Goal: Task Accomplishment & Management: Manage account settings

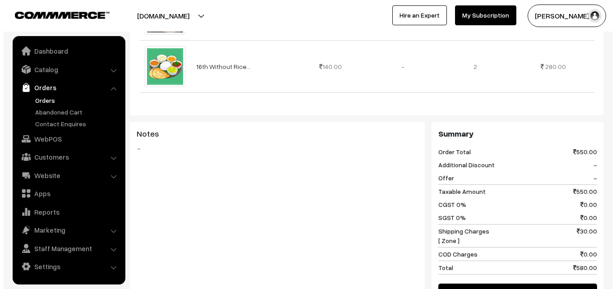
scroll to position [496, 0]
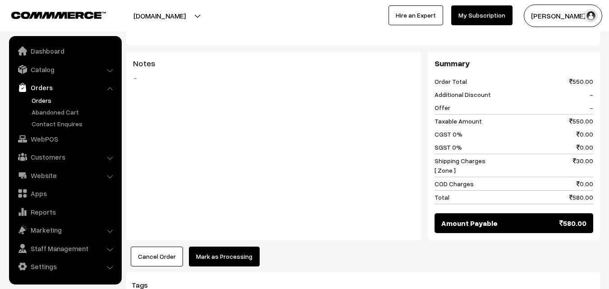
click at [226, 247] on button "Mark as Processing" at bounding box center [224, 257] width 71 height 20
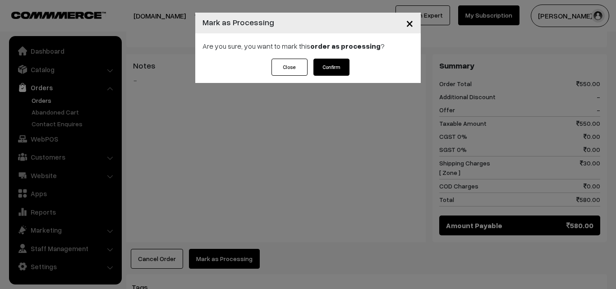
click at [340, 60] on button "Confirm" at bounding box center [331, 67] width 36 height 17
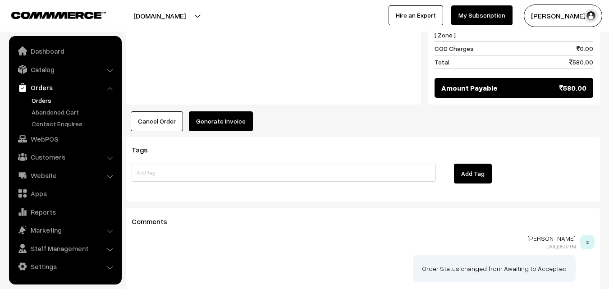
click at [217, 111] on button "Generate Invoice" at bounding box center [221, 121] width 64 height 20
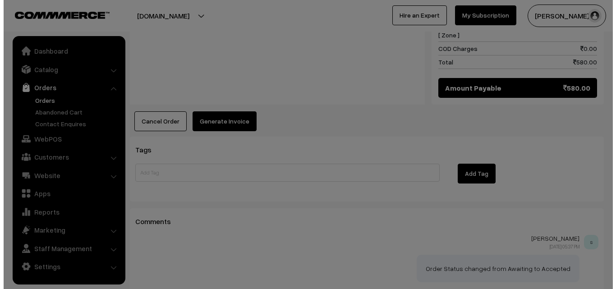
scroll to position [634, 0]
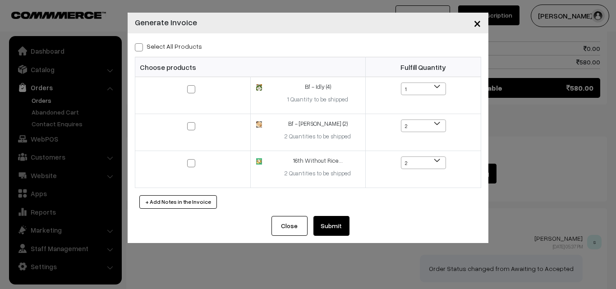
click at [186, 47] on label "Select All Products" at bounding box center [168, 45] width 67 height 9
click at [141, 47] on input "Select All Products" at bounding box center [138, 46] width 6 height 6
checkbox input "true"
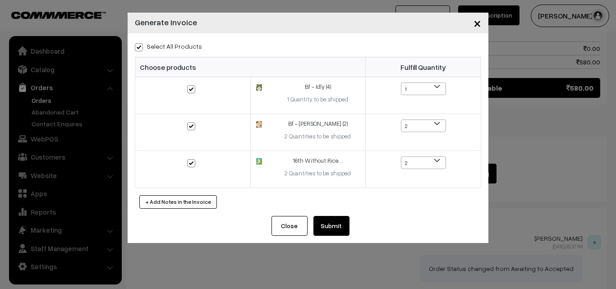
checkbox input "true"
drag, startPoint x: 336, startPoint y: 215, endPoint x: 330, endPoint y: 224, distance: 10.8
click at [336, 216] on div "Select All Products Choose products Fulfill Quantity 1 1 2 1 2" at bounding box center [308, 124] width 361 height 183
click at [330, 224] on button "Submit" at bounding box center [331, 226] width 36 height 20
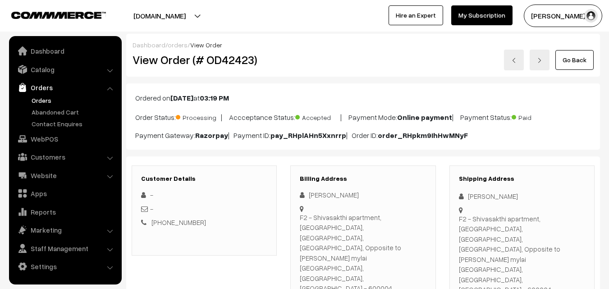
scroll to position [634, 0]
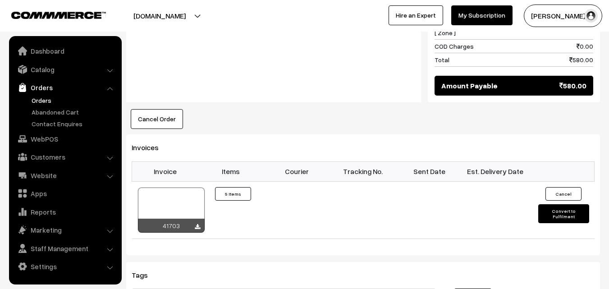
click at [46, 104] on link "Orders" at bounding box center [73, 100] width 89 height 9
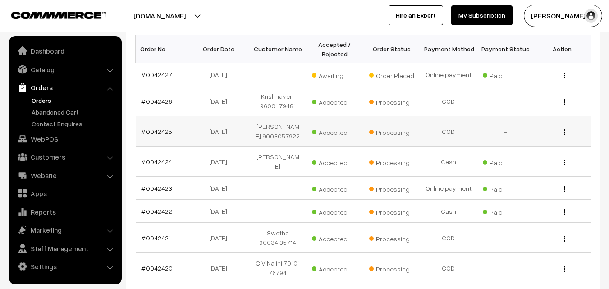
scroll to position [135, 0]
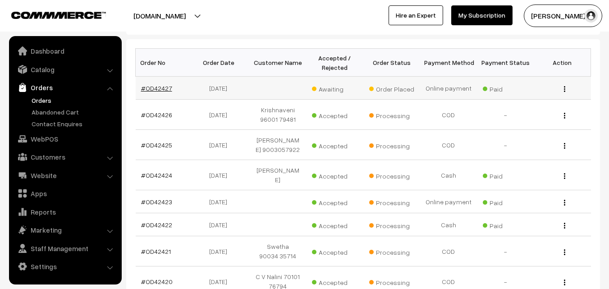
click at [157, 86] on link "#OD42427" at bounding box center [156, 88] width 31 height 8
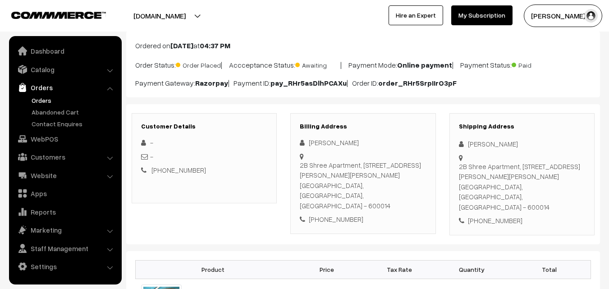
scroll to position [135, 0]
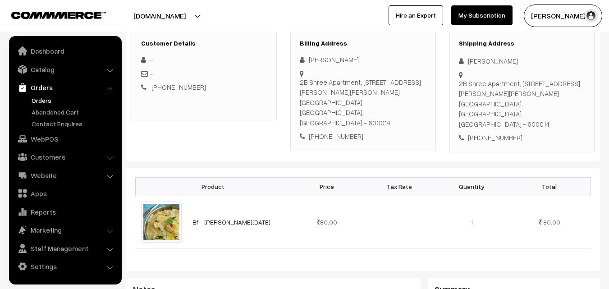
click at [332, 131] on div "[PHONE_NUMBER]" at bounding box center [363, 136] width 126 height 10
copy div "9923449206"
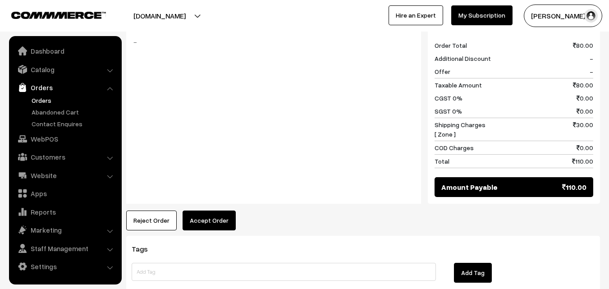
scroll to position [406, 0]
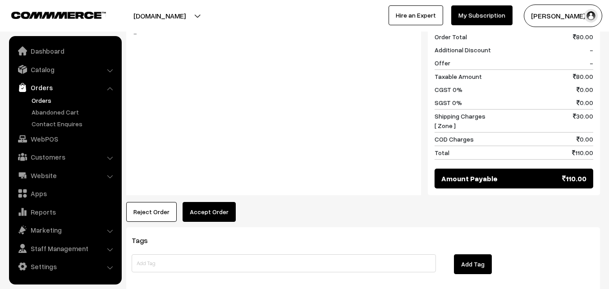
click at [228, 202] on button "Accept Order" at bounding box center [209, 212] width 53 height 20
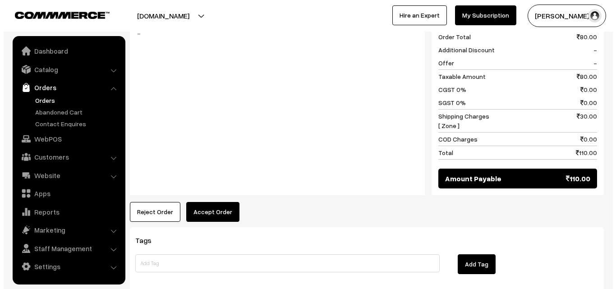
scroll to position [406, 0]
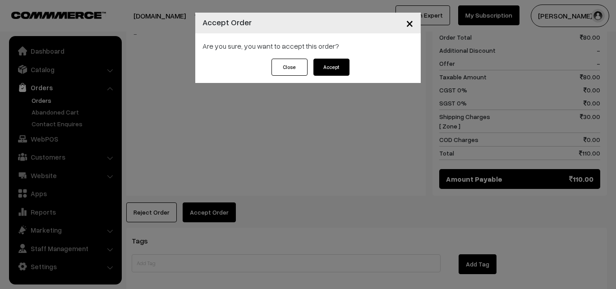
click at [332, 73] on button "Accept" at bounding box center [331, 67] width 36 height 17
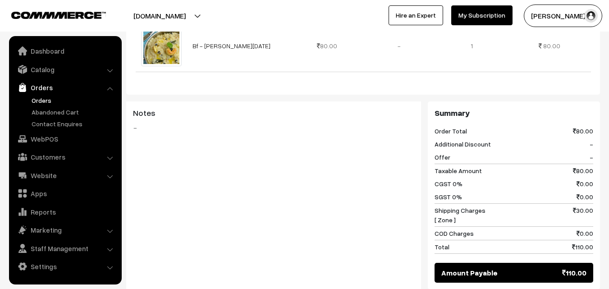
scroll to position [316, 0]
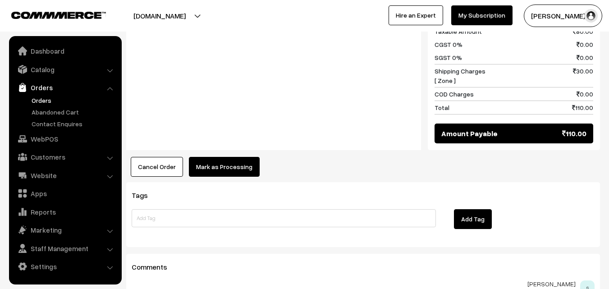
click at [239, 157] on button "Mark as Processing" at bounding box center [224, 167] width 71 height 20
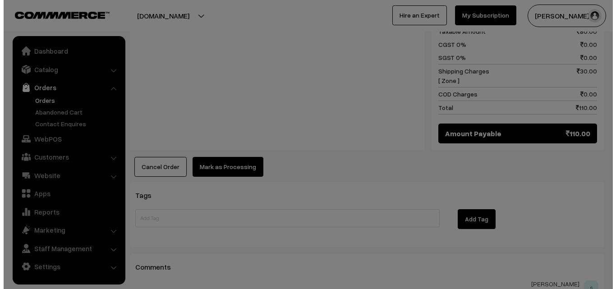
scroll to position [452, 0]
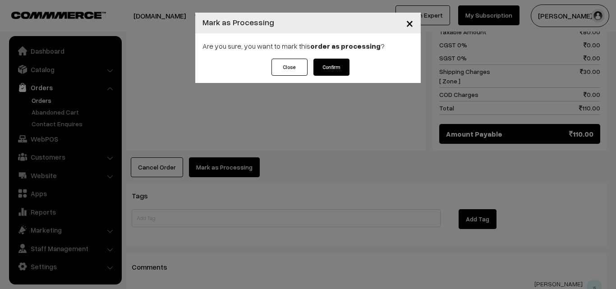
click at [337, 73] on button "Confirm" at bounding box center [331, 67] width 36 height 17
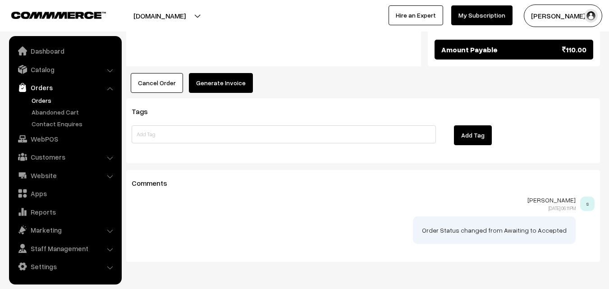
scroll to position [541, 0]
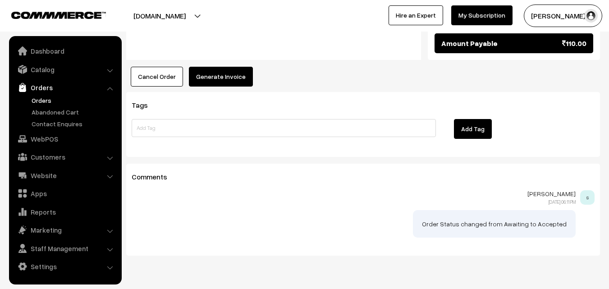
click at [43, 100] on link "Orders" at bounding box center [73, 100] width 89 height 9
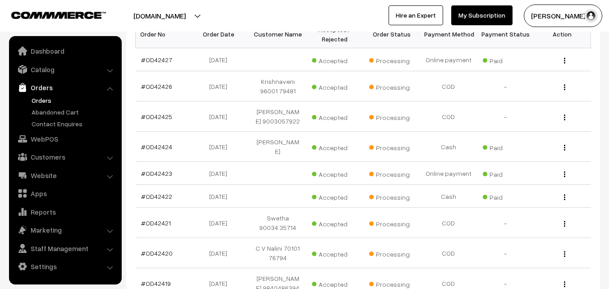
scroll to position [180, 0]
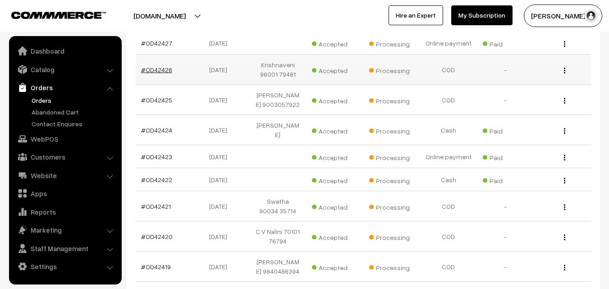
click at [158, 67] on link "#OD42426" at bounding box center [156, 70] width 31 height 8
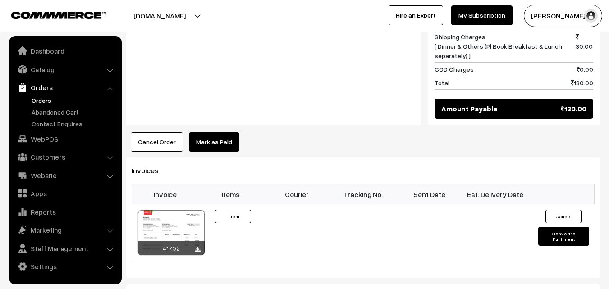
click at [156, 132] on button "Cancel Order" at bounding box center [157, 142] width 52 height 20
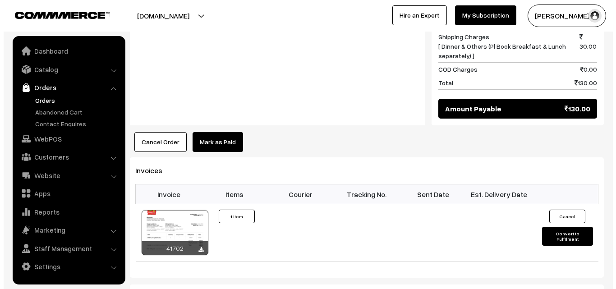
scroll to position [483, 0]
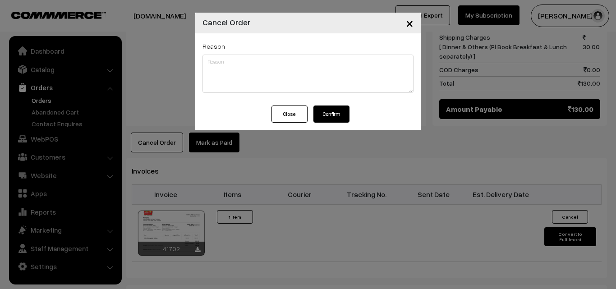
click at [329, 114] on button "Confirm" at bounding box center [331, 114] width 36 height 17
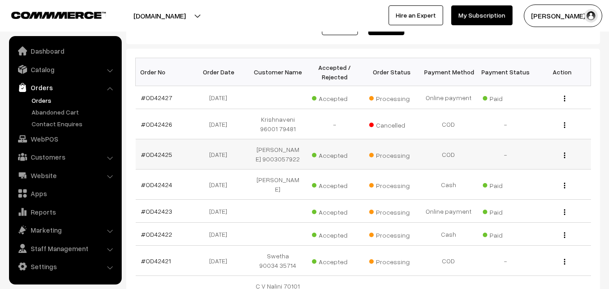
scroll to position [135, 0]
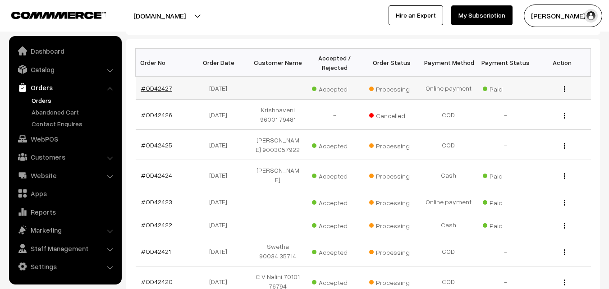
click at [156, 86] on link "#OD42427" at bounding box center [156, 88] width 31 height 8
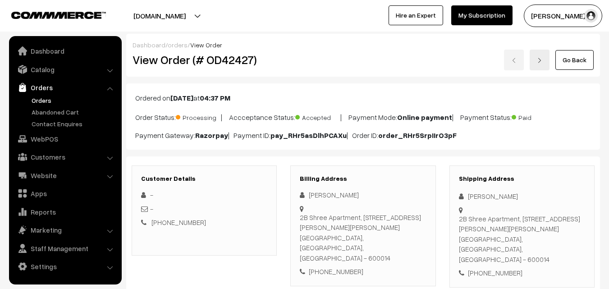
click at [41, 104] on link "Orders" at bounding box center [73, 100] width 89 height 9
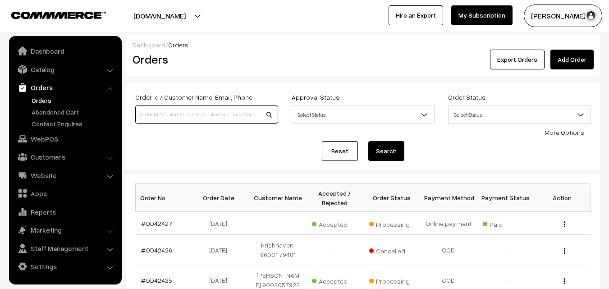
click at [172, 111] on input at bounding box center [206, 115] width 143 height 18
type input "9094001621"
click at [369, 141] on button "Search" at bounding box center [387, 151] width 36 height 20
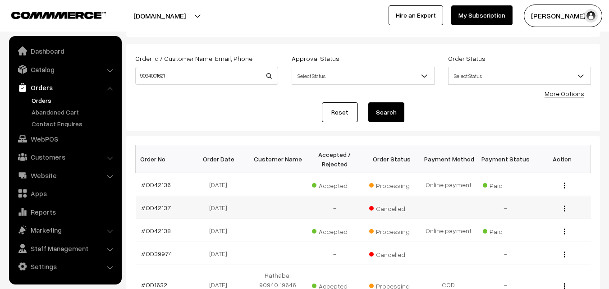
scroll to position [90, 0]
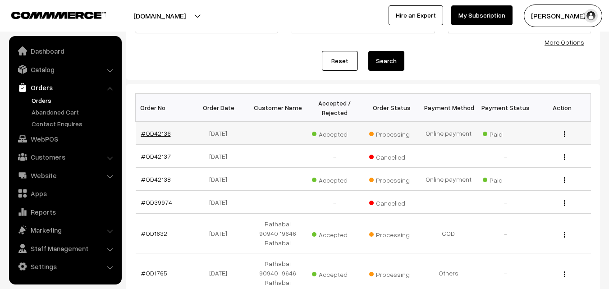
click at [151, 133] on link "#OD42136" at bounding box center [156, 133] width 30 height 8
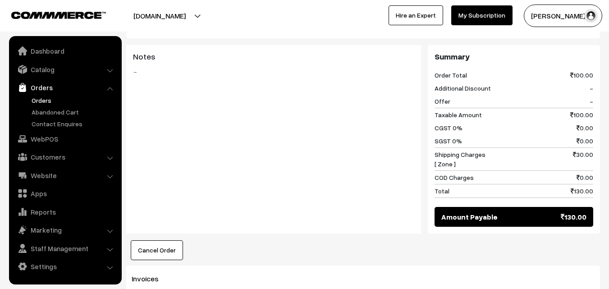
scroll to position [406, 0]
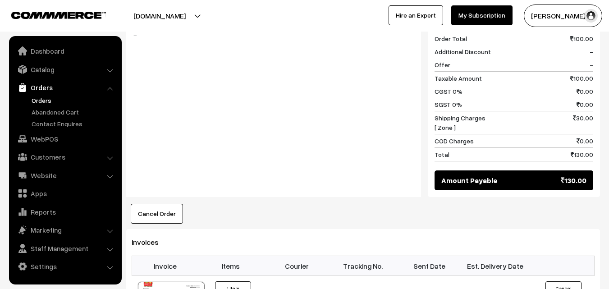
click at [45, 103] on link "Orders" at bounding box center [73, 100] width 89 height 9
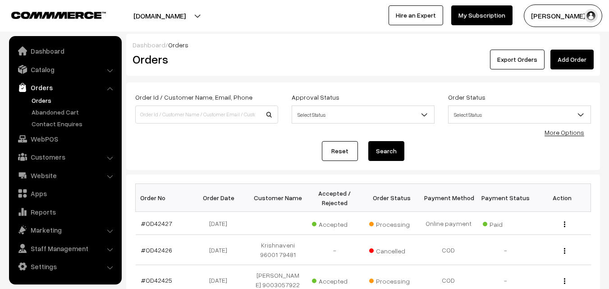
click at [38, 101] on link "Orders" at bounding box center [73, 100] width 89 height 9
click at [44, 94] on link "Orders" at bounding box center [64, 87] width 107 height 16
click at [44, 98] on link "Orders" at bounding box center [73, 100] width 89 height 9
click at [41, 135] on link "WebPOS" at bounding box center [64, 139] width 107 height 16
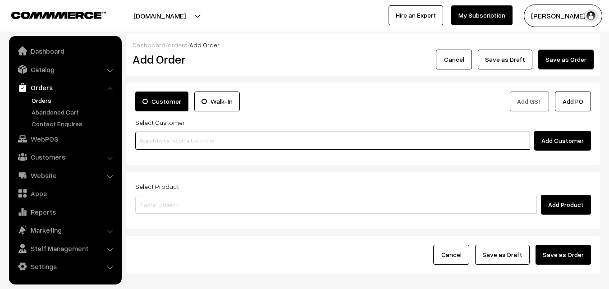
click at [170, 144] on input at bounding box center [332, 141] width 395 height 18
paste input "94446 57716"
click at [163, 138] on input "94446 57716" at bounding box center [332, 141] width 395 height 18
type input "Sriniasan 94446 57716 [9444657716]"
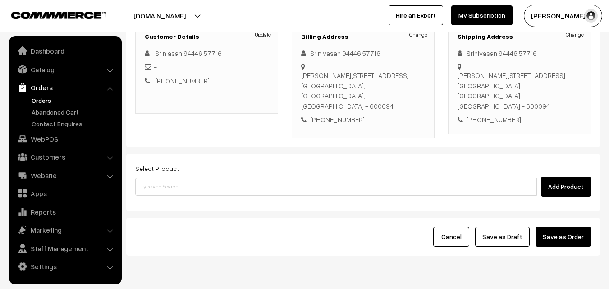
scroll to position [154, 0]
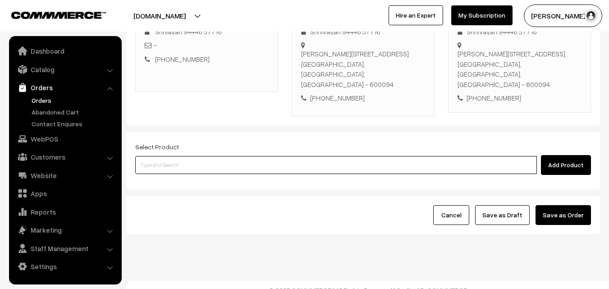
click at [197, 158] on input at bounding box center [336, 165] width 402 height 18
paste input "16th Without Rice..."
type input "16th Without Rice..."
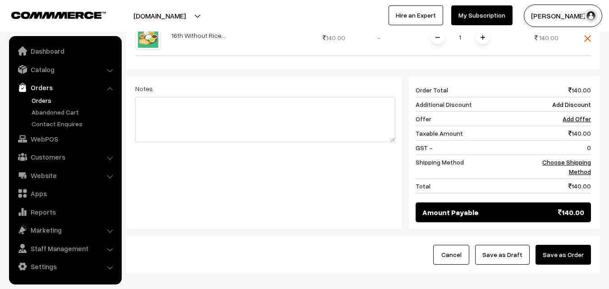
scroll to position [335, 0]
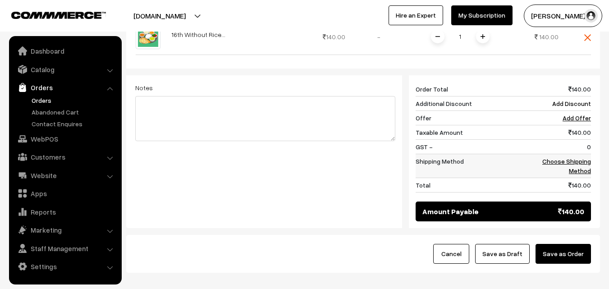
click at [579, 157] on link "Choose Shipping Method" at bounding box center [567, 165] width 49 height 17
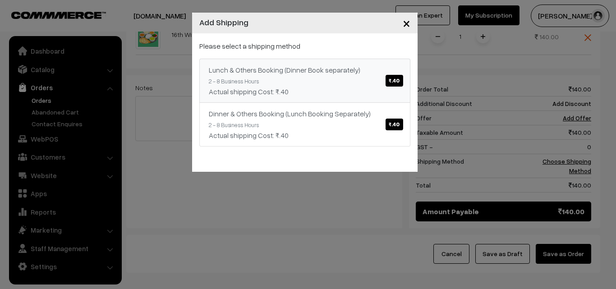
click at [263, 92] on div "Actual shipping Cost: ₹.40" at bounding box center [305, 91] width 192 height 11
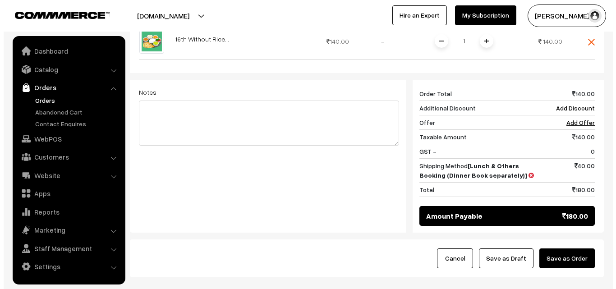
scroll to position [373, 0]
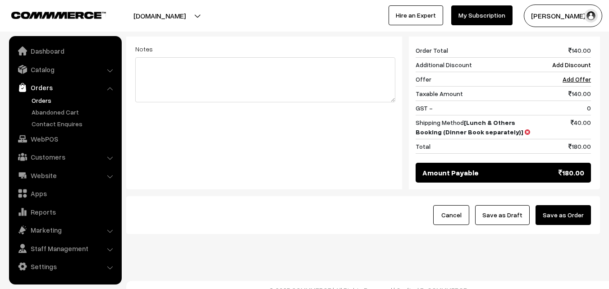
drag, startPoint x: 573, startPoint y: 217, endPoint x: 574, endPoint y: 210, distance: 6.3
click at [573, 216] on div "Cancel Save as Draft Save as Order" at bounding box center [363, 215] width 474 height 38
click at [574, 210] on button "Save as Order" at bounding box center [563, 215] width 55 height 20
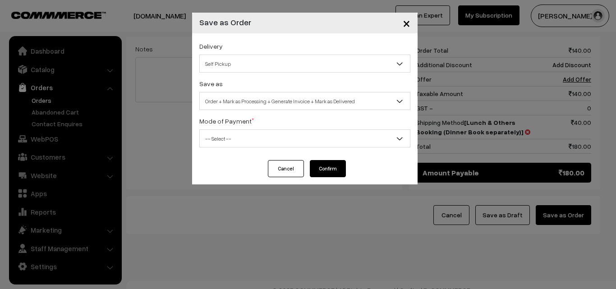
click at [265, 96] on span "Order + Mark as Processing + Generate Invoice + Mark as Delivered" at bounding box center [305, 101] width 210 height 16
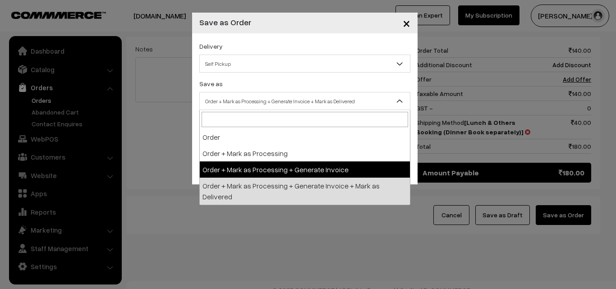
drag, startPoint x: 257, startPoint y: 172, endPoint x: 253, endPoint y: 151, distance: 21.1
select select "3"
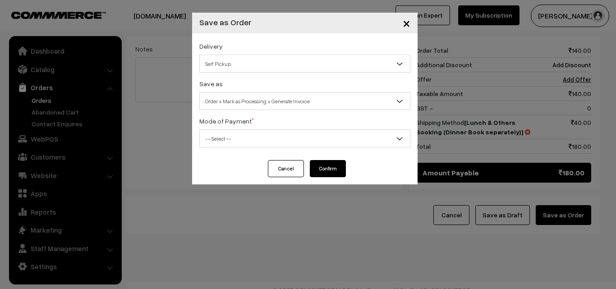
click at [248, 97] on span "Order + Mark as Processing + Generate Invoice" at bounding box center [305, 101] width 210 height 16
click at [250, 133] on span "-- Select --" at bounding box center [305, 139] width 210 height 16
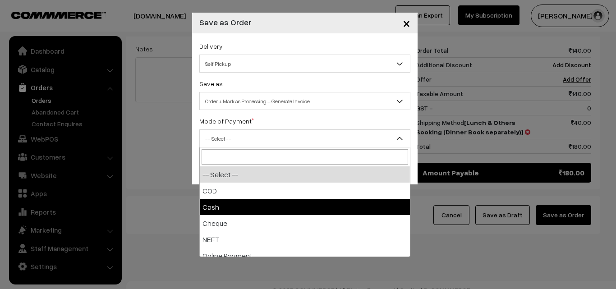
select select "2"
checkbox input "true"
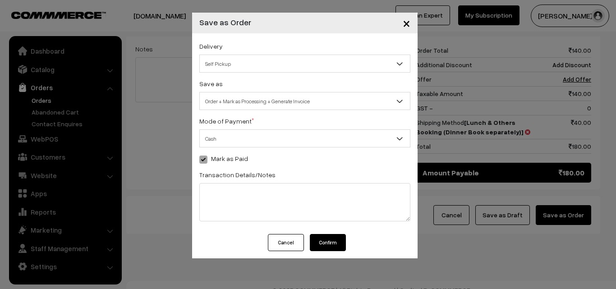
click at [340, 238] on button "Confirm" at bounding box center [328, 242] width 36 height 17
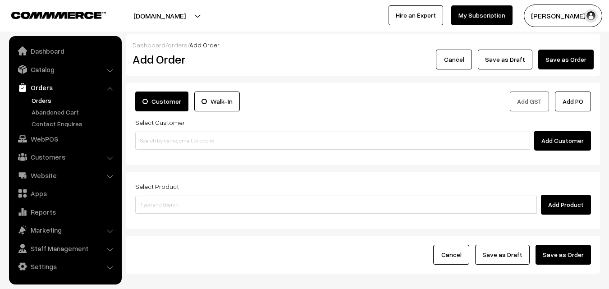
click at [51, 97] on link "Orders" at bounding box center [73, 100] width 89 height 9
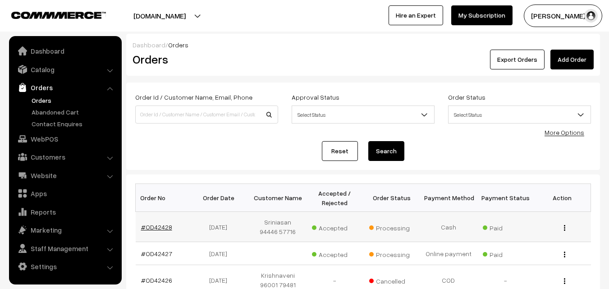
click at [159, 228] on link "#OD42428" at bounding box center [156, 227] width 31 height 8
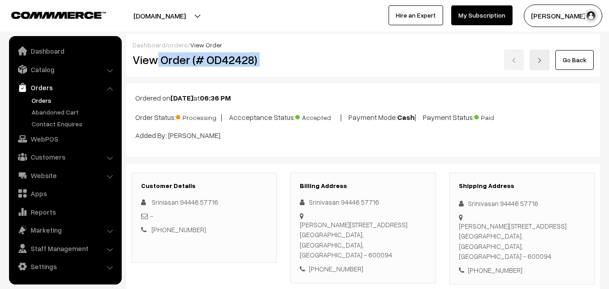
drag, startPoint x: 159, startPoint y: 55, endPoint x: 304, endPoint y: 49, distance: 145.8
click at [307, 49] on div "Dashboard / orders / View Order View Order (# OD42428) Go Back" at bounding box center [363, 55] width 474 height 43
copy div "Order (# OD42428)"
copy div "View"
click at [258, 62] on h2 "View Order (# OD42428)" at bounding box center [205, 60] width 145 height 14
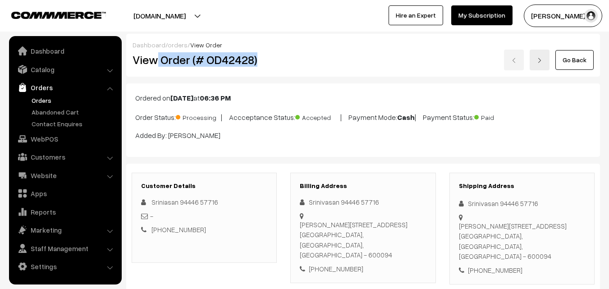
click at [258, 62] on h2 "View Order (# OD42428)" at bounding box center [205, 60] width 145 height 14
copy h2 "Order (# OD42428)"
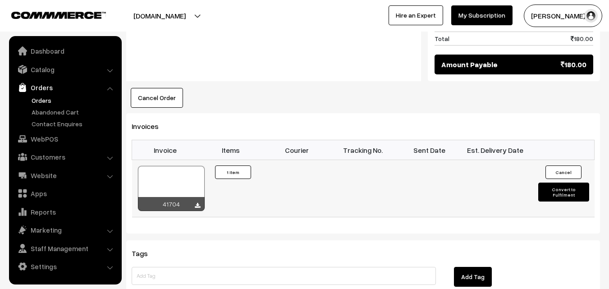
scroll to position [541, 0]
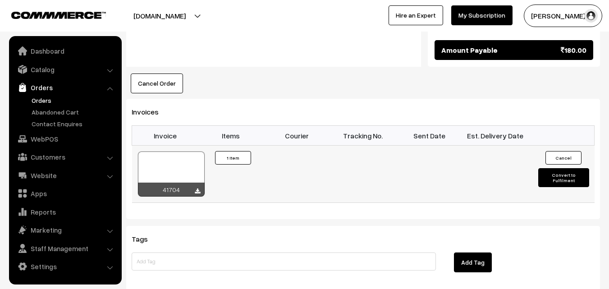
click at [185, 154] on div at bounding box center [171, 174] width 67 height 45
click at [54, 143] on link "WebPOS" at bounding box center [64, 139] width 107 height 16
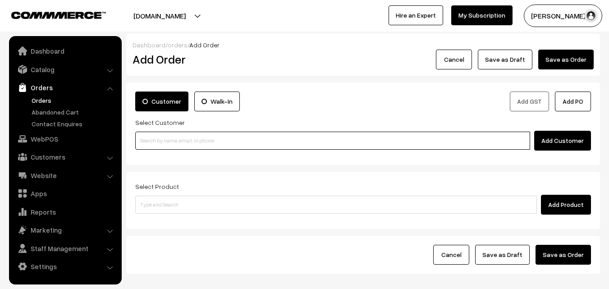
click at [179, 143] on input at bounding box center [332, 141] width 395 height 18
paste input "98404 98443"
click at [159, 134] on input "98404 98443" at bounding box center [332, 141] width 395 height 18
type input "No customers found."
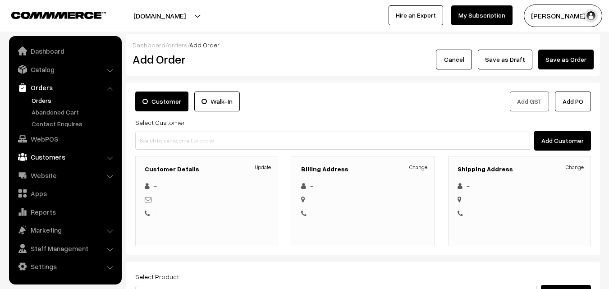
click at [53, 161] on link "Customers" at bounding box center [64, 157] width 107 height 16
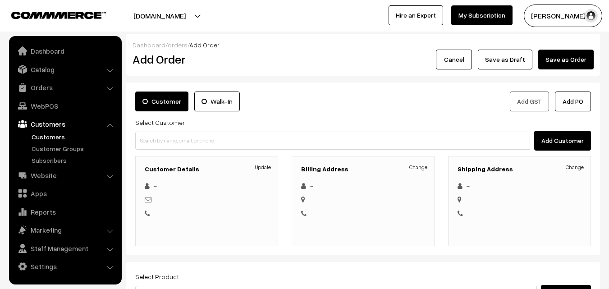
click at [57, 138] on link "Customers" at bounding box center [73, 136] width 89 height 9
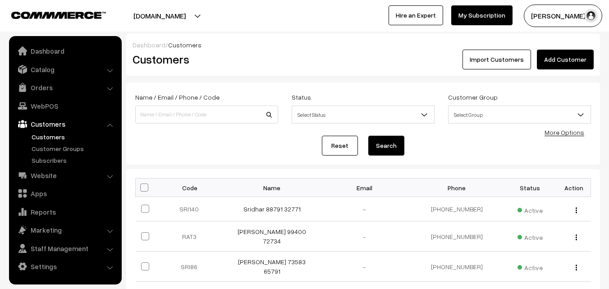
click at [563, 58] on link "Add Customer" at bounding box center [565, 60] width 57 height 20
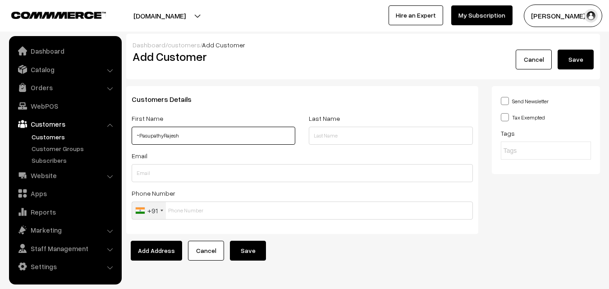
paste input "98404 98443"
type input "~PasupathyRajesh 98404 98443"
click at [189, 201] on div "Phone Number +91 United States +1 United Kingdom +44 Afghanistan (‫افغانستان‬‎)…" at bounding box center [302, 204] width 341 height 32
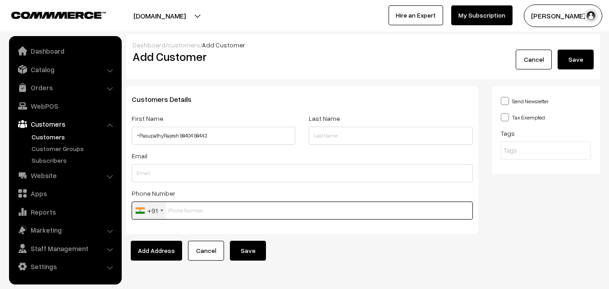
click at [189, 212] on input "text" at bounding box center [302, 211] width 341 height 18
paste input "98404 9844"
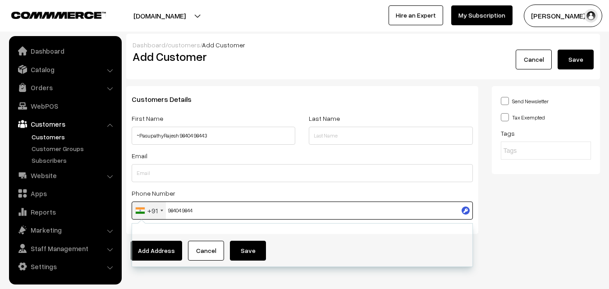
click at [188, 212] on input "98404 9844" at bounding box center [302, 211] width 341 height 18
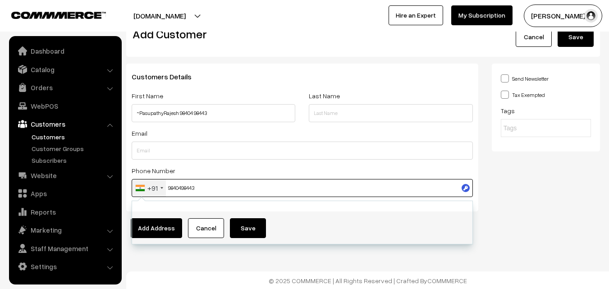
scroll to position [23, 0]
type input "9840498443"
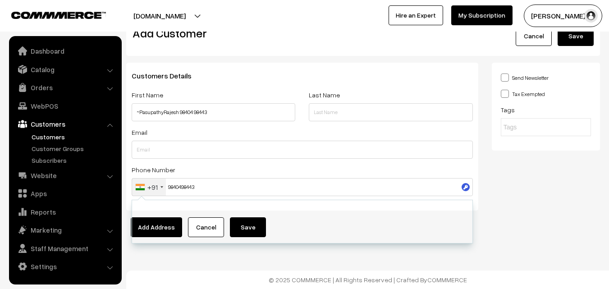
drag, startPoint x: 603, startPoint y: 172, endPoint x: 575, endPoint y: 179, distance: 28.8
click at [601, 172] on div "Send Newsletter Tax Exempted Tags" at bounding box center [546, 140] width 122 height 155
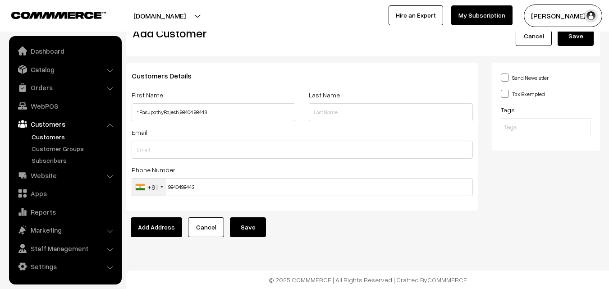
click at [258, 226] on button "Save" at bounding box center [248, 227] width 36 height 20
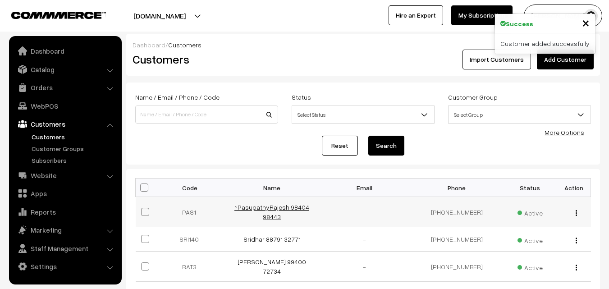
click at [285, 210] on link "~PasupathyRajesh 98404 98443" at bounding box center [272, 211] width 75 height 17
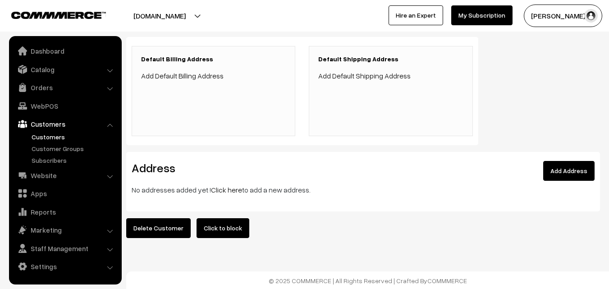
scroll to position [209, 0]
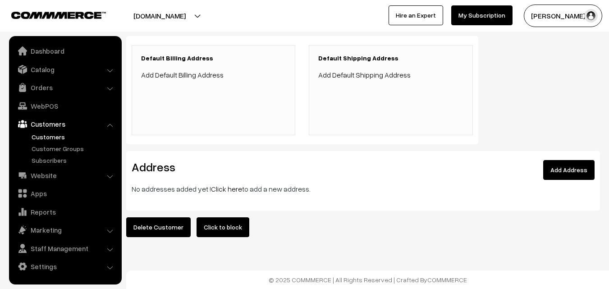
click at [230, 185] on link "Click here" at bounding box center [226, 188] width 31 height 9
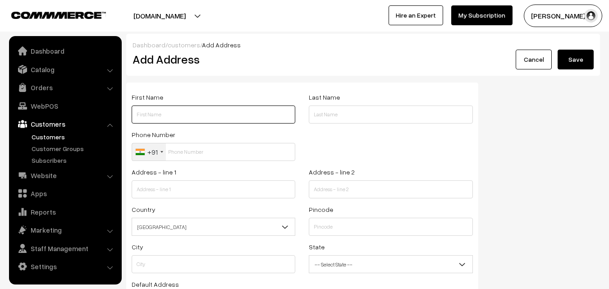
click at [198, 119] on input "text" at bounding box center [214, 115] width 164 height 18
paste input "~PasupathyRajesh"
click at [210, 115] on input "~PasupathyRajesh" at bounding box center [214, 115] width 164 height 18
paste input "98404 98443"
type input "~PasupathyRajesh 98404 98443"
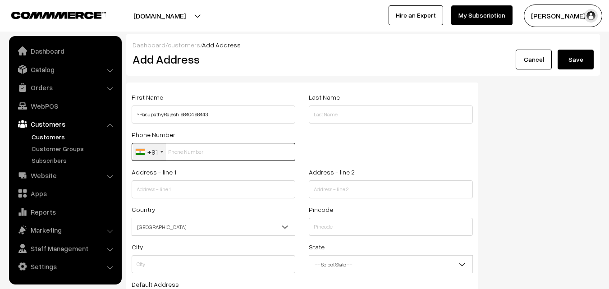
click at [204, 148] on input "text" at bounding box center [214, 152] width 164 height 18
paste input "98404 9844"
click at [198, 150] on input "98404 9844" at bounding box center [214, 152] width 164 height 18
type input "9840498443"
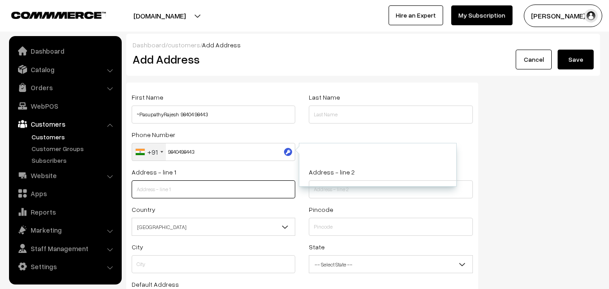
click at [224, 188] on input "text" at bounding box center [214, 189] width 164 height 18
paste input "98404 98443"
type input "98404 98443"
drag, startPoint x: 183, startPoint y: 185, endPoint x: 111, endPoint y: 185, distance: 72.2
click at [112, 184] on body "Thank you for showing interest. Our team will call you shortly. Close annamfood…" at bounding box center [304, 206] width 609 height 412
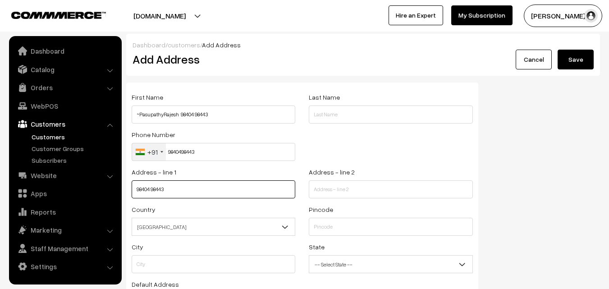
paste input "text"
paste input "14/56, Sri Sidhi Vinayagar temple Giri road Tngr chennai 17"
drag, startPoint x: 212, startPoint y: 188, endPoint x: 304, endPoint y: 194, distance: 92.2
click at [304, 194] on div "Address - line 1 14/56, Sri Sidhi Vinayagar temple Giri road Tngr chennai 17 Ad…" at bounding box center [302, 184] width 355 height 37
type input "14/56, Sri Sidhi Vinayagar temple"
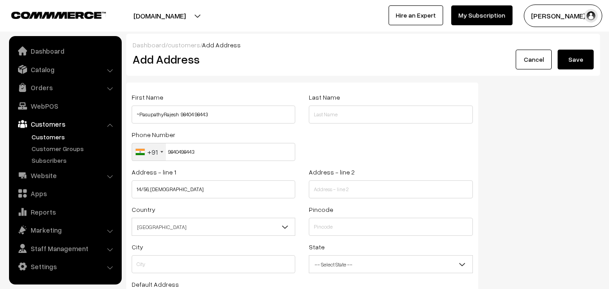
click at [308, 190] on div "Address - line 2" at bounding box center [390, 184] width 177 height 37
click at [318, 189] on input "text" at bounding box center [391, 189] width 164 height 18
paste input "Giri road Tngr chennai 17"
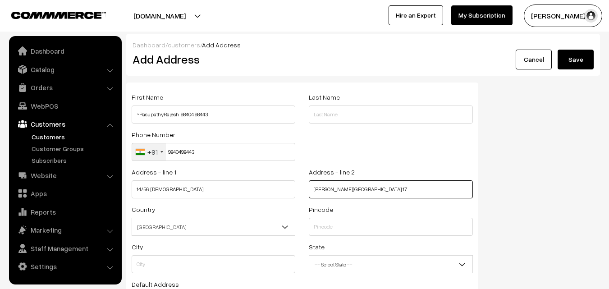
type input "Giri road Tngr chennai 17"
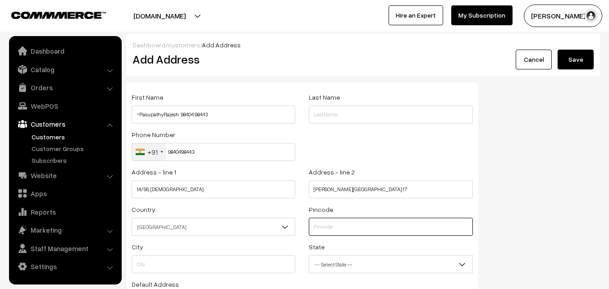
click at [332, 227] on input "text" at bounding box center [391, 227] width 164 height 18
type input "600017"
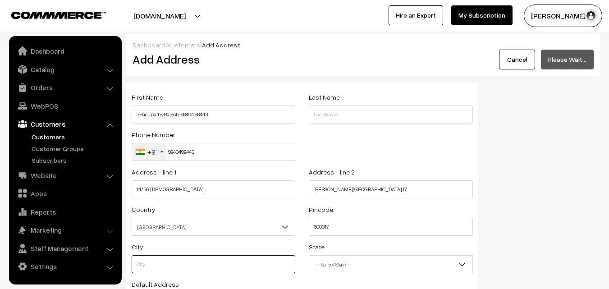
type input "Chennai"
select select "[GEOGRAPHIC_DATA]"
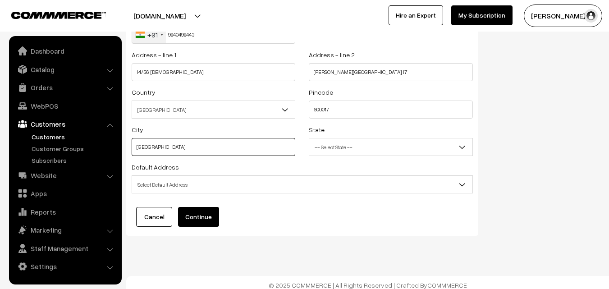
scroll to position [123, 0]
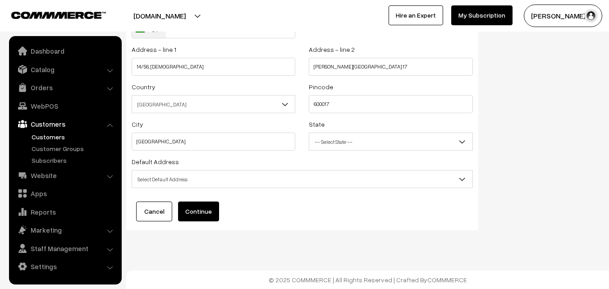
click at [175, 169] on div "Default Address Select Default Address Default Billing Address Default Shipping…" at bounding box center [302, 172] width 341 height 32
click at [171, 176] on span "Select Default Address" at bounding box center [302, 179] width 341 height 16
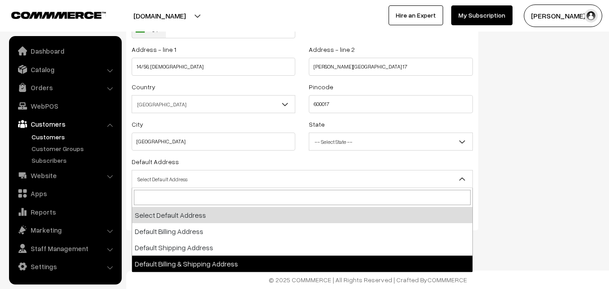
select select "3"
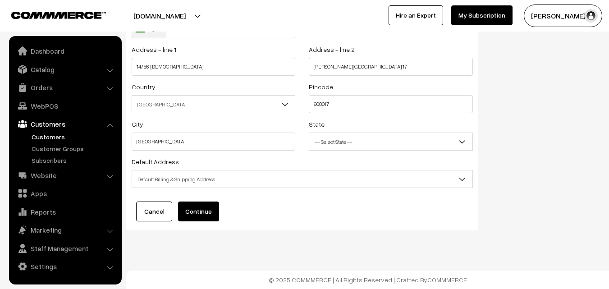
click at [209, 217] on button "Continue" at bounding box center [198, 212] width 41 height 20
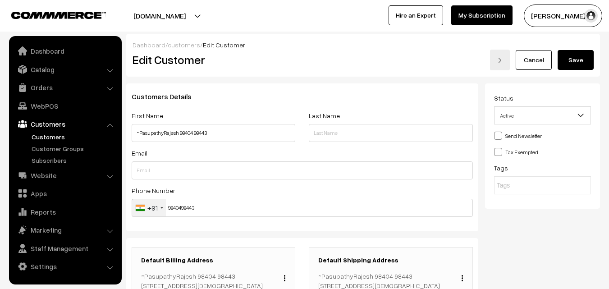
click at [583, 55] on button "Save" at bounding box center [576, 60] width 36 height 20
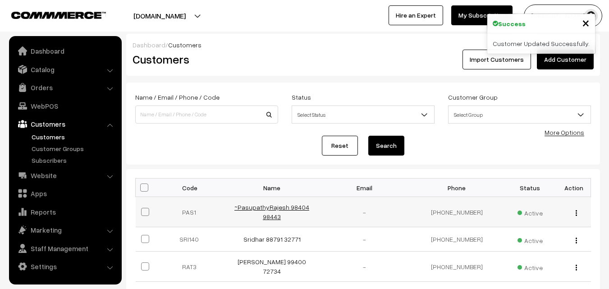
click at [268, 206] on link "~PasupathyRajesh 98404 98443" at bounding box center [272, 211] width 75 height 17
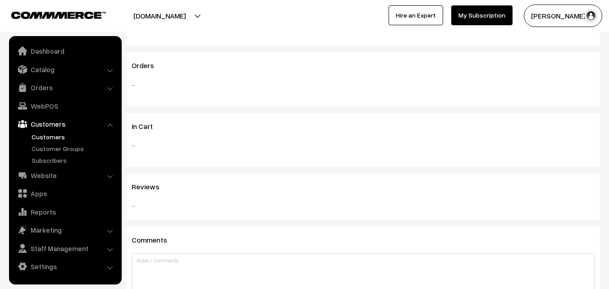
scroll to position [451, 0]
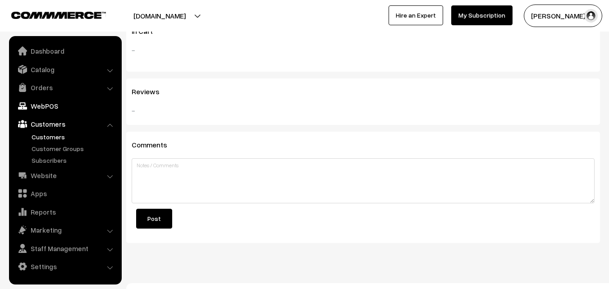
click at [37, 101] on link "WebPOS" at bounding box center [64, 106] width 107 height 16
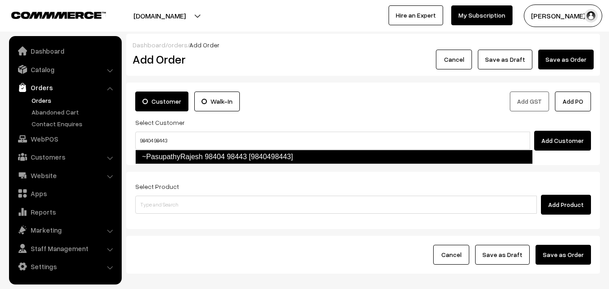
click at [166, 148] on input "98404 98443" at bounding box center [332, 141] width 395 height 18
click at [166, 157] on link "~PasupathyRajesh 98404 98443 [9840498443]" at bounding box center [334, 157] width 398 height 14
type input "98404 98443"
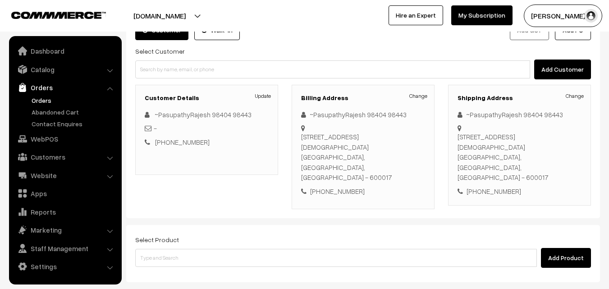
scroll to position [90, 0]
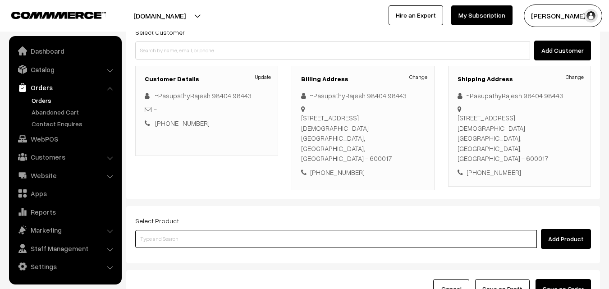
drag, startPoint x: 216, startPoint y: 218, endPoint x: 181, endPoint y: 198, distance: 40.4
click at [207, 230] on input at bounding box center [336, 239] width 402 height 18
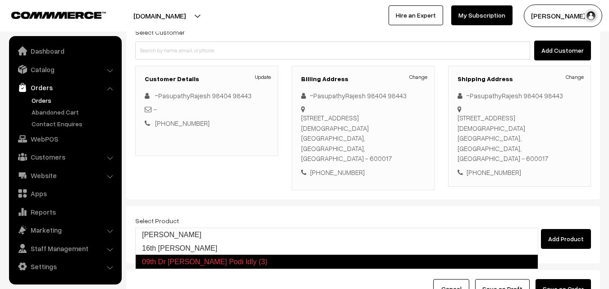
type input "16th [PERSON_NAME]"
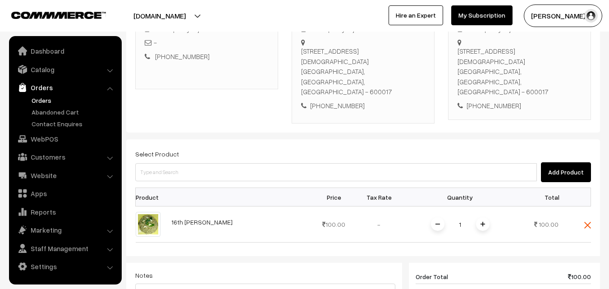
scroll to position [135, 0]
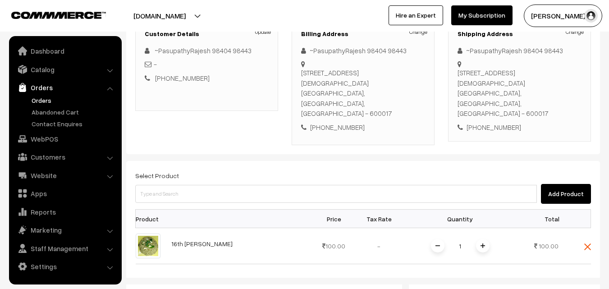
click at [484, 244] on img at bounding box center [483, 246] width 5 height 5
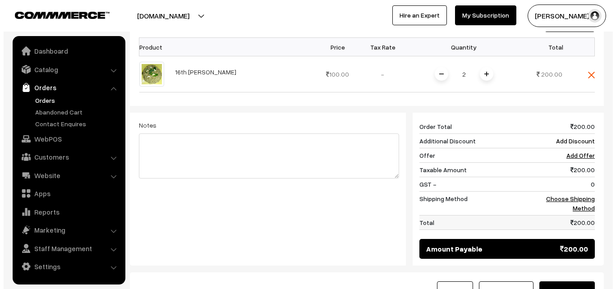
scroll to position [316, 0]
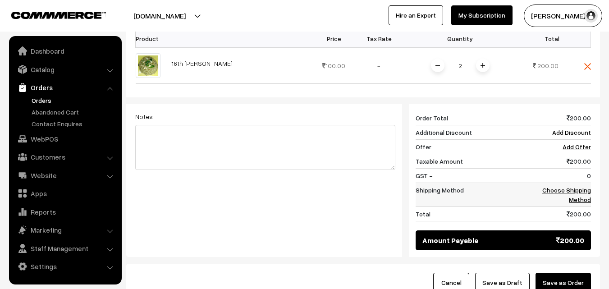
click at [583, 186] on link "Choose Shipping Method" at bounding box center [567, 194] width 49 height 17
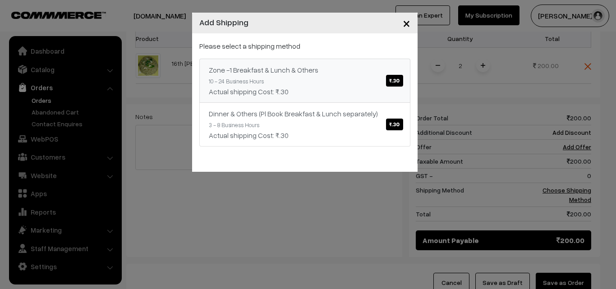
click at [343, 81] on link "Zone -1 Breakfast & Lunch & Others ₹.30 10 - 24 Business Hours Actual shipping …" at bounding box center [304, 81] width 211 height 44
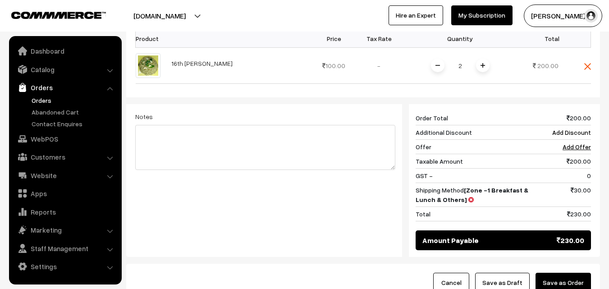
click at [552, 273] on button "Save as Order" at bounding box center [563, 283] width 55 height 20
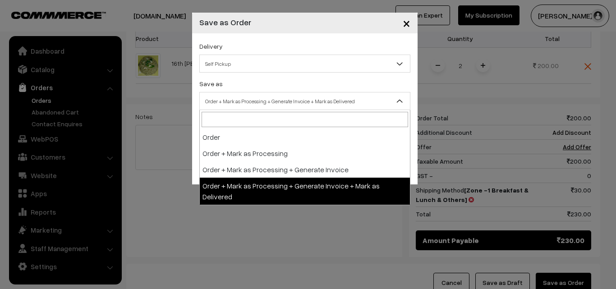
drag, startPoint x: 264, startPoint y: 104, endPoint x: 258, endPoint y: 103, distance: 5.9
click at [263, 104] on span "Order + Mark as Processing + Generate Invoice + Mark as Delivered" at bounding box center [305, 101] width 210 height 16
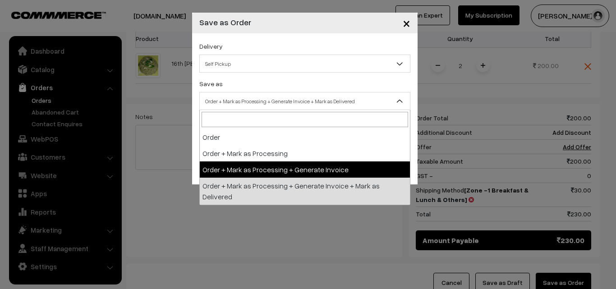
drag, startPoint x: 267, startPoint y: 167, endPoint x: 263, endPoint y: 159, distance: 9.5
select select "3"
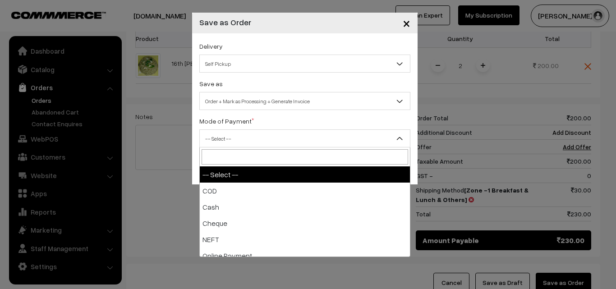
click at [236, 137] on span "-- Select --" at bounding box center [305, 139] width 210 height 16
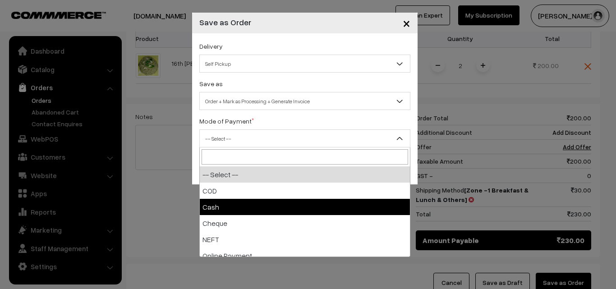
select select "2"
checkbox input "true"
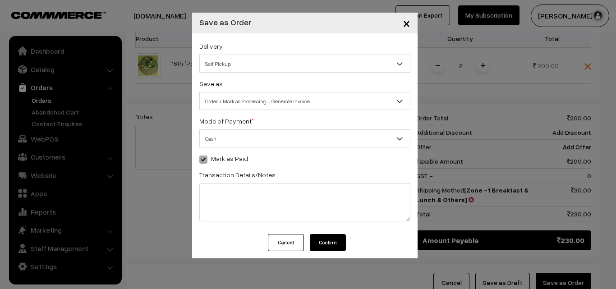
click at [323, 241] on button "Confirm" at bounding box center [328, 242] width 36 height 17
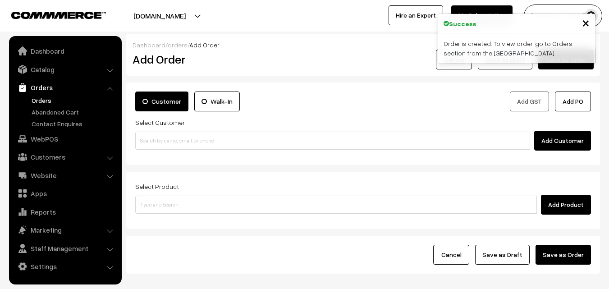
click at [34, 98] on link "Orders" at bounding box center [73, 100] width 89 height 9
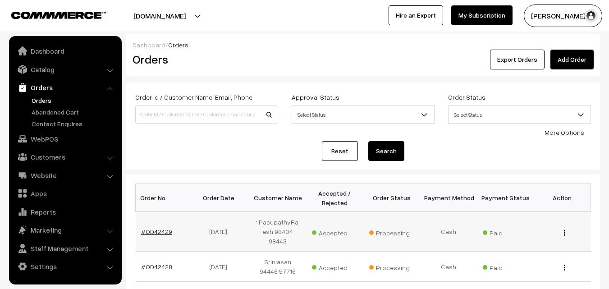
click at [151, 229] on link "#OD42429" at bounding box center [156, 232] width 31 height 8
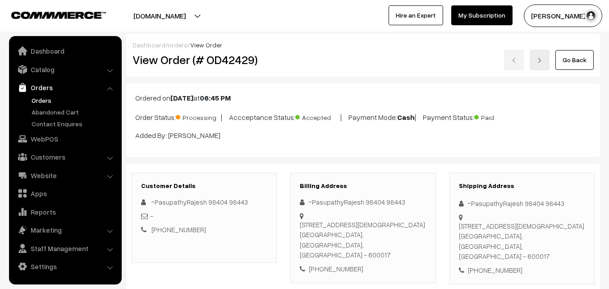
drag, startPoint x: 0, startPoint y: 0, endPoint x: 313, endPoint y: 61, distance: 318.5
click at [313, 61] on div "View Order (# OD42429) Go Back" at bounding box center [363, 60] width 475 height 21
copy div "Order (# OD42429)"
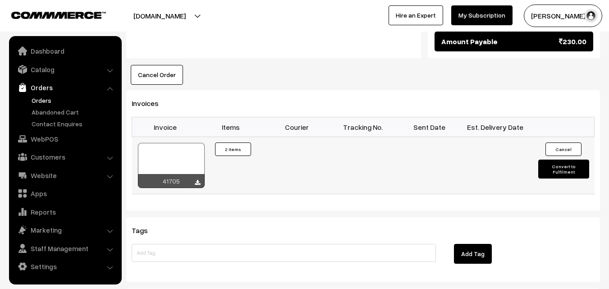
scroll to position [541, 0]
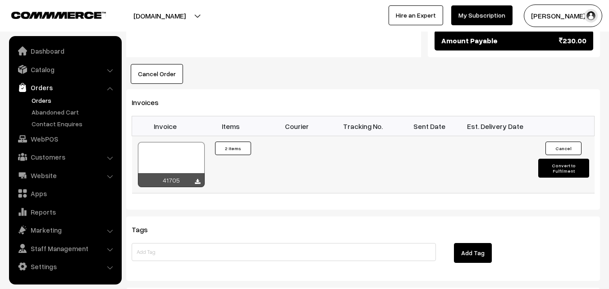
click at [168, 142] on div at bounding box center [171, 164] width 67 height 45
click at [43, 97] on link "Orders" at bounding box center [73, 100] width 89 height 9
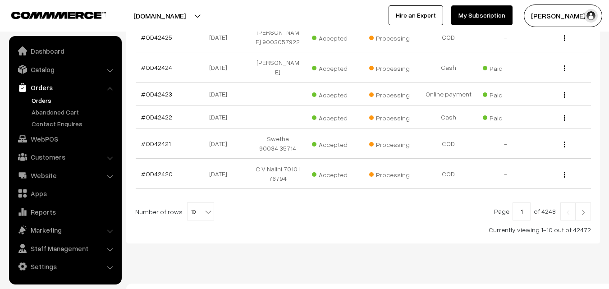
scroll to position [326, 0]
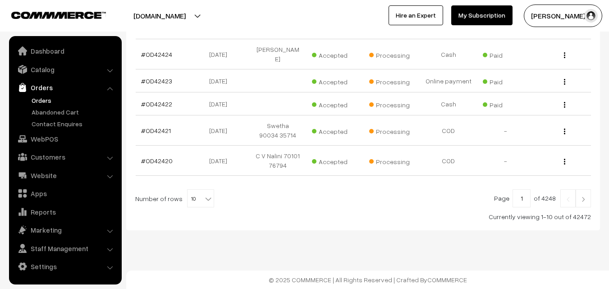
click at [39, 101] on link "Orders" at bounding box center [73, 100] width 89 height 9
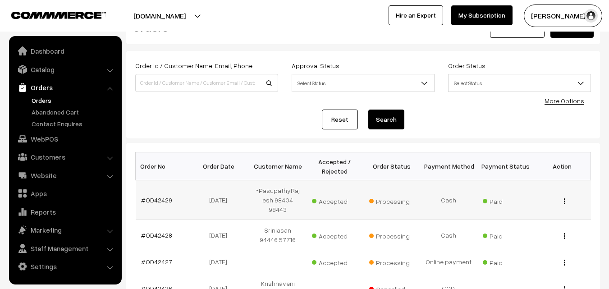
scroll to position [90, 0]
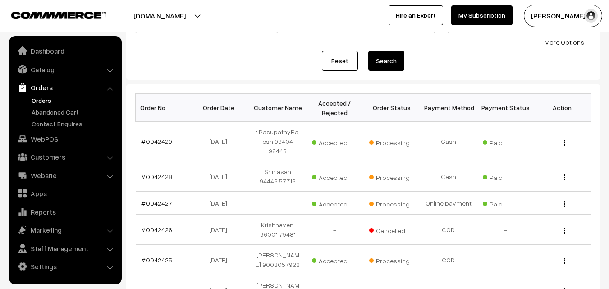
click at [44, 98] on link "Orders" at bounding box center [73, 100] width 89 height 9
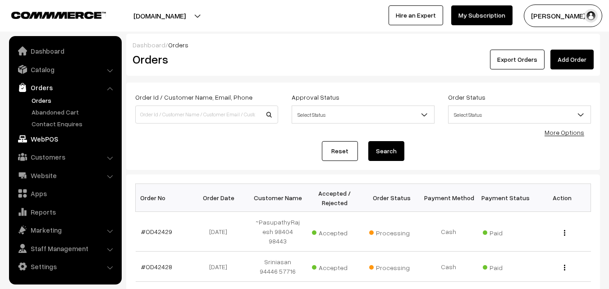
click at [67, 138] on link "WebPOS" at bounding box center [64, 139] width 107 height 16
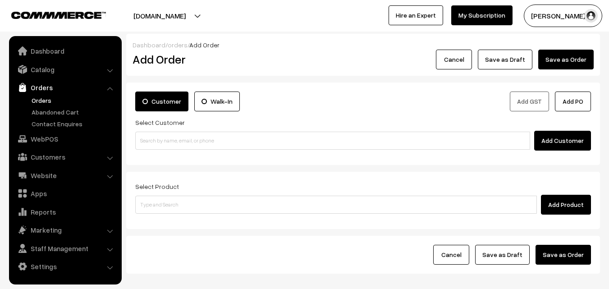
click at [163, 149] on input at bounding box center [332, 141] width 395 height 18
click at [156, 138] on input "98412 87183" at bounding box center [332, 141] width 395 height 18
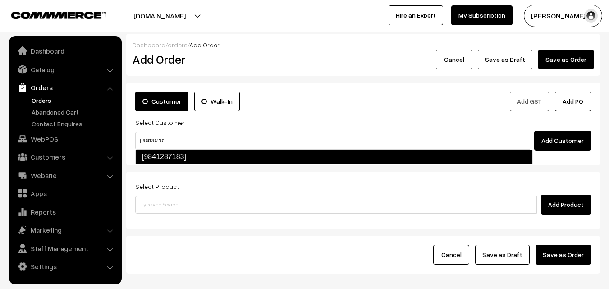
type input "[9841287183]"
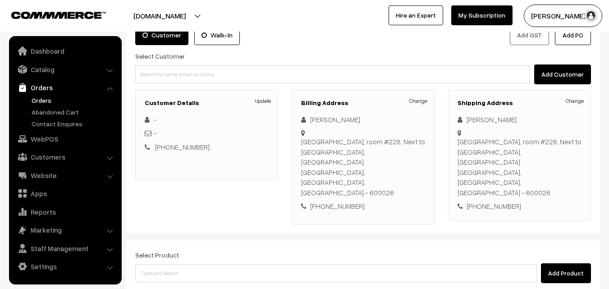
scroll to position [154, 0]
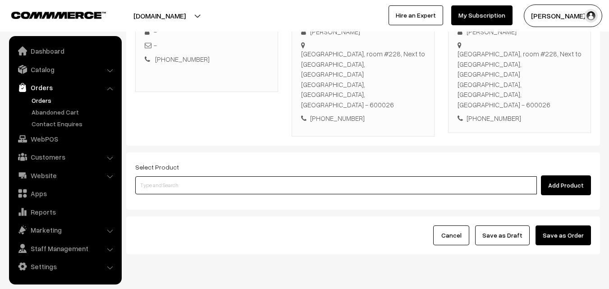
click at [245, 176] on input at bounding box center [336, 185] width 402 height 18
click at [164, 176] on input at bounding box center [336, 185] width 402 height 18
paste input "16th With Rice"
type input "16th With Rice"
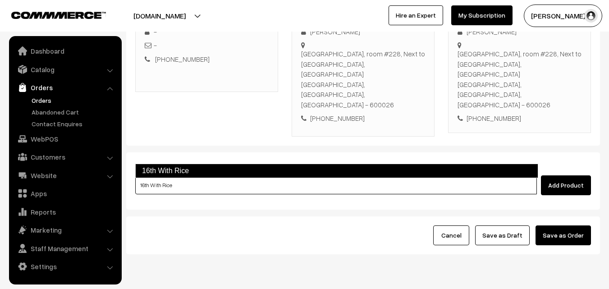
click at [172, 175] on link "16th With Rice" at bounding box center [336, 171] width 403 height 14
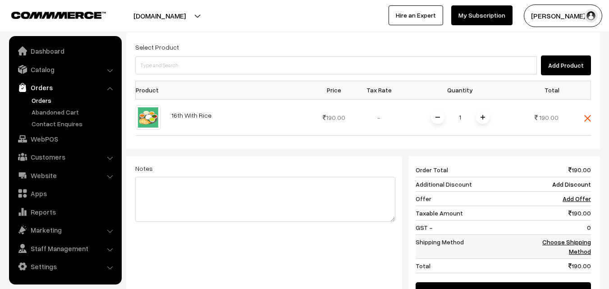
scroll to position [290, 0]
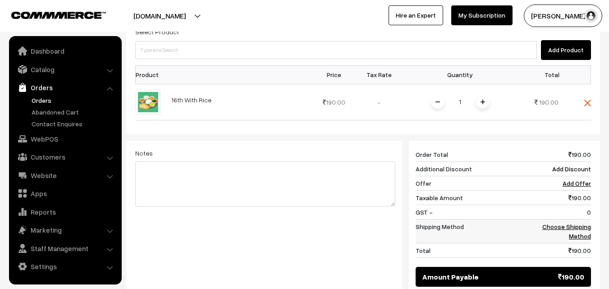
click at [579, 223] on link "Choose Shipping Method" at bounding box center [567, 231] width 49 height 17
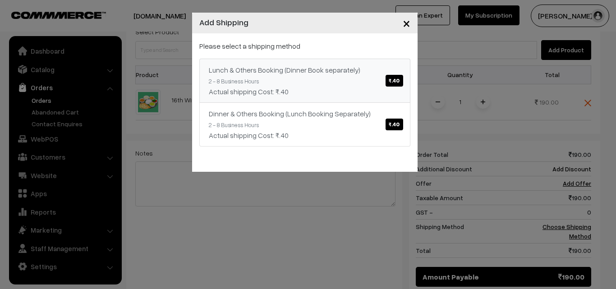
click at [287, 91] on div "Actual shipping Cost: ₹.40" at bounding box center [305, 91] width 192 height 11
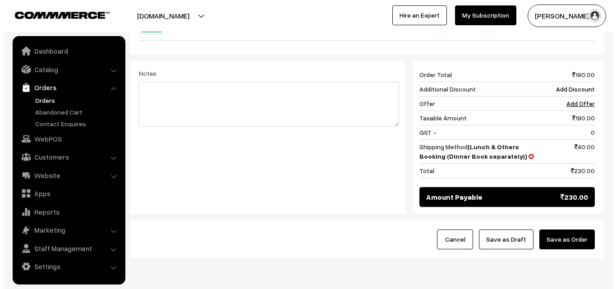
scroll to position [373, 0]
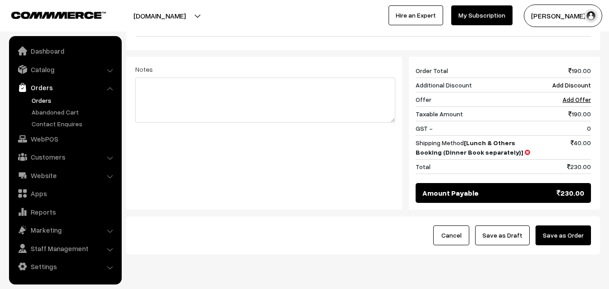
click at [564, 226] on button "Save as Order" at bounding box center [563, 236] width 55 height 20
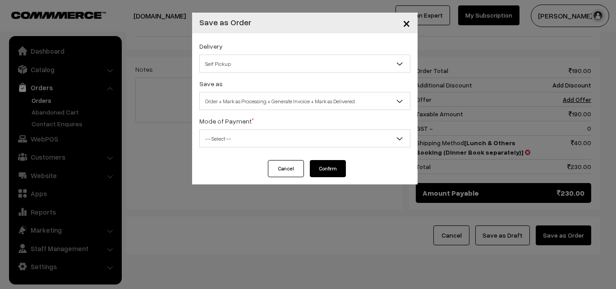
click at [297, 96] on span "Order + Mark as Processing + Generate Invoice + Mark as Delivered" at bounding box center [305, 101] width 210 height 16
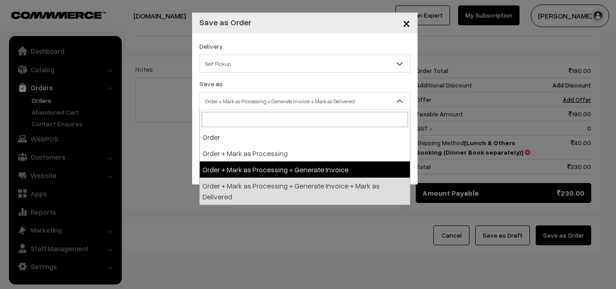
select select "3"
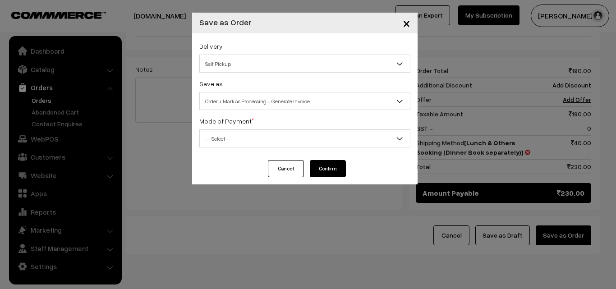
click at [262, 134] on span "-- Select --" at bounding box center [305, 139] width 210 height 16
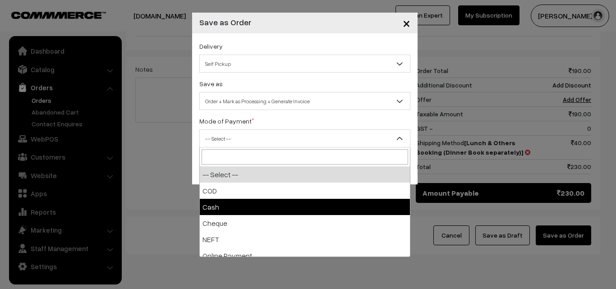
select select "2"
checkbox input "true"
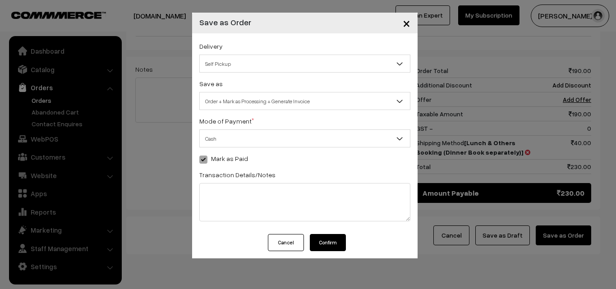
click at [326, 245] on button "Confirm" at bounding box center [328, 242] width 36 height 17
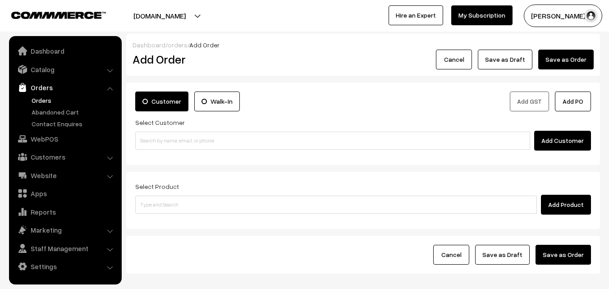
click at [44, 97] on link "Orders" at bounding box center [73, 100] width 89 height 9
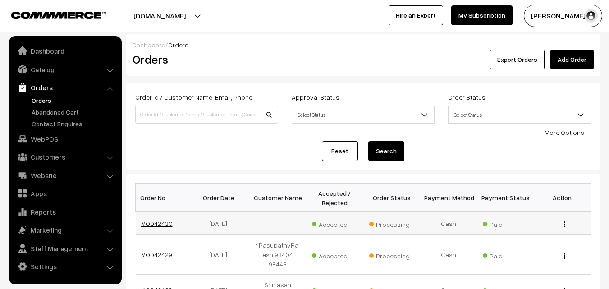
click at [163, 222] on link "#OD42430" at bounding box center [157, 224] width 32 height 8
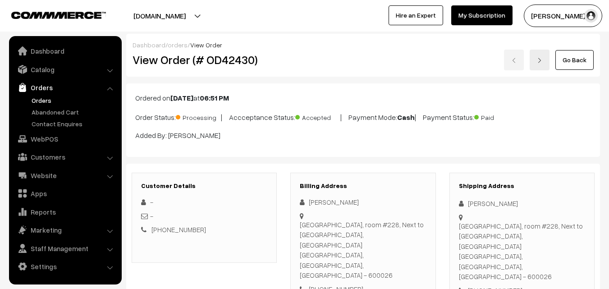
click at [163, 61] on h2 "View Order (# OD42430)" at bounding box center [205, 60] width 145 height 14
drag, startPoint x: 163, startPoint y: 58, endPoint x: 406, endPoint y: 43, distance: 243.6
click at [440, 34] on div "Dashboard / orders / View Order View Order (# OD42430) Go Back" at bounding box center [363, 55] width 474 height 43
copy div "View"
click at [290, 68] on div "Go Back" at bounding box center [442, 60] width 317 height 21
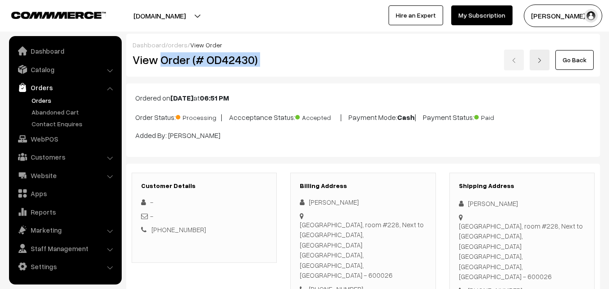
copy div "Order (# OD42430)"
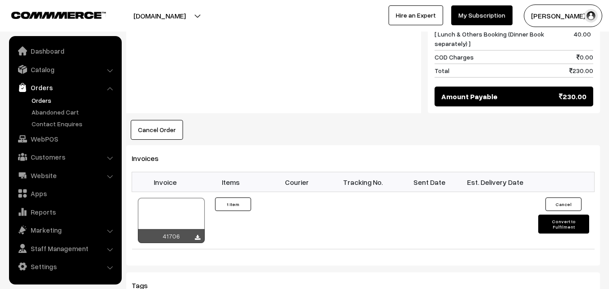
scroll to position [541, 0]
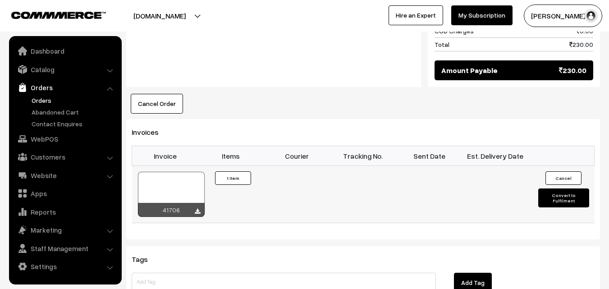
click at [166, 172] on div at bounding box center [171, 194] width 67 height 45
click at [42, 97] on link "Orders" at bounding box center [73, 100] width 89 height 9
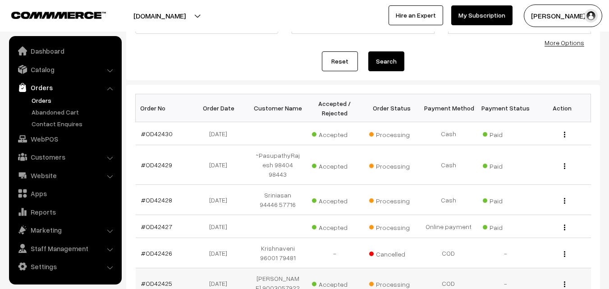
scroll to position [90, 0]
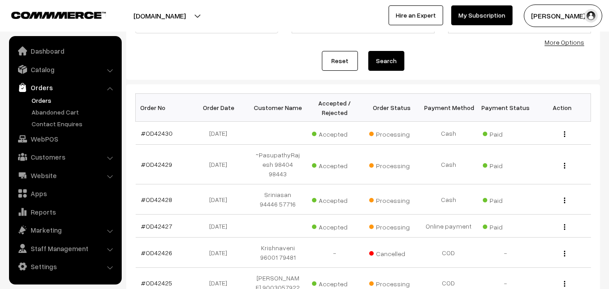
click at [53, 100] on link "Orders" at bounding box center [73, 100] width 89 height 9
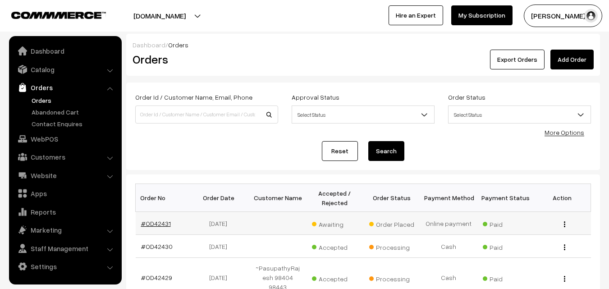
click at [154, 220] on link "#OD42431" at bounding box center [156, 224] width 30 height 8
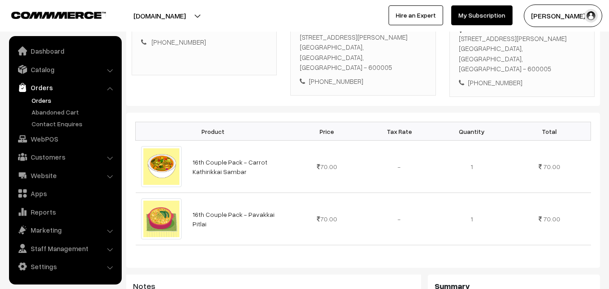
scroll to position [180, 0]
click at [330, 76] on div "[PHONE_NUMBER]" at bounding box center [363, 81] width 126 height 10
click at [331, 76] on div "[PHONE_NUMBER]" at bounding box center [363, 81] width 126 height 10
click at [332, 76] on div "[PHONE_NUMBER]" at bounding box center [363, 81] width 126 height 10
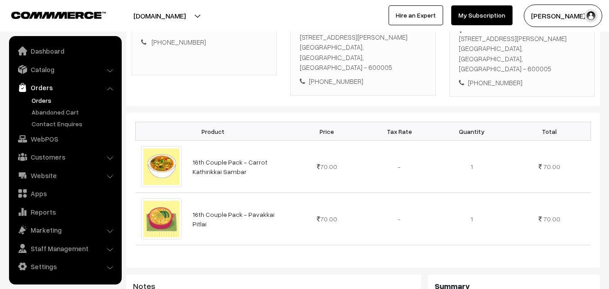
drag, startPoint x: 314, startPoint y: 68, endPoint x: 319, endPoint y: 76, distance: 9.4
click at [316, 76] on div "[PHONE_NUMBER]" at bounding box center [363, 81] width 126 height 10
drag, startPoint x: 321, startPoint y: 72, endPoint x: 379, endPoint y: 65, distance: 59.1
click at [390, 76] on div "[PHONE_NUMBER]" at bounding box center [363, 81] width 126 height 10
copy div "9940321807"
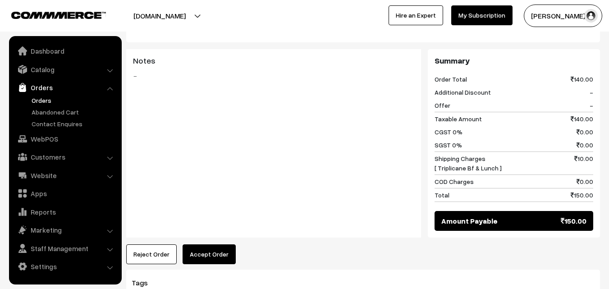
click at [219, 244] on button "Accept Order" at bounding box center [209, 254] width 53 height 20
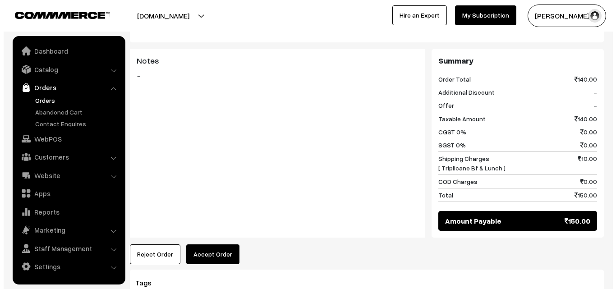
scroll to position [406, 0]
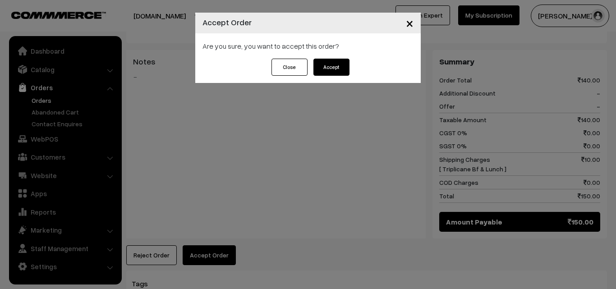
click at [334, 58] on div "Are you sure, you want to accept this order?" at bounding box center [308, 45] width 226 height 25
click at [333, 69] on button "Accept" at bounding box center [331, 67] width 36 height 17
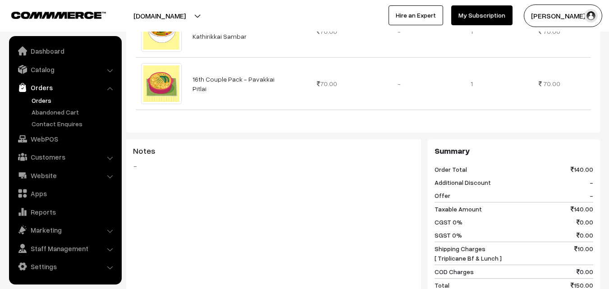
click at [253, 208] on div "Notes -" at bounding box center [273, 184] width 295 height 90
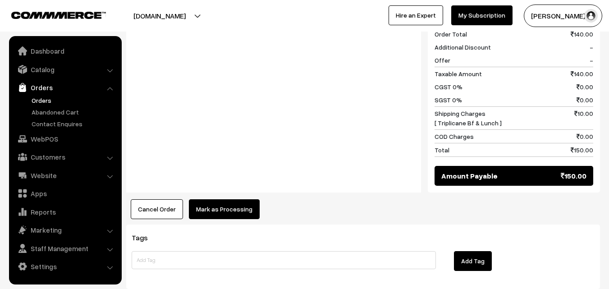
click at [235, 182] on div "Notes -" at bounding box center [273, 98] width 295 height 189
click at [240, 200] on button "Mark as Processing" at bounding box center [224, 209] width 71 height 20
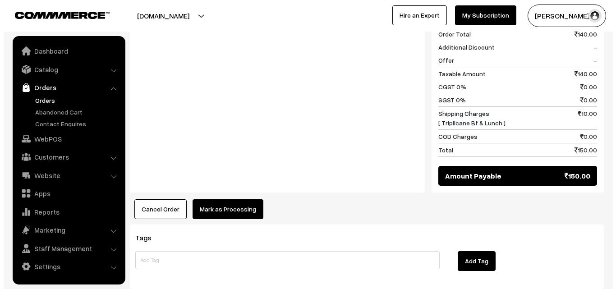
scroll to position [452, 0]
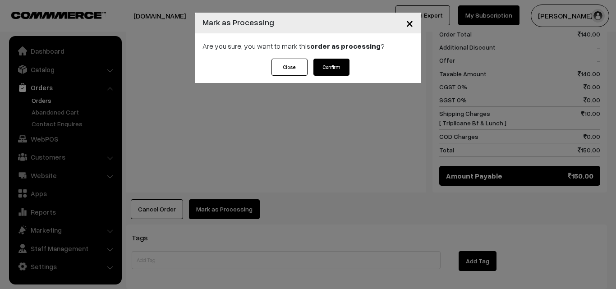
click at [339, 72] on button "Confirm" at bounding box center [331, 67] width 36 height 17
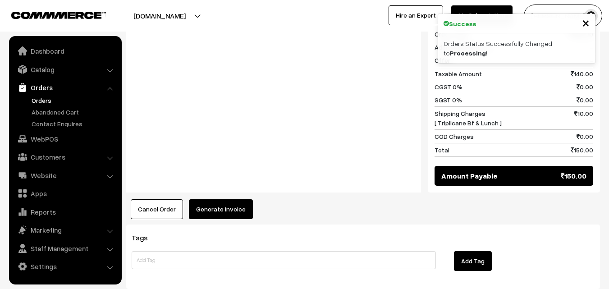
click at [221, 199] on button "Generate Invoice" at bounding box center [221, 209] width 64 height 20
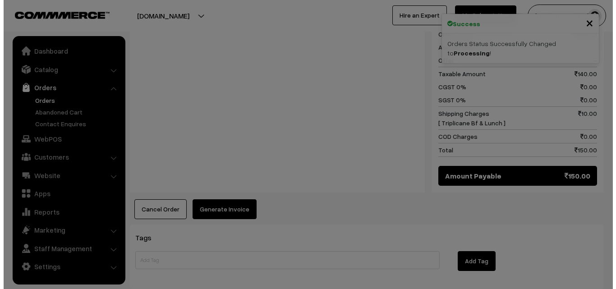
scroll to position [452, 0]
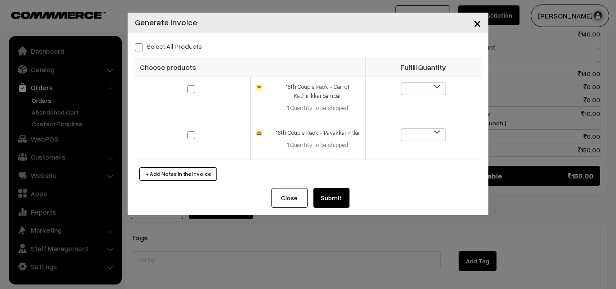
drag, startPoint x: 176, startPoint y: 51, endPoint x: 174, endPoint y: 57, distance: 6.5
click at [177, 49] on div "Select All Products Choose products Fulfill Quantity 1 1 1 1" at bounding box center [308, 110] width 361 height 155
click at [169, 49] on label "Select All Products" at bounding box center [168, 45] width 67 height 9
click at [141, 49] on input "Select All Products" at bounding box center [138, 46] width 6 height 6
checkbox input "true"
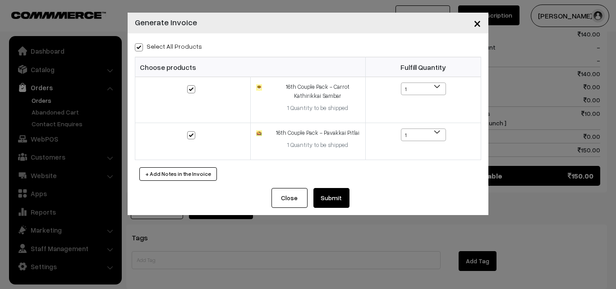
checkbox input "true"
click at [328, 192] on button "Submit" at bounding box center [331, 198] width 36 height 20
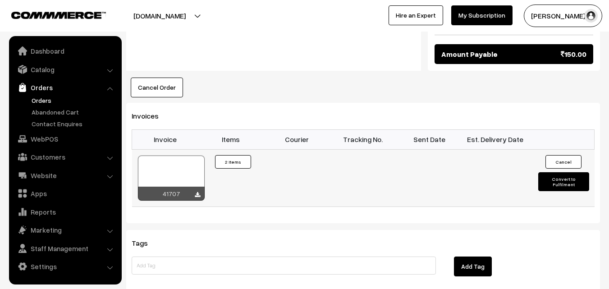
scroll to position [586, 0]
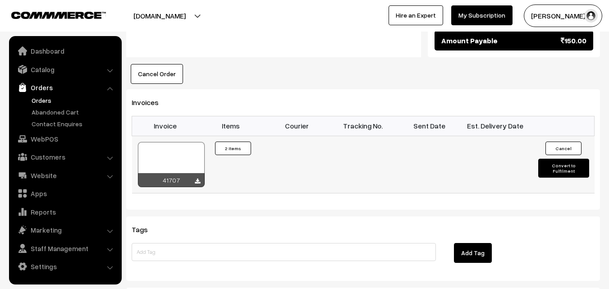
click at [170, 152] on div at bounding box center [171, 164] width 67 height 45
click at [53, 104] on link "Orders" at bounding box center [73, 100] width 89 height 9
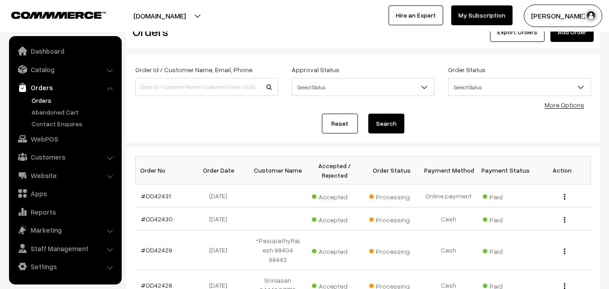
scroll to position [45, 0]
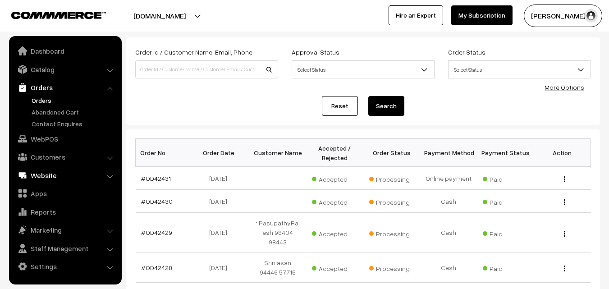
click at [54, 145] on link "WebPOS" at bounding box center [64, 139] width 107 height 16
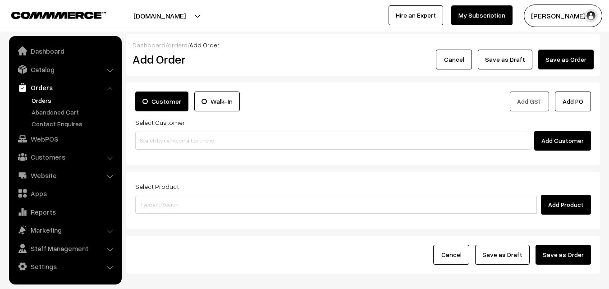
click at [182, 144] on input at bounding box center [332, 141] width 395 height 18
click at [182, 138] on input at bounding box center [332, 141] width 395 height 18
click at [155, 138] on input "98402 01973" at bounding box center [332, 141] width 395 height 18
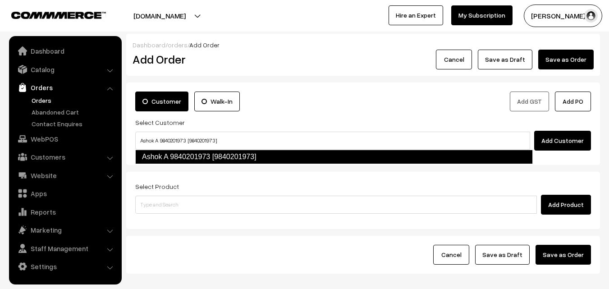
type input "Ashok A 9840201973 [9840201973]"
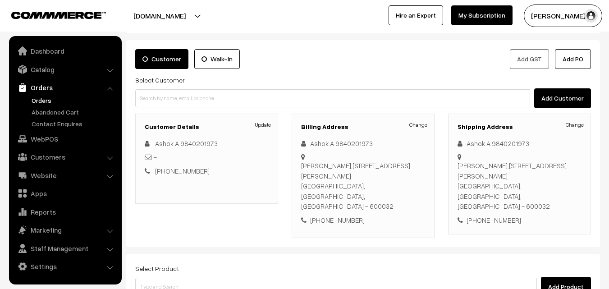
scroll to position [45, 0]
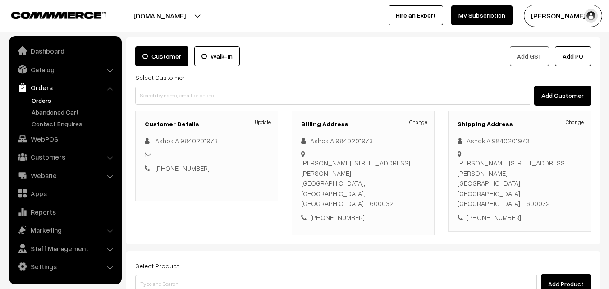
click at [272, 260] on div "Select Product Add Product" at bounding box center [363, 277] width 456 height 34
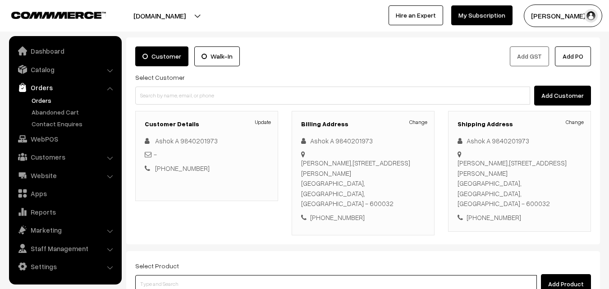
drag, startPoint x: 273, startPoint y: 260, endPoint x: 265, endPoint y: 157, distance: 103.2
click at [274, 275] on input at bounding box center [336, 284] width 402 height 18
paste input "16th Without Rice..."
type input "16th Without Rice..."
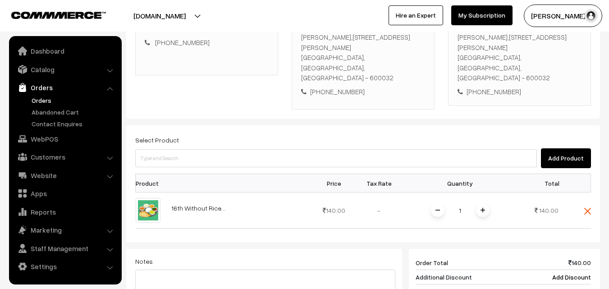
scroll to position [180, 0]
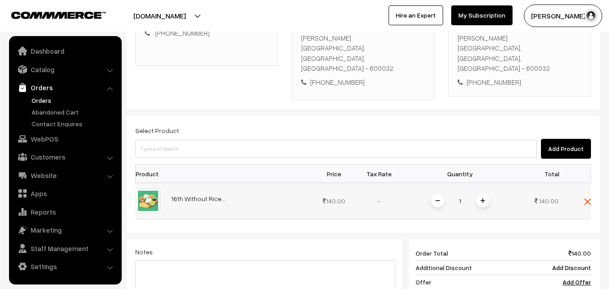
click at [489, 194] on span at bounding box center [483, 201] width 14 height 14
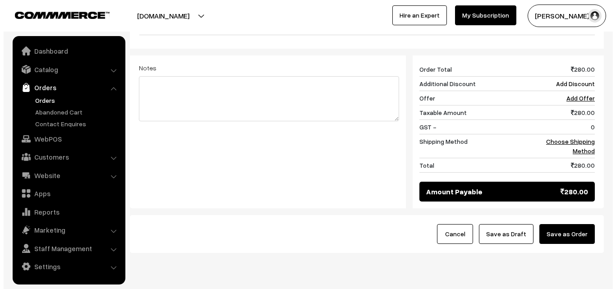
scroll to position [373, 0]
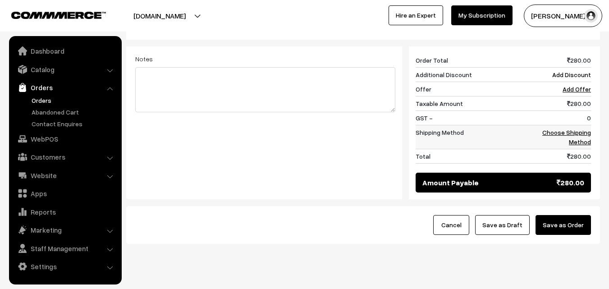
click at [575, 125] on td "Choose Shipping Method" at bounding box center [563, 137] width 56 height 24
click at [577, 129] on link "Choose Shipping Method" at bounding box center [567, 137] width 49 height 17
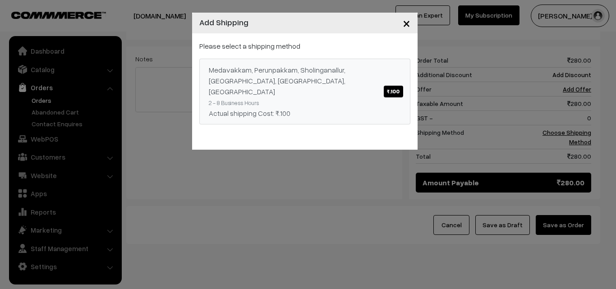
click at [310, 70] on div "Medavakkam, Perunpakkam, Sholinganallur, seliyur, [GEOGRAPHIC_DATA], [GEOGRAPHI…" at bounding box center [305, 81] width 192 height 32
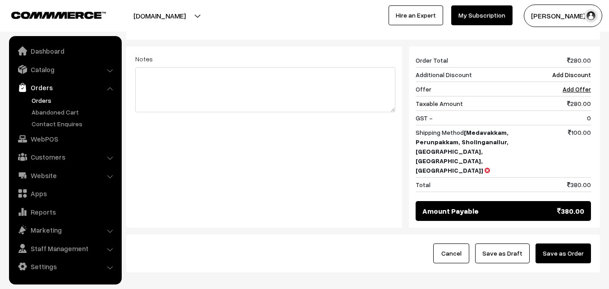
click at [571, 244] on button "Save as Order" at bounding box center [563, 254] width 55 height 20
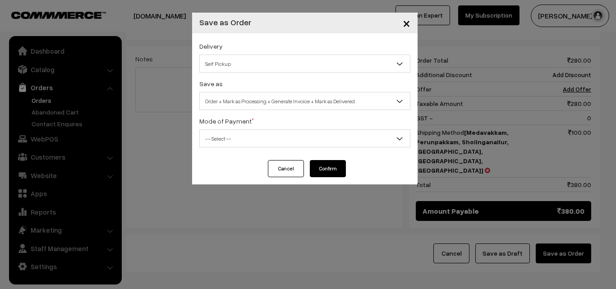
click at [249, 113] on div "Delivery Self Pickup [GEOGRAPHIC_DATA], Perunpakkam, Sholinganallur, seliyur, […" at bounding box center [305, 96] width 226 height 127
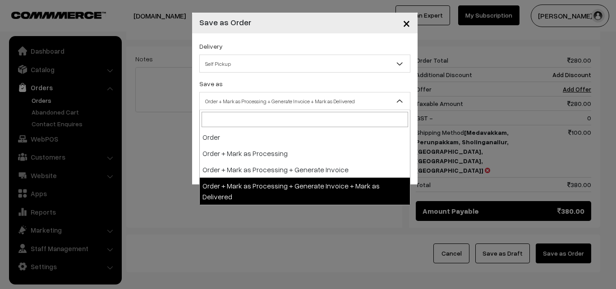
click at [249, 106] on span "Order + Mark as Processing + Generate Invoice + Mark as Delivered" at bounding box center [305, 101] width 210 height 16
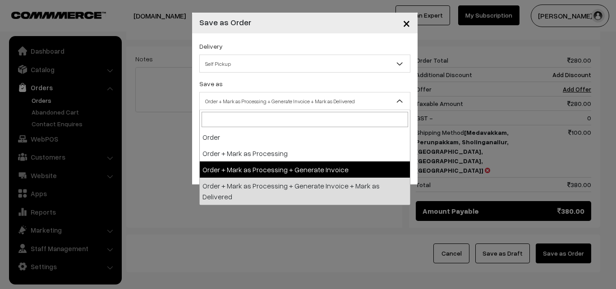
select select "3"
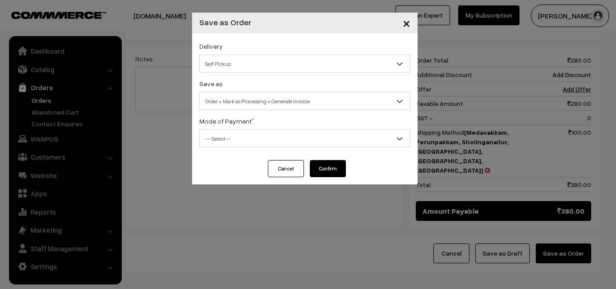
click at [236, 138] on span "-- Select --" at bounding box center [305, 139] width 210 height 16
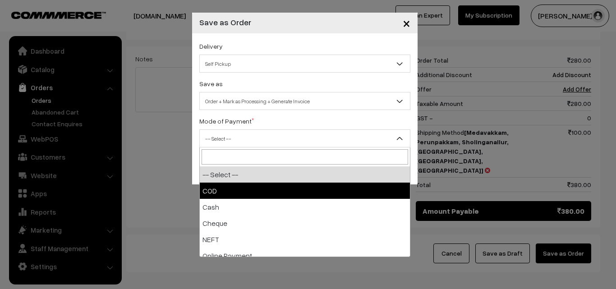
drag, startPoint x: 226, startPoint y: 196, endPoint x: 232, endPoint y: 186, distance: 11.1
select select "1"
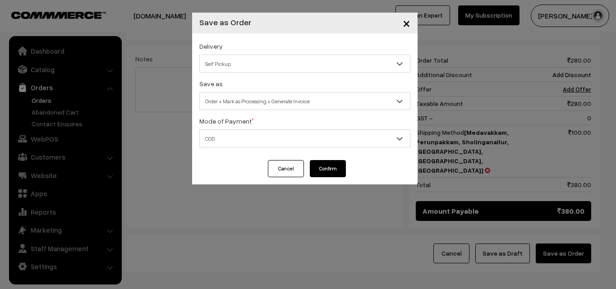
click at [335, 164] on button "Confirm" at bounding box center [328, 168] width 36 height 17
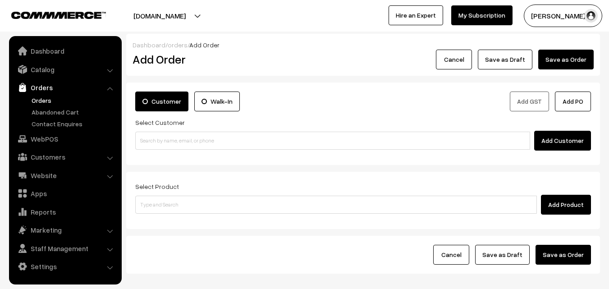
click at [48, 101] on link "Orders" at bounding box center [73, 100] width 89 height 9
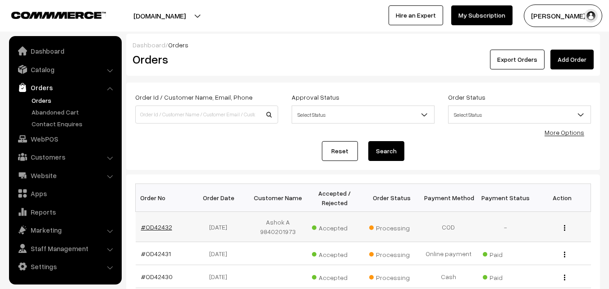
click at [146, 228] on link "#OD42432" at bounding box center [156, 227] width 31 height 8
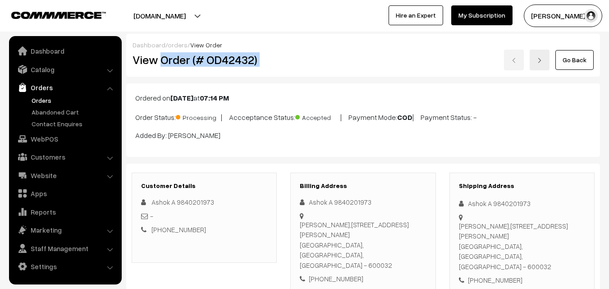
drag, startPoint x: 161, startPoint y: 60, endPoint x: 297, endPoint y: 56, distance: 136.3
click at [301, 52] on div "View Order (# OD42432) Go Back" at bounding box center [363, 60] width 475 height 21
copy div "Order (# OD42432)"
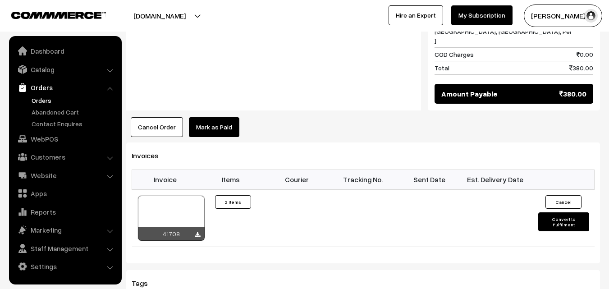
scroll to position [585, 0]
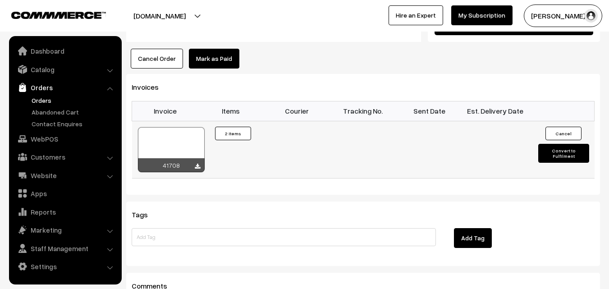
click at [175, 127] on div at bounding box center [171, 149] width 67 height 45
click at [38, 141] on link "WebPOS" at bounding box center [64, 139] width 107 height 16
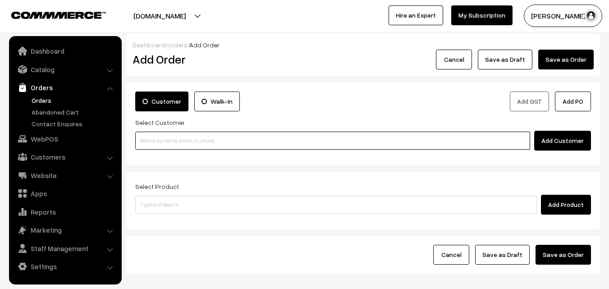
click at [175, 147] on input at bounding box center [332, 141] width 395 height 18
paste input "98844 61761"
click at [156, 138] on input "98844 61761" at bounding box center [332, 141] width 395 height 18
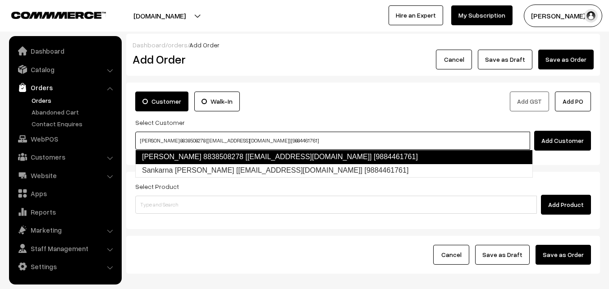
type input "Sankaran pillai 8838508278 [test14@gmail.com] [9884461761]"
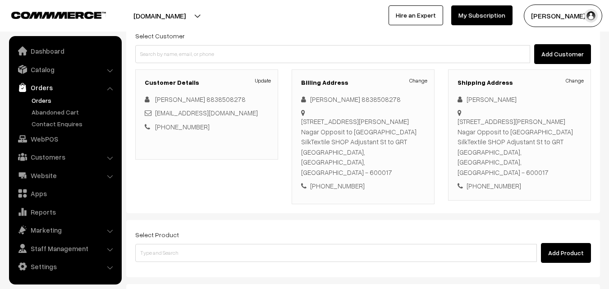
scroll to position [90, 0]
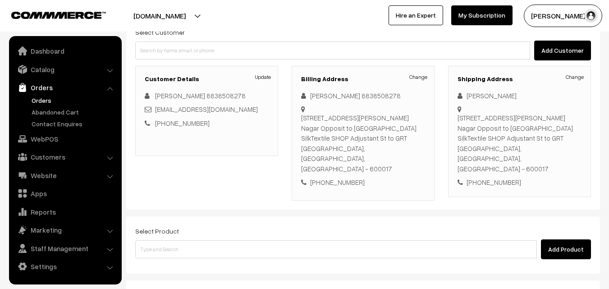
click at [239, 226] on div "Select Product Add Product" at bounding box center [363, 243] width 456 height 34
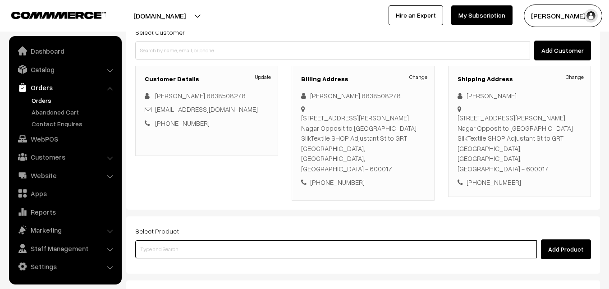
drag, startPoint x: 242, startPoint y: 228, endPoint x: 228, endPoint y: 223, distance: 14.3
click at [240, 240] on input at bounding box center [336, 249] width 402 height 18
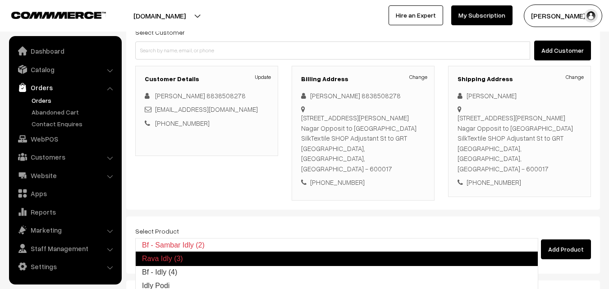
type input "Bf - Idly (4)"
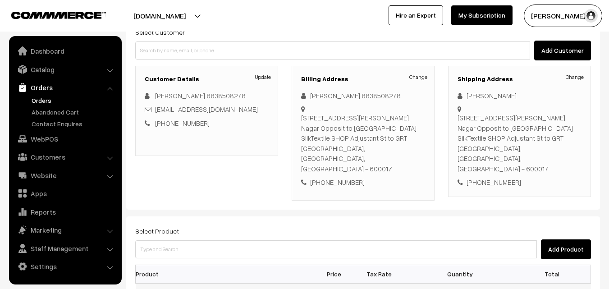
scroll to position [180, 0]
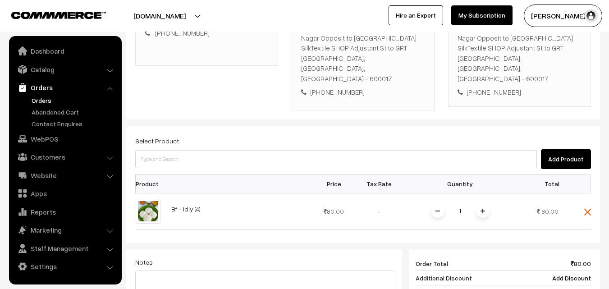
click at [485, 204] on span at bounding box center [483, 211] width 14 height 14
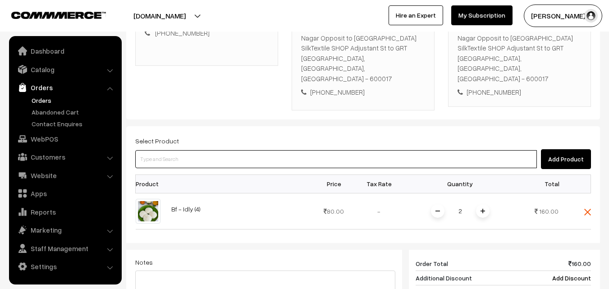
click at [378, 150] on input at bounding box center [336, 159] width 402 height 18
paste input "16th Without Rice..."
type input "16th Without Rice..."
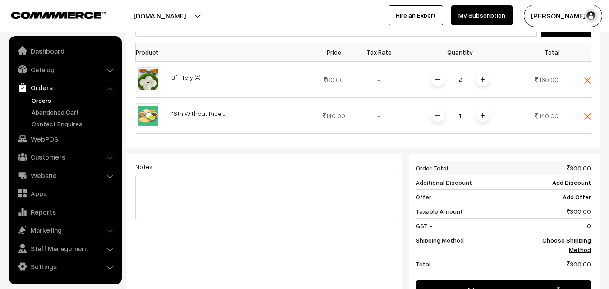
scroll to position [316, 0]
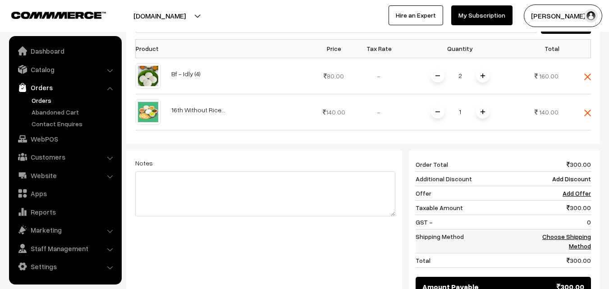
click at [575, 233] on link "Choose Shipping Method" at bounding box center [567, 241] width 49 height 17
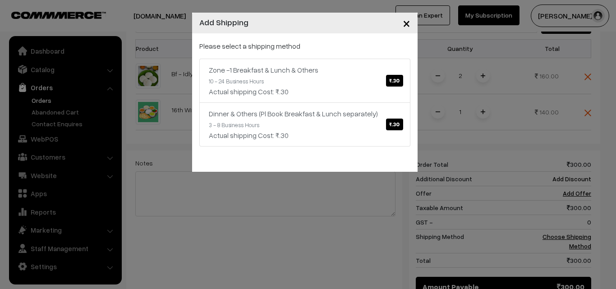
click at [258, 52] on div "Please select a shipping method Zone -1 Breakfast & Lunch & Others ₹.30 10 - 24…" at bounding box center [304, 94] width 211 height 106
click at [266, 67] on div "Zone -1 Breakfast & Lunch & Others ₹.30" at bounding box center [305, 70] width 192 height 11
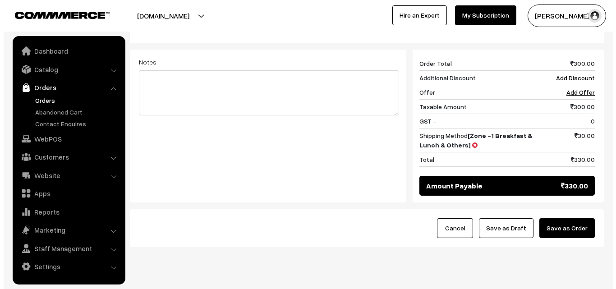
scroll to position [420, 0]
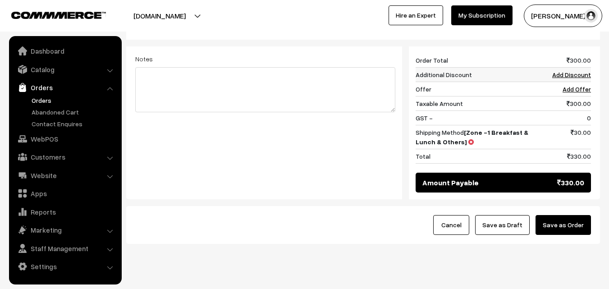
click at [576, 71] on link "Add Discount" at bounding box center [572, 75] width 39 height 8
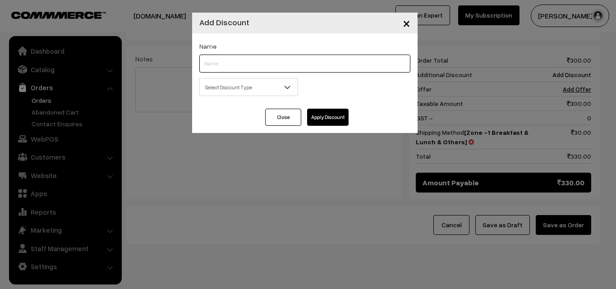
click at [251, 58] on input "text" at bounding box center [304, 64] width 211 height 18
drag, startPoint x: 272, startPoint y: 124, endPoint x: 282, endPoint y: 129, distance: 10.7
click at [272, 124] on button "Close" at bounding box center [283, 117] width 36 height 17
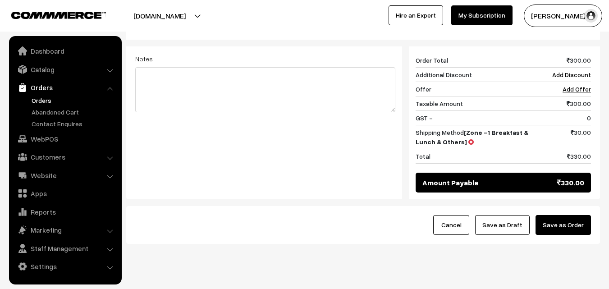
click at [561, 215] on button "Save as Order" at bounding box center [563, 225] width 55 height 20
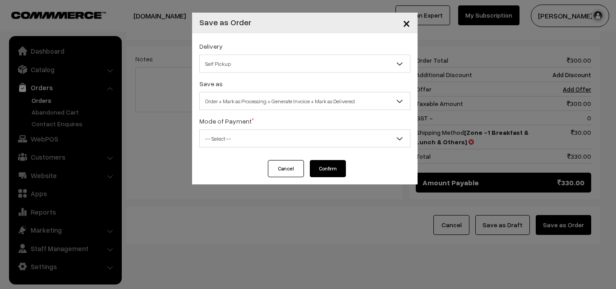
click at [272, 106] on span "Order + Mark as Processing + Generate Invoice + Mark as Delivered" at bounding box center [305, 101] width 210 height 16
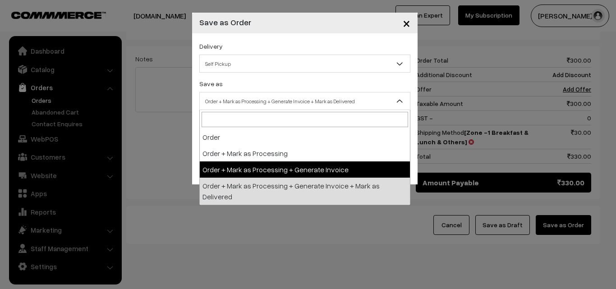
drag, startPoint x: 255, startPoint y: 172, endPoint x: 249, endPoint y: 138, distance: 34.3
select select "3"
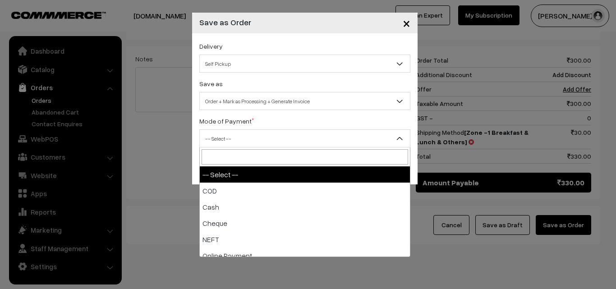
click at [249, 138] on span "-- Select --" at bounding box center [305, 139] width 210 height 16
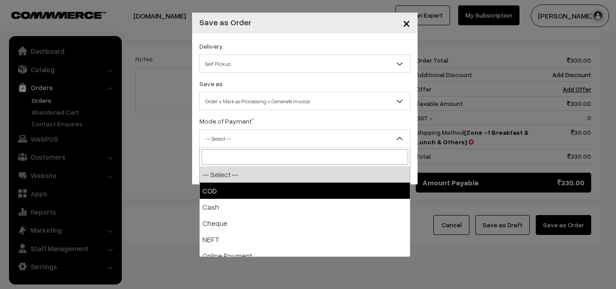
select select "1"
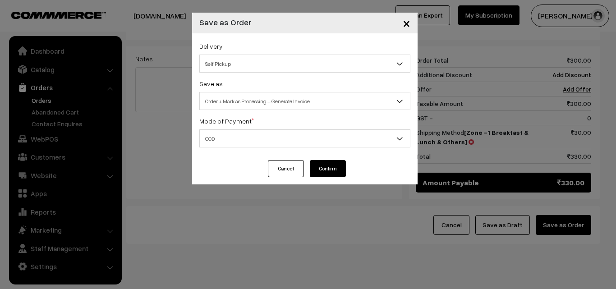
click at [322, 174] on button "Confirm" at bounding box center [328, 168] width 36 height 17
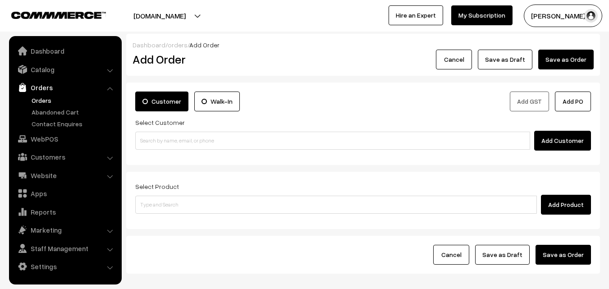
click at [41, 99] on link "Orders" at bounding box center [73, 100] width 89 height 9
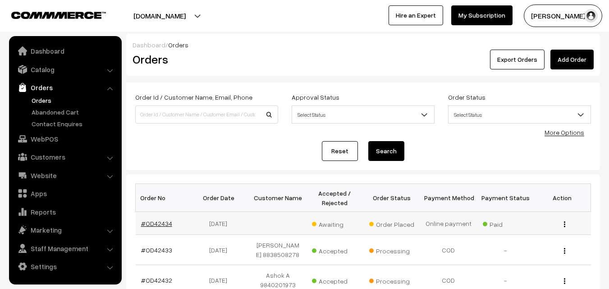
click at [144, 222] on link "#OD42434" at bounding box center [156, 224] width 31 height 8
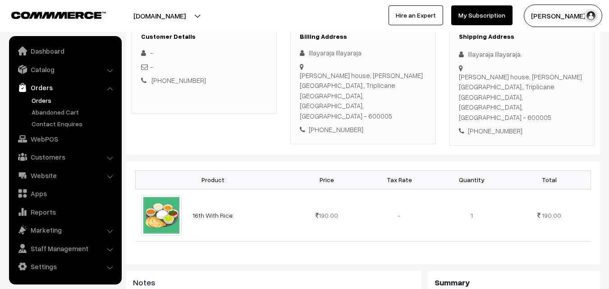
scroll to position [90, 0]
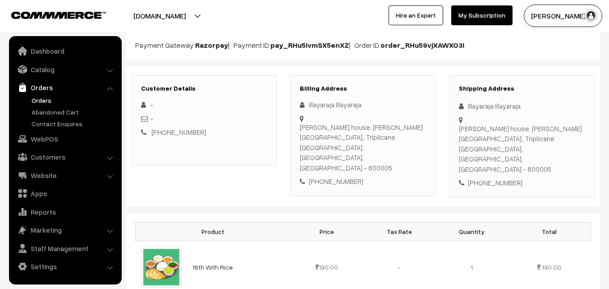
click at [338, 176] on div "+91 9445002408" at bounding box center [363, 181] width 126 height 10
copy div "9445002408"
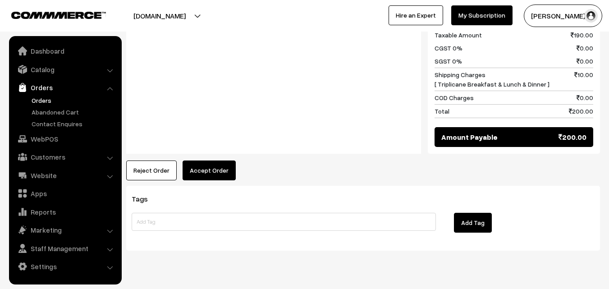
click at [200, 161] on button "Accept Order" at bounding box center [209, 171] width 53 height 20
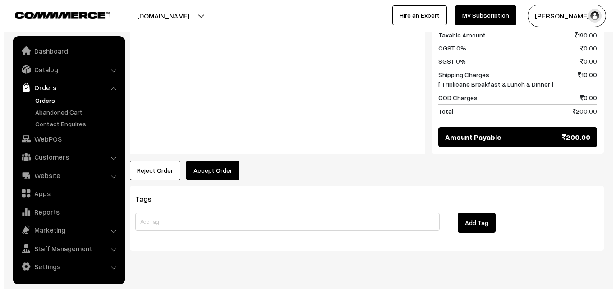
scroll to position [448, 0]
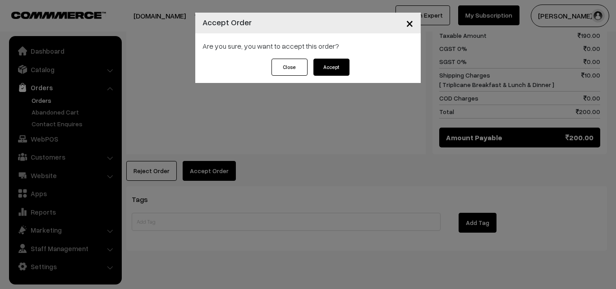
click at [347, 58] on div "Are you sure, you want to accept this order?" at bounding box center [308, 45] width 226 height 25
click at [332, 64] on button "Accept" at bounding box center [331, 67] width 36 height 17
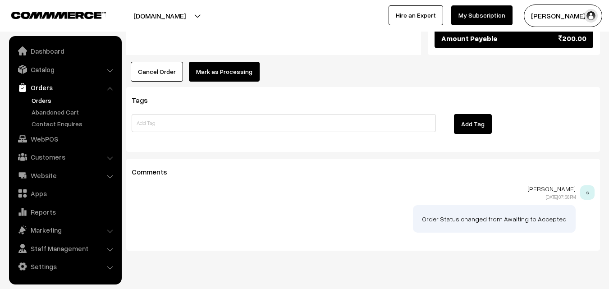
click at [211, 62] on button "Mark as Processing" at bounding box center [224, 72] width 71 height 20
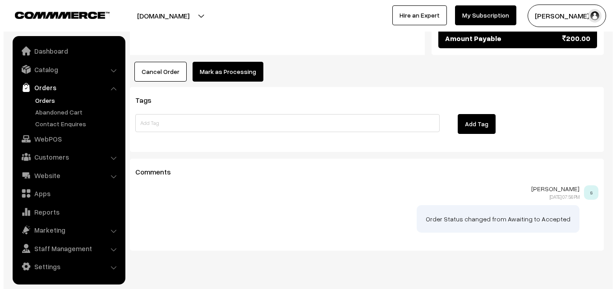
scroll to position [547, 0]
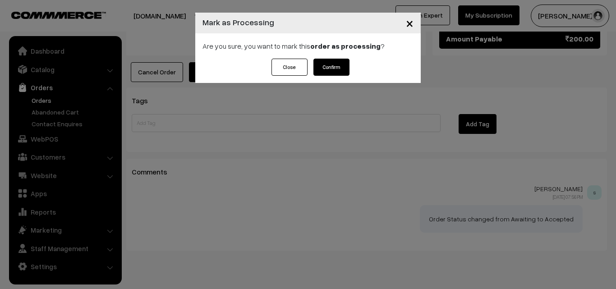
click at [327, 74] on button "Confirm" at bounding box center [331, 67] width 36 height 17
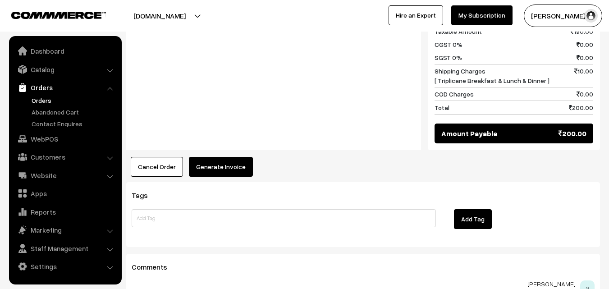
click at [226, 132] on div "Product Price Tax Rate Quantity Total 16th With Rice 190.00 - -" at bounding box center [363, 15] width 474 height 325
click at [225, 157] on button "Generate Invoice" at bounding box center [221, 167] width 64 height 20
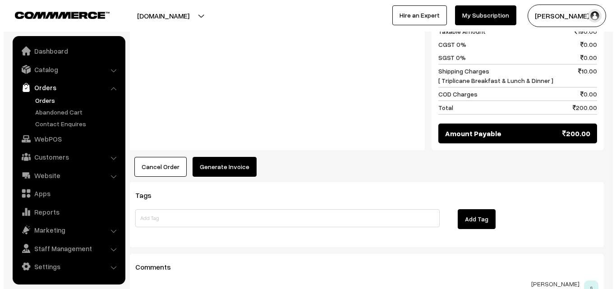
scroll to position [452, 0]
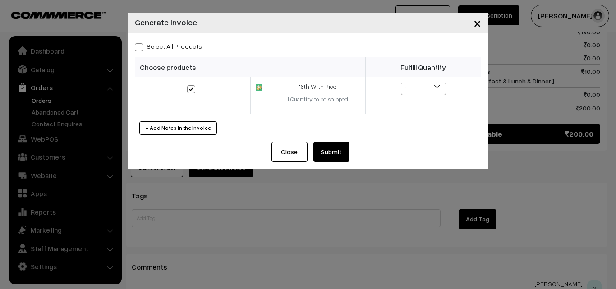
click at [337, 152] on button "Submit" at bounding box center [331, 152] width 36 height 20
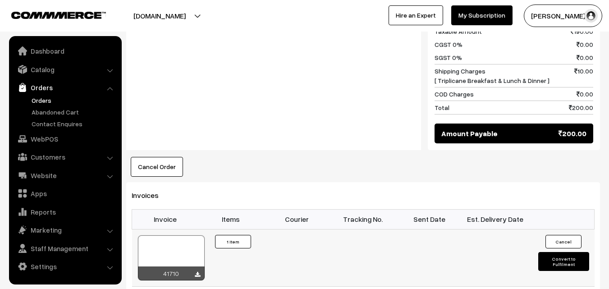
scroll to position [451, 0]
click at [188, 235] on div at bounding box center [171, 257] width 67 height 45
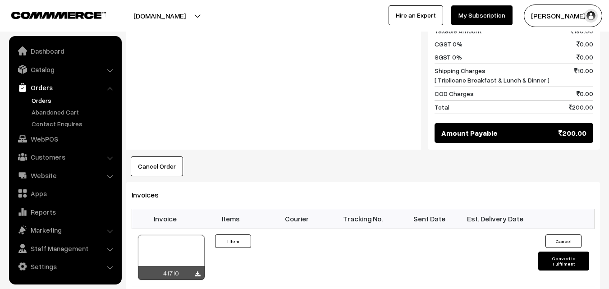
click at [37, 96] on link "Orders" at bounding box center [73, 100] width 89 height 9
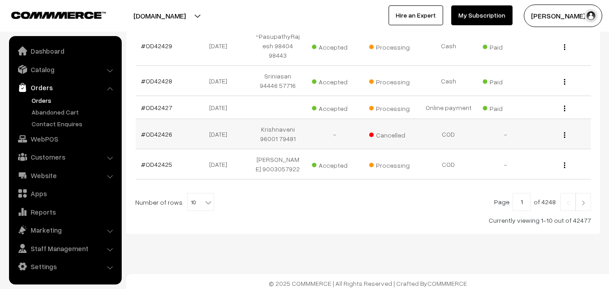
scroll to position [316, 0]
click at [205, 196] on span at bounding box center [209, 199] width 9 height 12
select select "100"
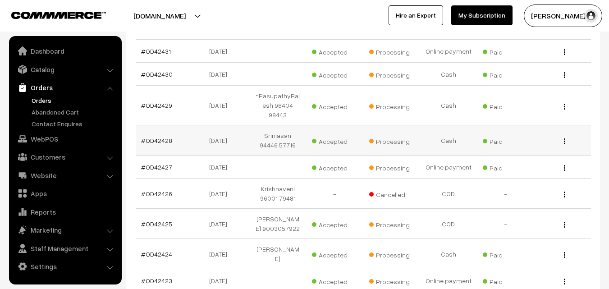
scroll to position [316, 0]
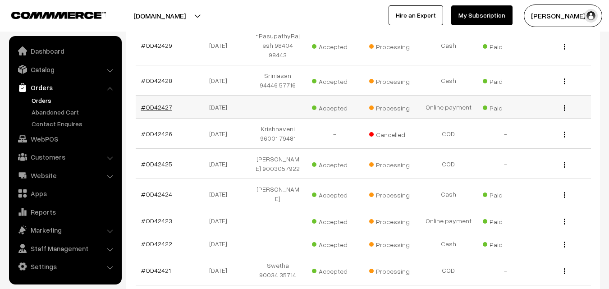
click at [161, 103] on link "#OD42427" at bounding box center [156, 107] width 31 height 8
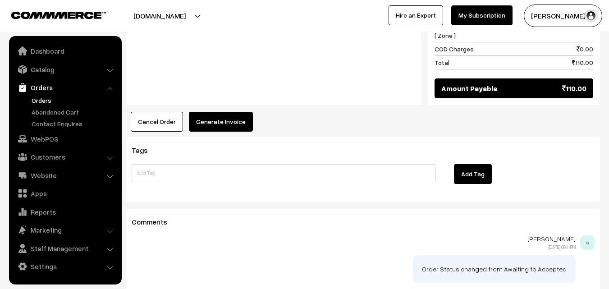
click at [225, 112] on button "Generate Invoice" at bounding box center [221, 122] width 64 height 20
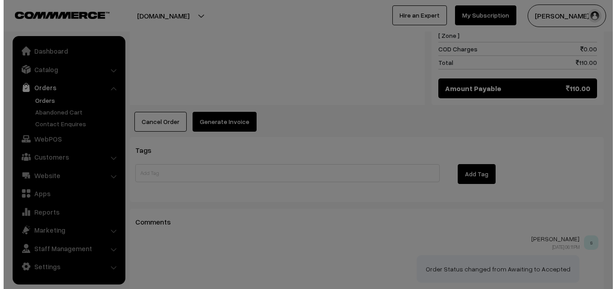
scroll to position [497, 0]
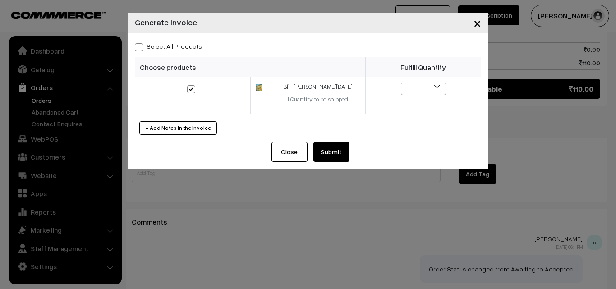
click at [331, 139] on div "Select All Products Choose products Fulfill Quantity 1 1" at bounding box center [308, 87] width 361 height 109
click at [330, 149] on button "Submit" at bounding box center [331, 152] width 36 height 20
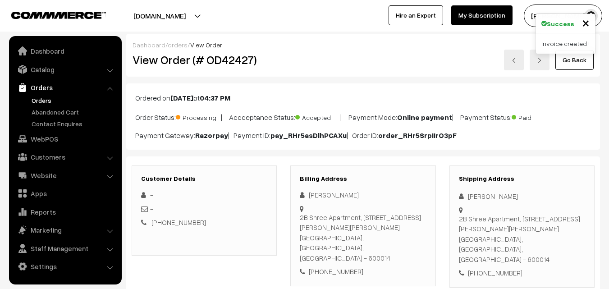
scroll to position [496, 0]
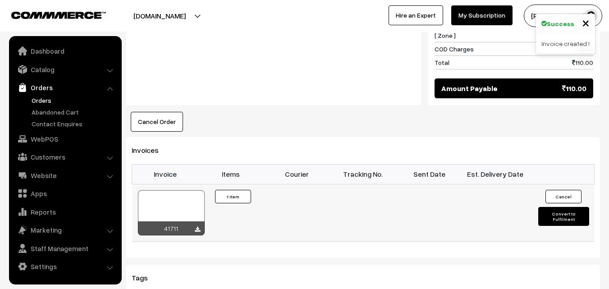
click at [162, 190] on div at bounding box center [171, 212] width 67 height 45
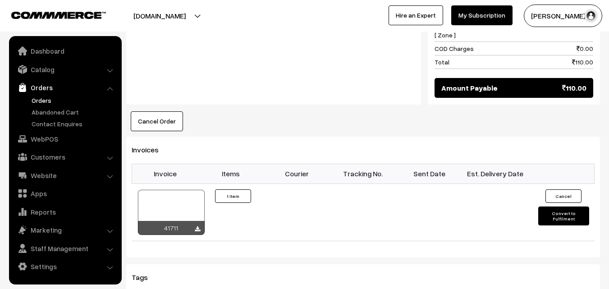
click at [44, 103] on link "Orders" at bounding box center [73, 100] width 89 height 9
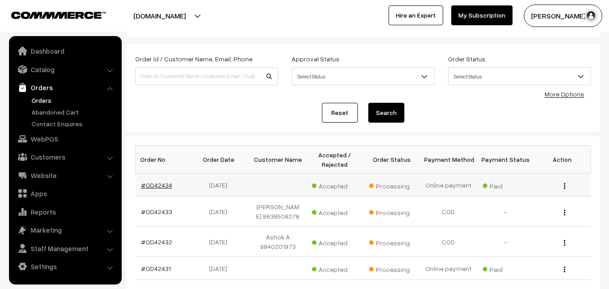
scroll to position [90, 0]
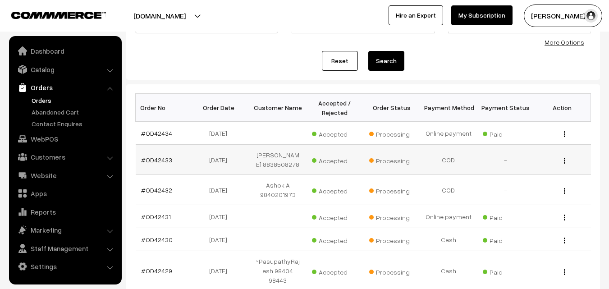
click at [159, 161] on link "#OD42433" at bounding box center [156, 160] width 31 height 8
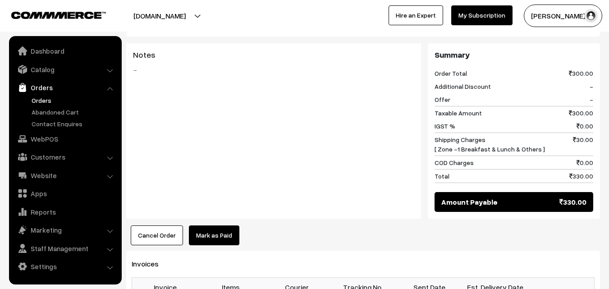
scroll to position [451, 0]
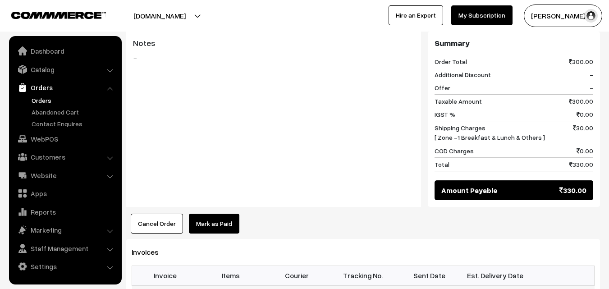
click at [44, 101] on link "Orders" at bounding box center [73, 100] width 89 height 9
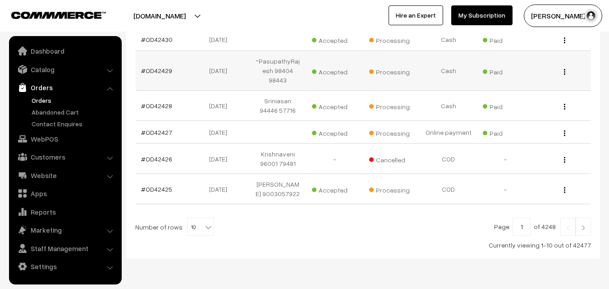
scroll to position [316, 0]
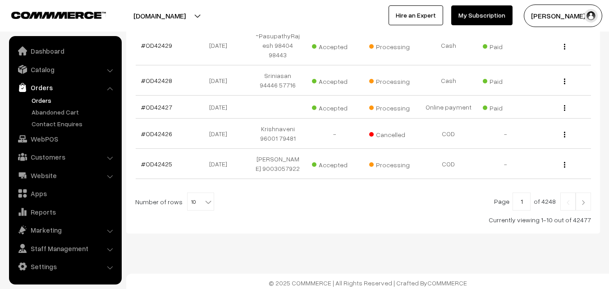
click at [210, 195] on div at bounding box center [363, 202] width 456 height 18
click at [204, 201] on b at bounding box center [208, 202] width 9 height 9
select select "100"
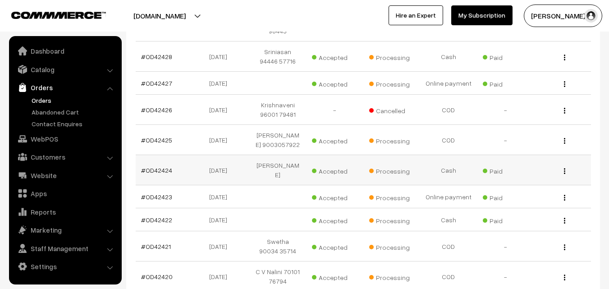
scroll to position [361, 0]
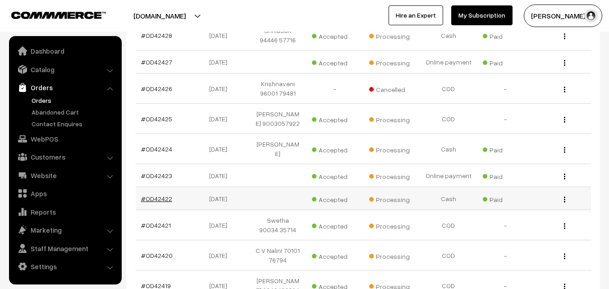
click at [152, 200] on link "#OD42422" at bounding box center [156, 199] width 31 height 8
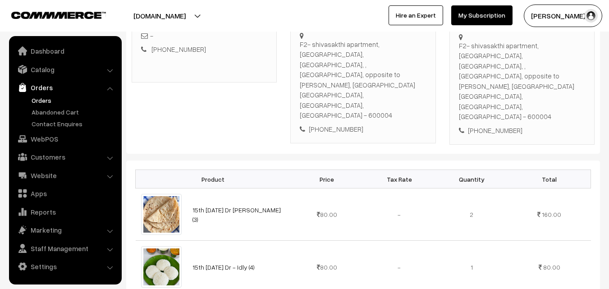
scroll to position [180, 0]
click at [41, 96] on link "Orders" at bounding box center [73, 100] width 89 height 9
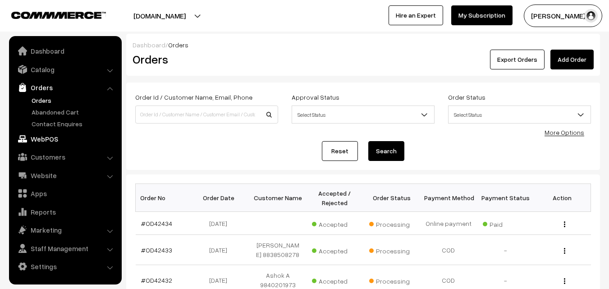
click at [36, 135] on link "WebPOS" at bounding box center [64, 139] width 107 height 16
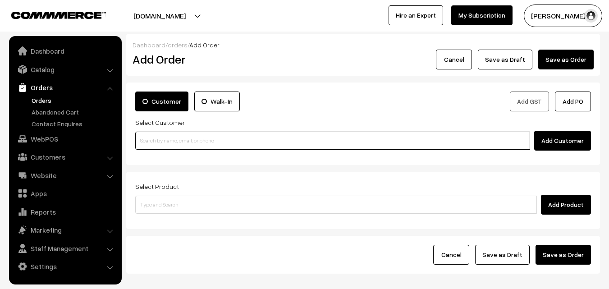
click at [172, 143] on input at bounding box center [332, 141] width 395 height 18
paste input "98410 47261"
click at [158, 139] on input "98410 47261" at bounding box center [332, 141] width 395 height 18
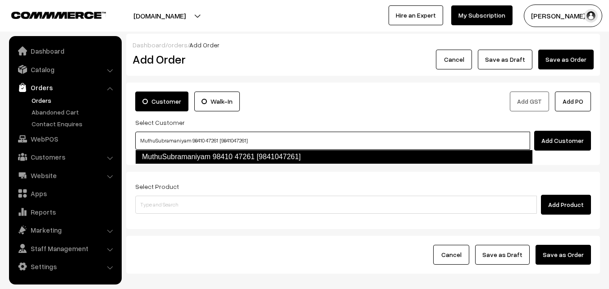
type input "MuthuSubramaniyam 98410 47261 [9841047261]"
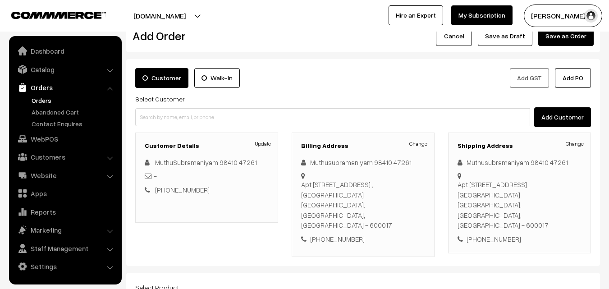
scroll to position [90, 0]
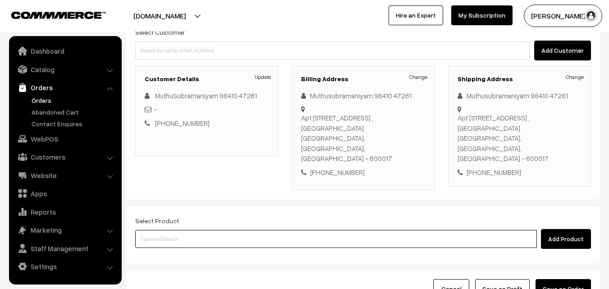
click at [235, 230] on input at bounding box center [336, 239] width 402 height 18
type input "16th Couple Pack - Pavakkai Pitlai"
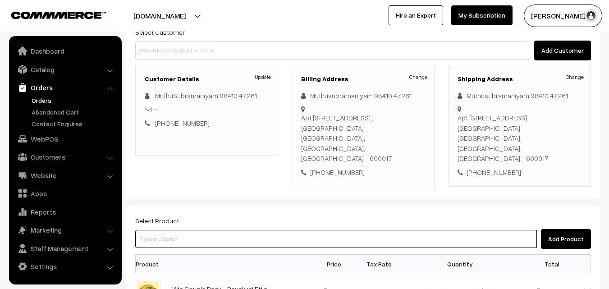
click at [259, 230] on input at bounding box center [336, 239] width 402 height 18
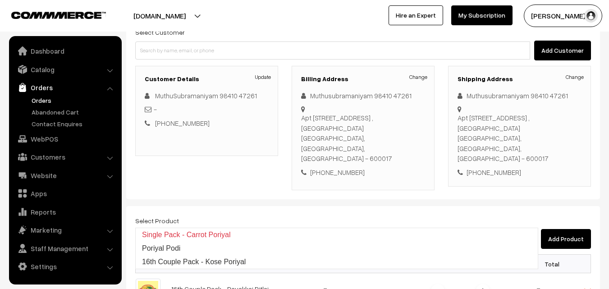
type input "16th Couple Pack - Kose Poriyal"
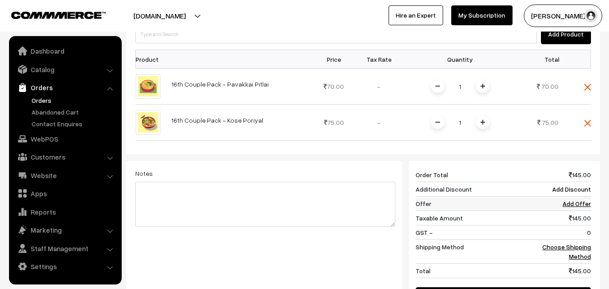
scroll to position [316, 0]
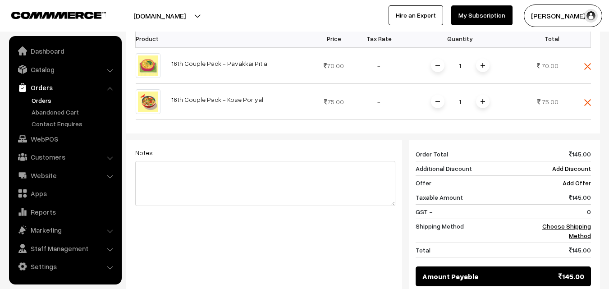
click at [594, 203] on div "145 Order Total 145.00 Additional Discount Add Discount Offer Add Offer Taxable…" at bounding box center [500, 216] width 196 height 153
click at [586, 222] on link "Choose Shipping Method" at bounding box center [567, 230] width 49 height 17
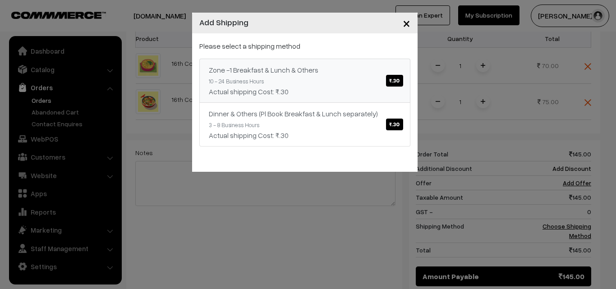
click at [335, 69] on div "Zone -1 Breakfast & Lunch & Others ₹.30" at bounding box center [305, 70] width 192 height 11
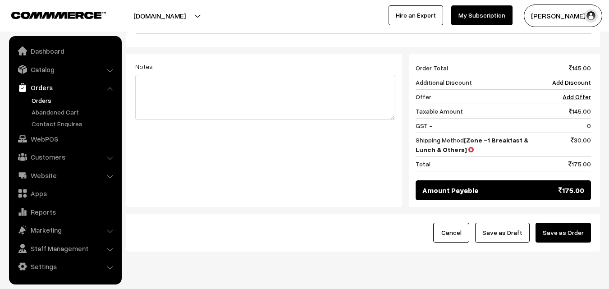
scroll to position [410, 0]
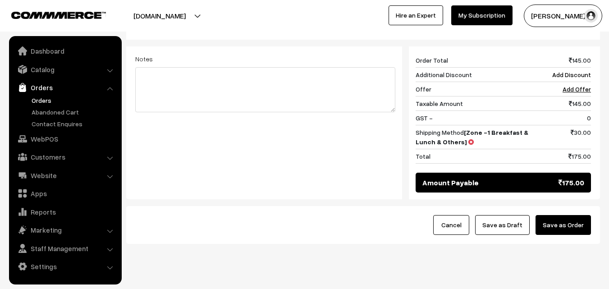
click at [571, 215] on div "Cancel Save as Draft Save as Order" at bounding box center [363, 225] width 474 height 38
click at [572, 215] on button "Save as Order" at bounding box center [563, 225] width 55 height 20
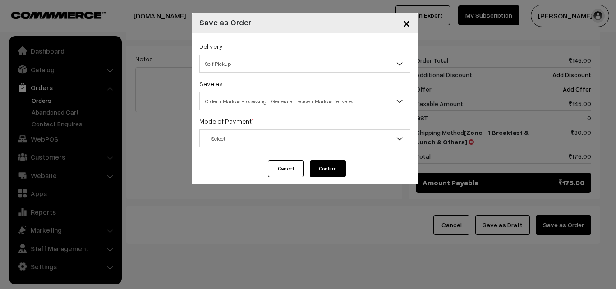
click at [270, 172] on button "Cancel" at bounding box center [286, 168] width 36 height 17
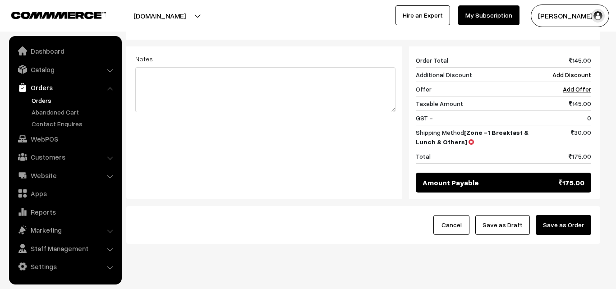
click at [289, 166] on div at bounding box center [308, 144] width 616 height 289
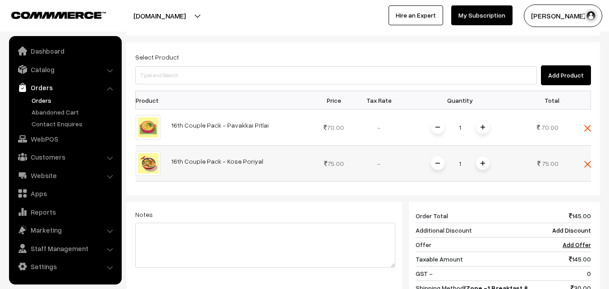
scroll to position [229, 0]
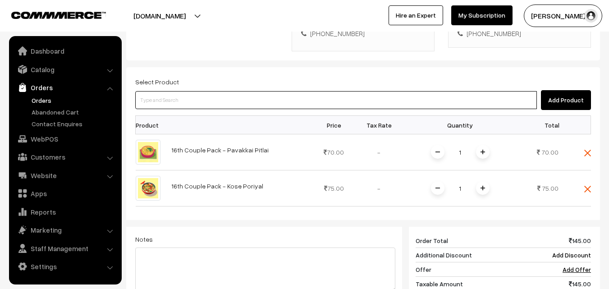
click at [218, 91] on input at bounding box center [336, 100] width 402 height 18
click at [225, 91] on input at bounding box center [336, 100] width 402 height 18
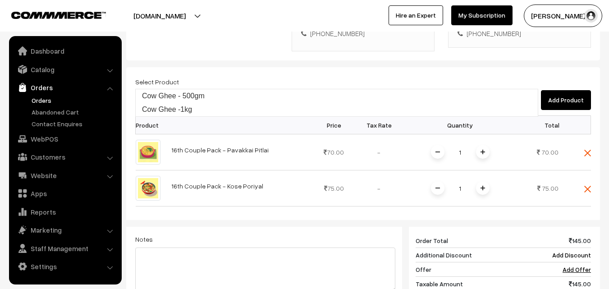
type input "Cow Ghee - 500gm"
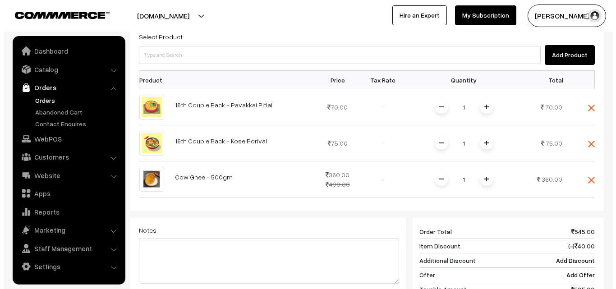
scroll to position [460, 0]
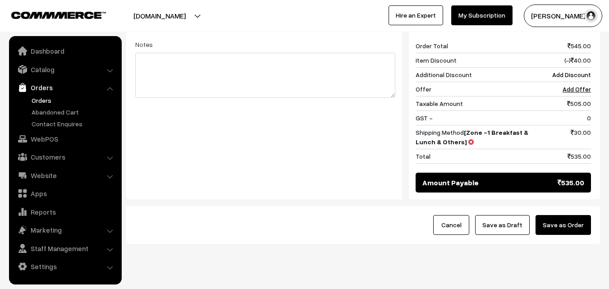
click at [589, 206] on div "Cancel Save as Draft Save as Order" at bounding box center [363, 225] width 474 height 38
click at [569, 215] on button "Save as Order" at bounding box center [563, 225] width 55 height 20
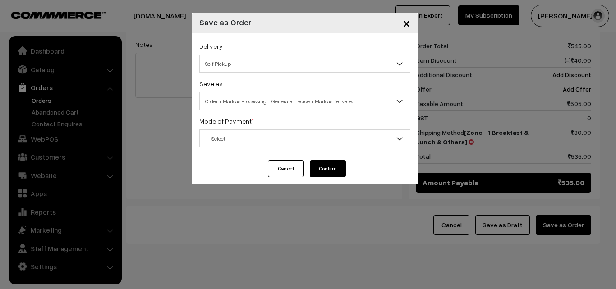
click at [299, 96] on span "Order + Mark as Processing + Generate Invoice + Mark as Delivered" at bounding box center [305, 101] width 210 height 16
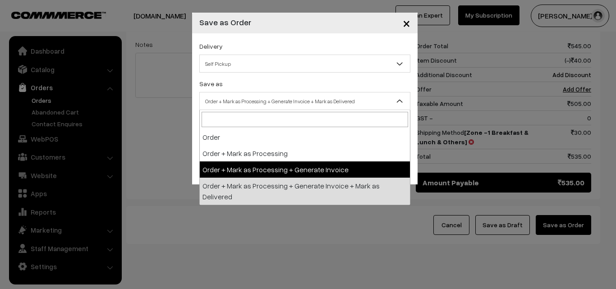
drag, startPoint x: 260, startPoint y: 171, endPoint x: 261, endPoint y: 149, distance: 22.1
select select "3"
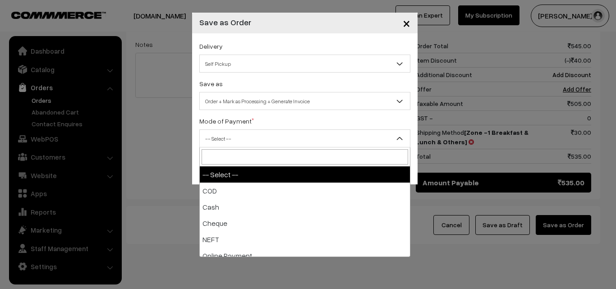
click at [262, 134] on span "-- Select --" at bounding box center [305, 139] width 210 height 16
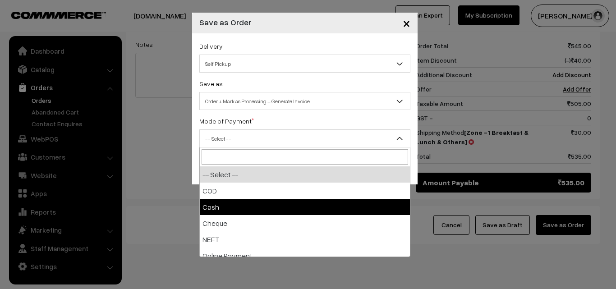
select select "2"
checkbox input "true"
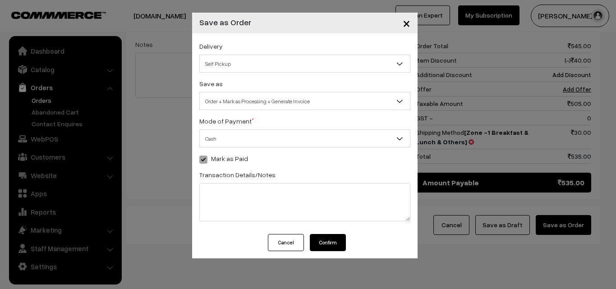
click at [347, 230] on div "Delivery Self Pickup Zone -1 Breakfast & Lunch & Others (₹30) (10 - 24 Business…" at bounding box center [305, 133] width 226 height 201
click at [326, 244] on button "Confirm" at bounding box center [328, 242] width 36 height 17
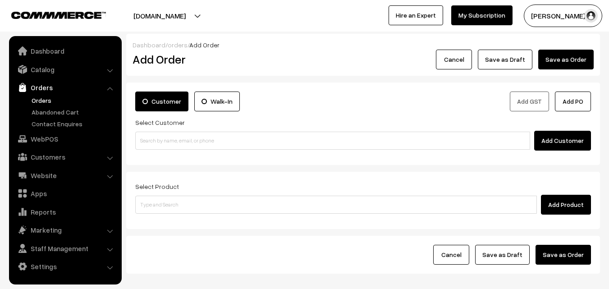
click at [33, 96] on link "Orders" at bounding box center [73, 100] width 89 height 9
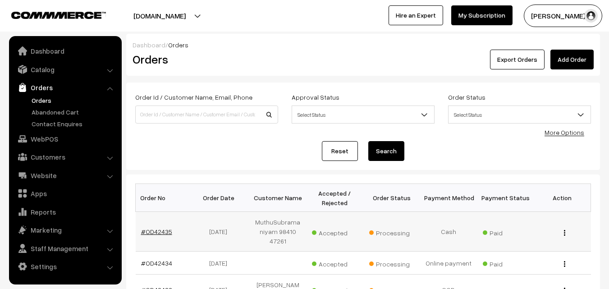
click at [162, 228] on link "#OD42435" at bounding box center [156, 232] width 31 height 8
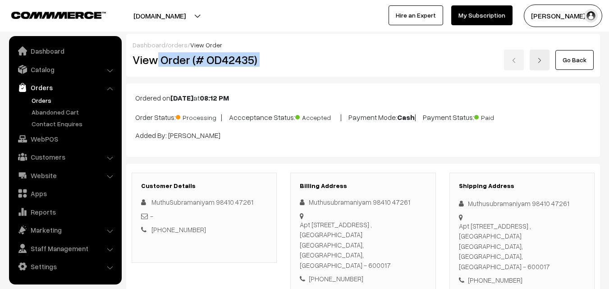
drag, startPoint x: 276, startPoint y: 53, endPoint x: 325, endPoint y: 54, distance: 49.2
click at [325, 54] on div "View Order (# OD42435) Go Back" at bounding box center [363, 60] width 475 height 21
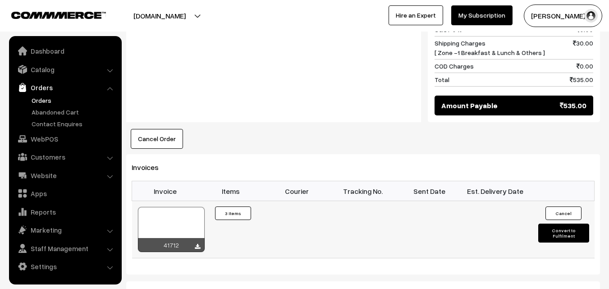
scroll to position [631, 0]
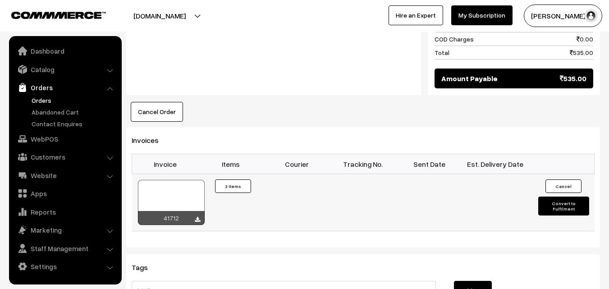
click at [172, 180] on div at bounding box center [171, 202] width 67 height 45
click at [55, 140] on link "WebPOS" at bounding box center [64, 139] width 107 height 16
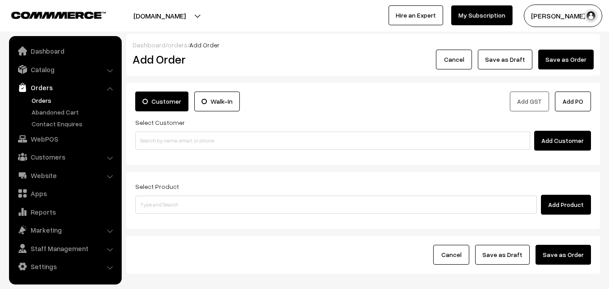
click at [162, 142] on input at bounding box center [332, 141] width 395 height 18
click at [159, 137] on input "98401 40417" at bounding box center [332, 141] width 395 height 18
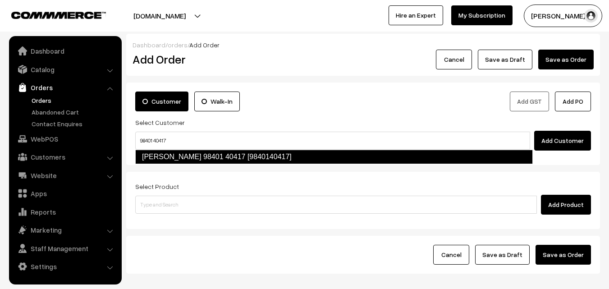
click at [174, 157] on link "Sugantha 98401 40417 [9840140417]" at bounding box center [334, 157] width 398 height 14
type input "98401 40417"
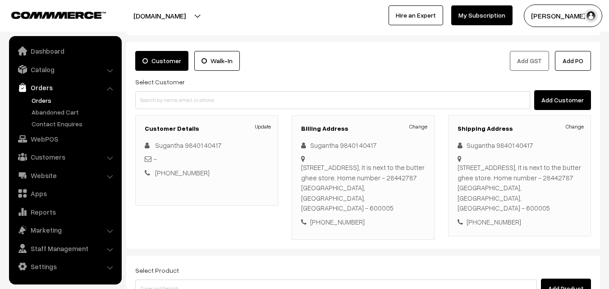
scroll to position [45, 0]
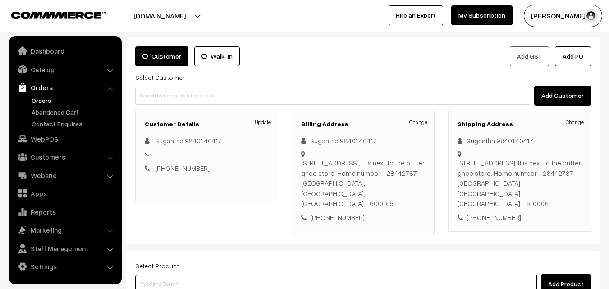
click at [253, 275] on input at bounding box center [336, 284] width 402 height 18
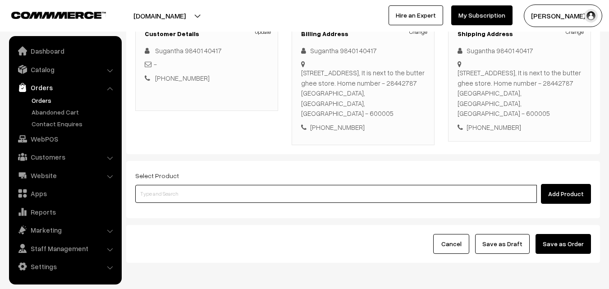
scroll to position [165, 0]
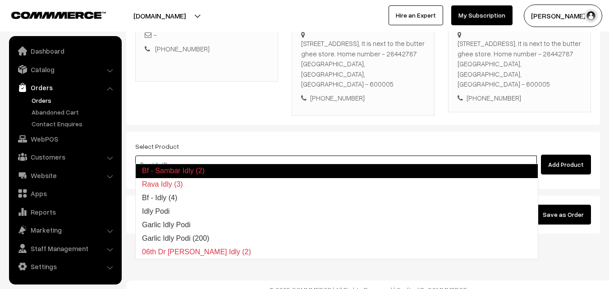
type input "Bf - Idly (4)"
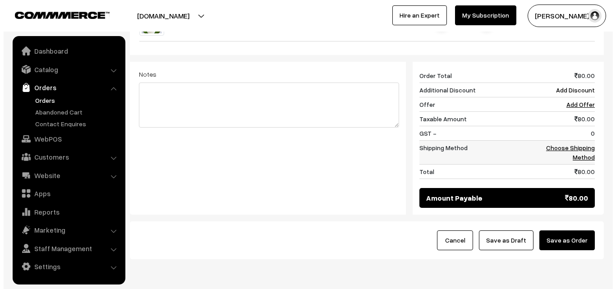
scroll to position [384, 0]
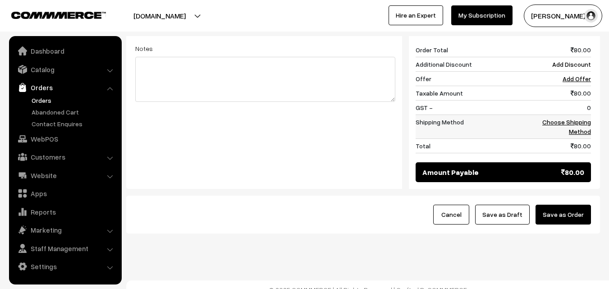
click at [581, 118] on link "Choose Shipping Method" at bounding box center [567, 126] width 49 height 17
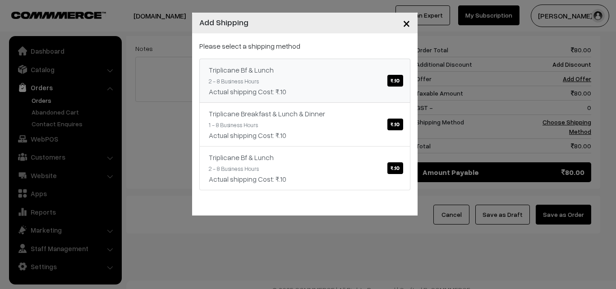
click at [372, 74] on div "Triplicane Bf & Lunch ₹.10" at bounding box center [305, 70] width 192 height 11
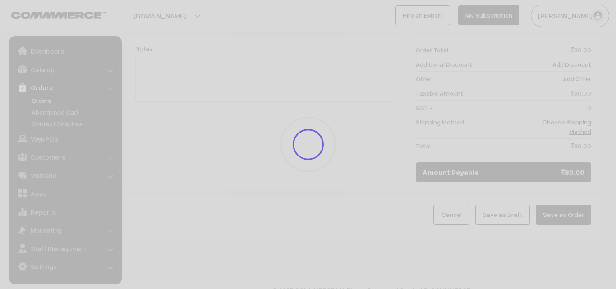
scroll to position [374, 0]
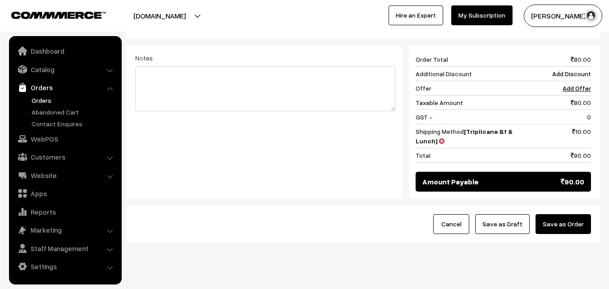
click at [570, 214] on button "Save as Order" at bounding box center [563, 224] width 55 height 20
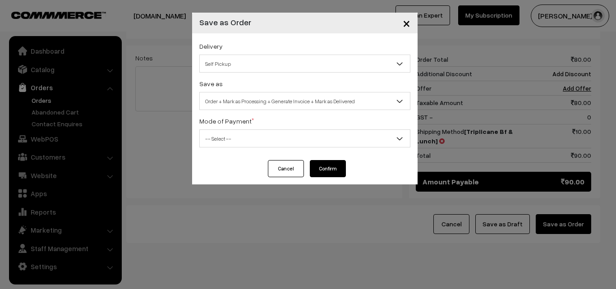
click at [235, 99] on span "Order + Mark as Processing + Generate Invoice + Mark as Delivered" at bounding box center [305, 101] width 210 height 16
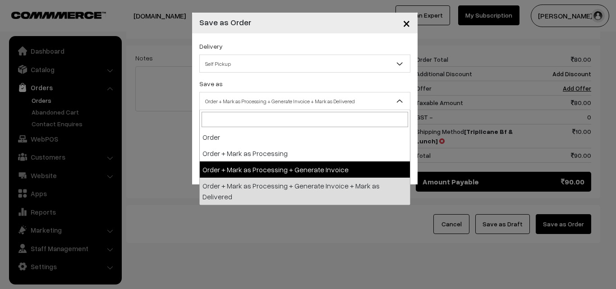
select select "3"
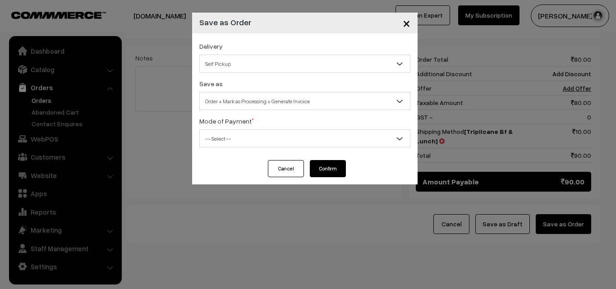
click at [240, 147] on span "-- Select --" at bounding box center [304, 138] width 211 height 18
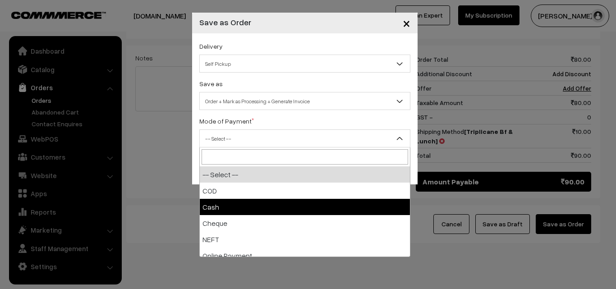
select select "2"
checkbox input "true"
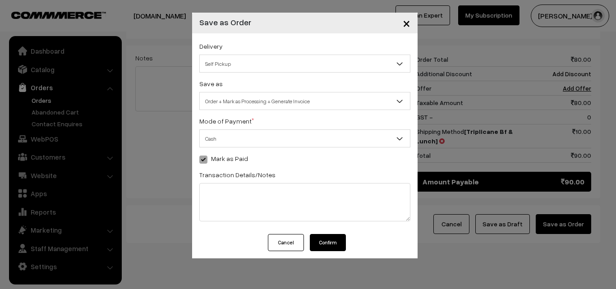
click at [323, 244] on button "Confirm" at bounding box center [328, 242] width 36 height 17
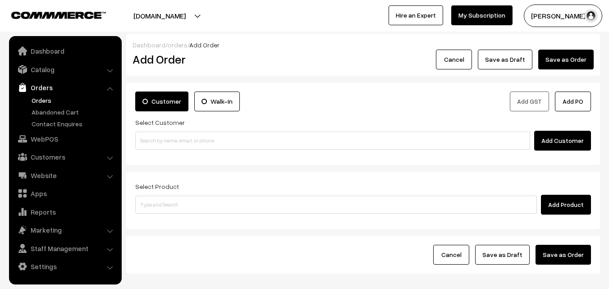
click at [45, 101] on link "Orders" at bounding box center [73, 100] width 89 height 9
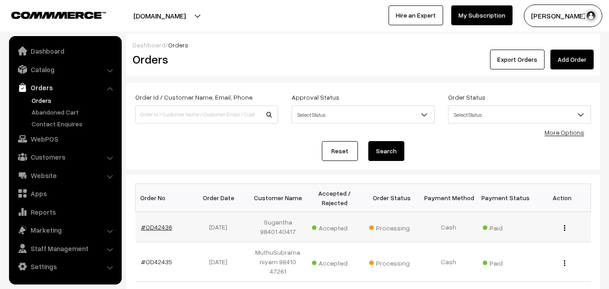
click at [157, 227] on link "#OD42436" at bounding box center [156, 227] width 31 height 8
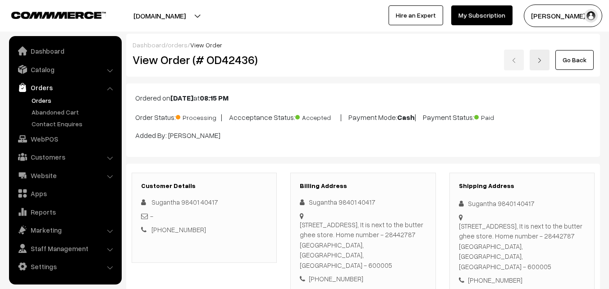
click at [165, 59] on h2 "View Order (# OD42436)" at bounding box center [205, 60] width 145 height 14
drag, startPoint x: 206, startPoint y: 62, endPoint x: 298, endPoint y: 53, distance: 92.0
click at [302, 53] on div "View Order (# OD42436) Go Back" at bounding box center [363, 60] width 475 height 21
copy div "Order (# OD42436)"
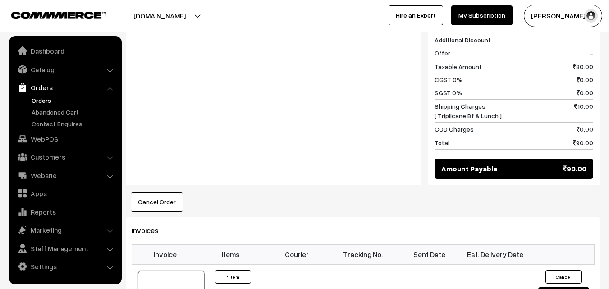
scroll to position [451, 0]
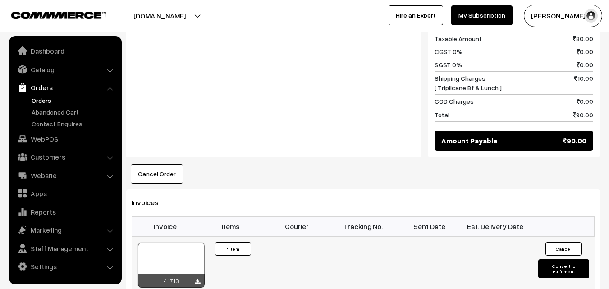
click at [170, 243] on div at bounding box center [171, 265] width 67 height 45
click at [54, 140] on link "WebPOS" at bounding box center [64, 139] width 107 height 16
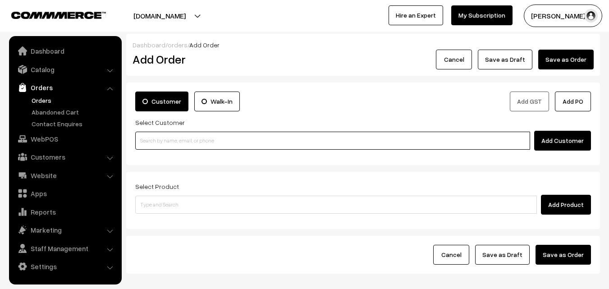
click at [164, 147] on input at bounding box center [332, 141] width 395 height 18
paste input "98401 40417"
click at [152, 141] on input "98401 40417" at bounding box center [332, 141] width 395 height 18
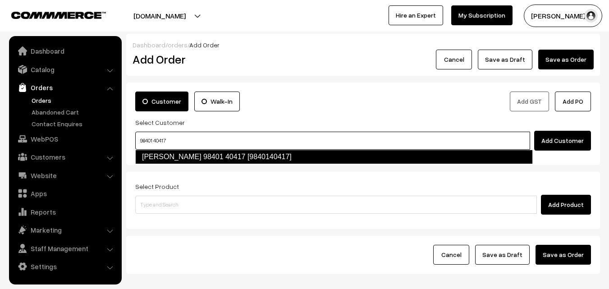
click at [154, 157] on link "Sugantha 98401 40417 [9840140417]" at bounding box center [334, 157] width 398 height 14
type input "98401 40417"
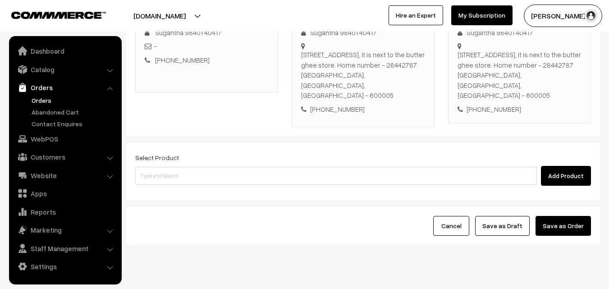
scroll to position [165, 0]
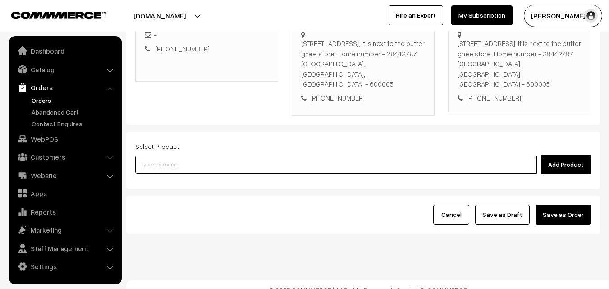
click at [244, 158] on input at bounding box center [336, 165] width 402 height 18
paste input "16th Tuesday Dr Poori (2)"
type input "16th Tuesday Dr Poori (2)"
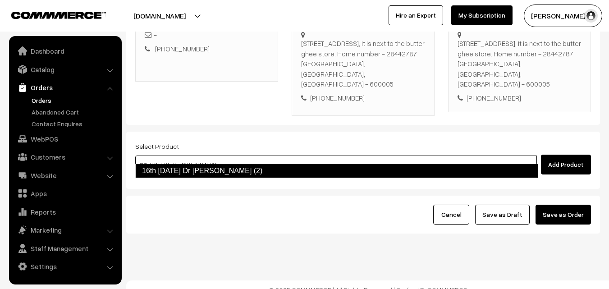
click at [202, 170] on link "16th Tuesday Dr Poori (2)" at bounding box center [336, 171] width 403 height 14
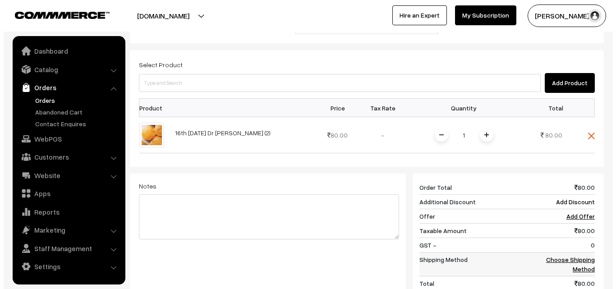
scroll to position [375, 0]
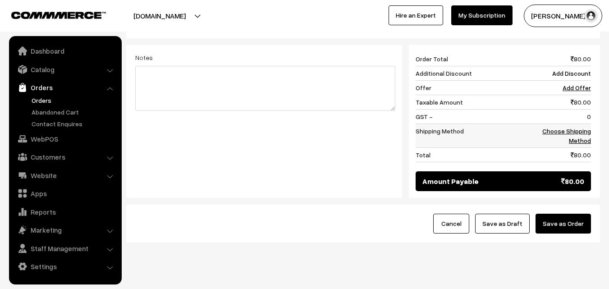
click at [576, 137] on td "Choose Shipping Method" at bounding box center [563, 136] width 56 height 24
click at [580, 127] on link "Choose Shipping Method" at bounding box center [567, 135] width 49 height 17
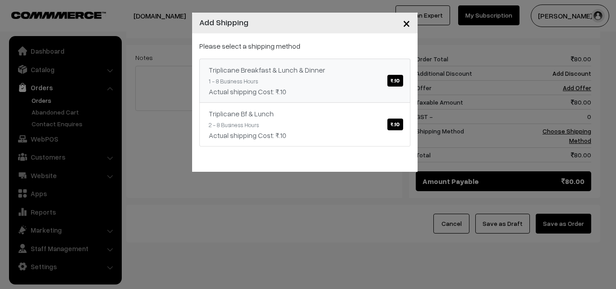
click at [347, 83] on link "Triplicane Breakfast & Lunch & Dinner ₹.10 1 - 8 Business Hours Actual shipping…" at bounding box center [304, 81] width 211 height 44
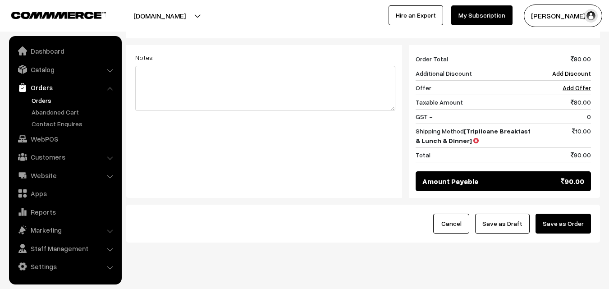
drag, startPoint x: 570, startPoint y: 209, endPoint x: 565, endPoint y: 207, distance: 5.1
click at [571, 214] on button "Save as Order" at bounding box center [563, 224] width 55 height 20
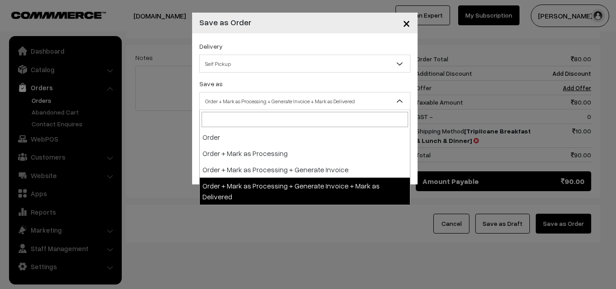
click at [318, 97] on span "Order + Mark as Processing + Generate Invoice + Mark as Delivered" at bounding box center [305, 101] width 210 height 16
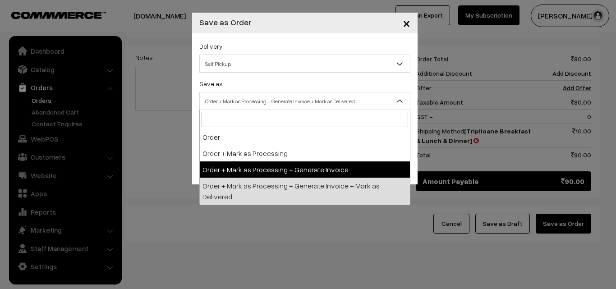
select select "3"
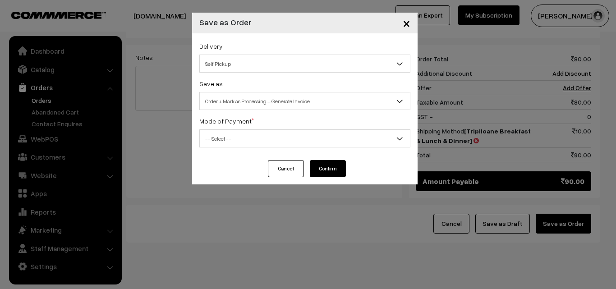
click at [270, 141] on span "-- Select --" at bounding box center [305, 139] width 210 height 16
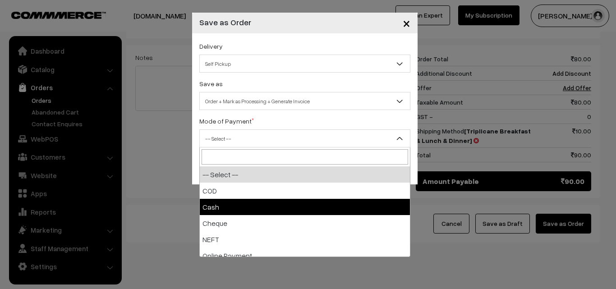
select select "2"
checkbox input "true"
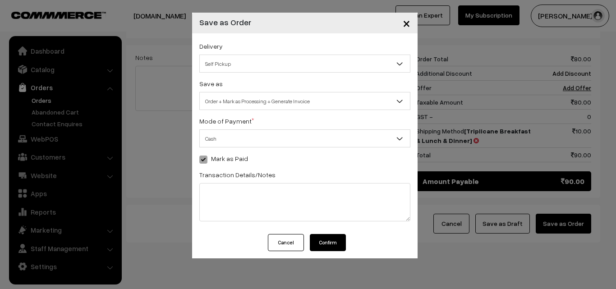
click at [320, 244] on button "Confirm" at bounding box center [328, 242] width 36 height 17
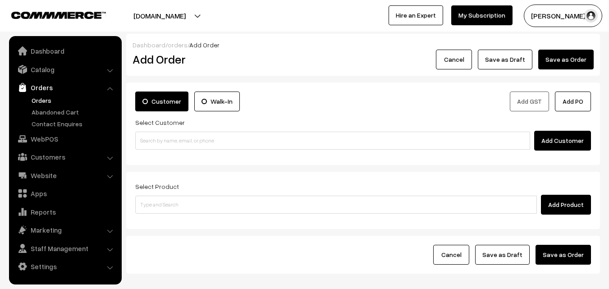
click at [40, 102] on link "Orders" at bounding box center [73, 100] width 89 height 9
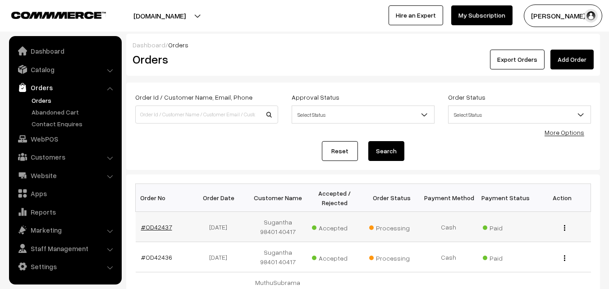
click at [161, 228] on link "#OD42437" at bounding box center [156, 227] width 31 height 8
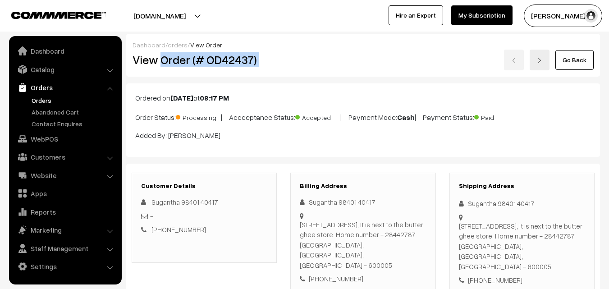
drag, startPoint x: 161, startPoint y: 61, endPoint x: 292, endPoint y: 63, distance: 130.4
click at [292, 63] on div "View Order (# OD42437) Go Back" at bounding box center [363, 60] width 475 height 21
copy div "Order (# OD42437)"
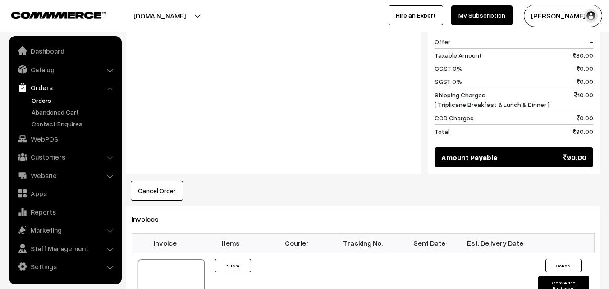
scroll to position [541, 0]
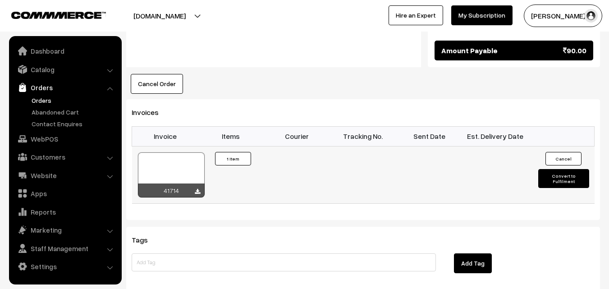
click at [167, 184] on div "41714" at bounding box center [171, 191] width 67 height 14
click at [175, 155] on div at bounding box center [171, 174] width 67 height 45
click at [42, 134] on link "WebPOS" at bounding box center [64, 139] width 107 height 16
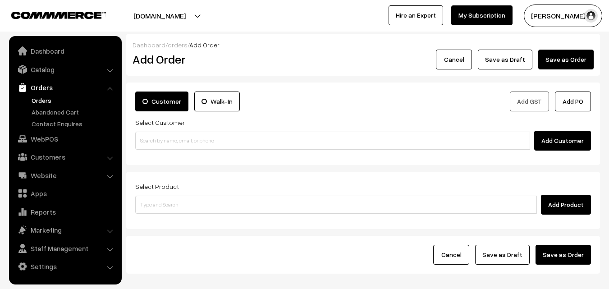
drag, startPoint x: 182, startPoint y: 116, endPoint x: 177, endPoint y: 130, distance: 15.1
click at [183, 118] on div "Customer Walk-In Add GST Add PO Select Customer Add Customer" at bounding box center [363, 121] width 456 height 59
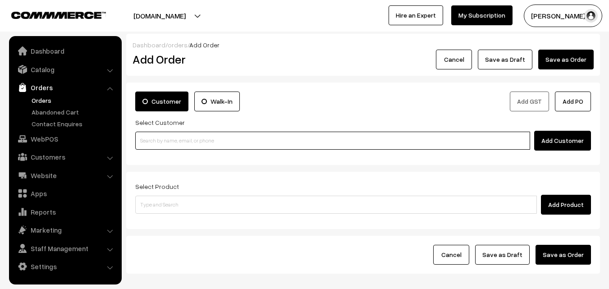
click at [166, 138] on input at bounding box center [332, 141] width 395 height 18
paste input "96770 83067"
click at [153, 141] on input "96770 83067" at bounding box center [332, 141] width 395 height 18
click at [159, 139] on input "96770 83067" at bounding box center [332, 141] width 395 height 18
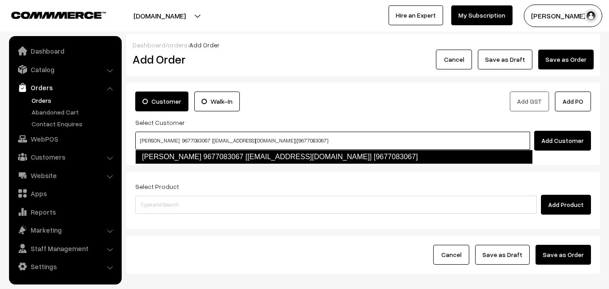
type input "Prema rajagopal 9677083067 [anna44@gmail.com] [9677083067]"
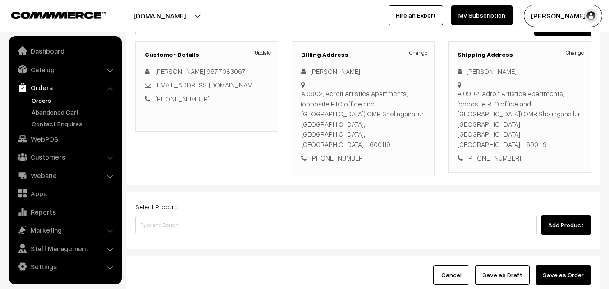
scroll to position [135, 0]
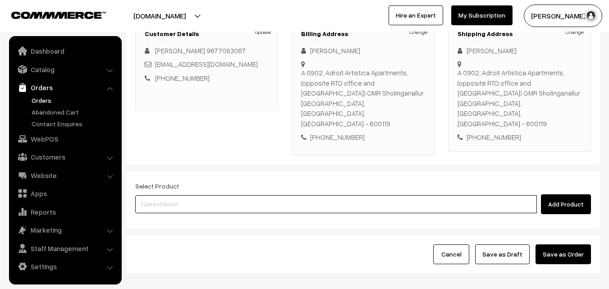
click at [217, 195] on input at bounding box center [336, 204] width 402 height 18
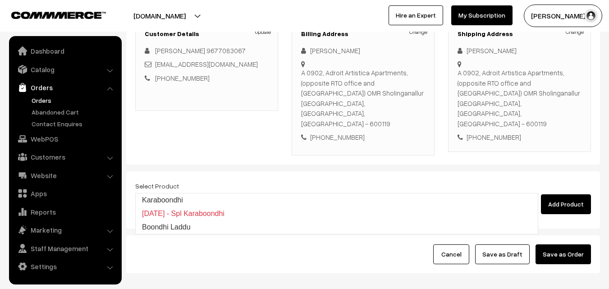
type input "Boondhi Laddu"
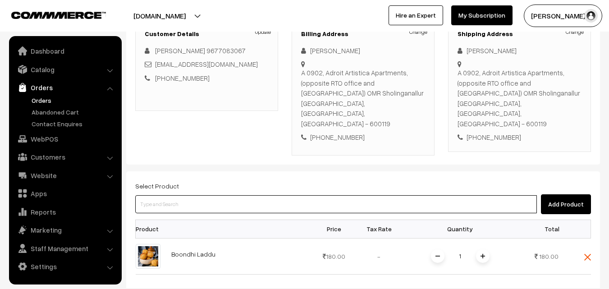
click at [170, 195] on input at bounding box center [336, 204] width 402 height 18
click at [190, 195] on input at bounding box center [336, 204] width 402 height 18
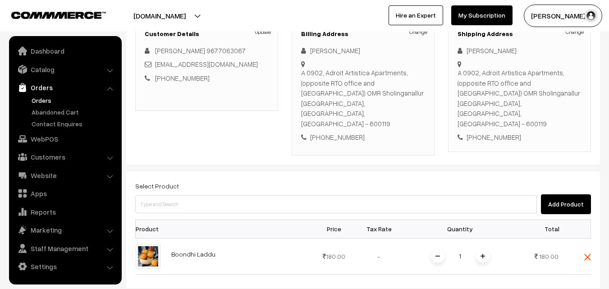
click at [385, 180] on div "Select Product Add Product" at bounding box center [363, 197] width 456 height 34
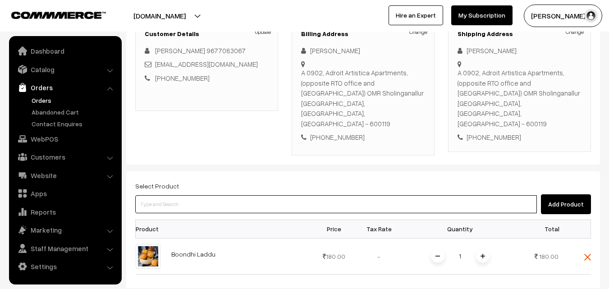
click at [246, 195] on input at bounding box center [336, 204] width 402 height 18
click at [219, 195] on input at bounding box center [336, 204] width 402 height 18
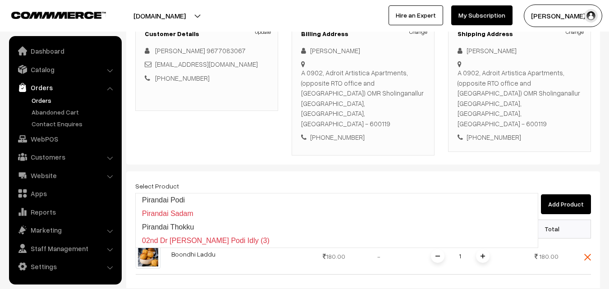
type input "Pirandai Thokku"
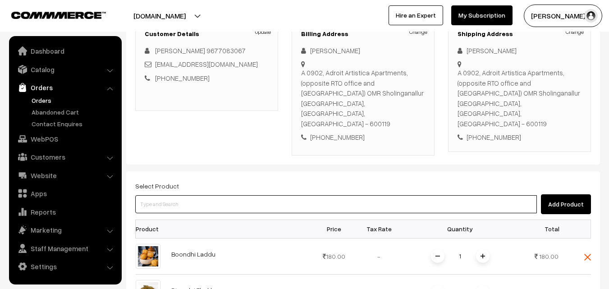
click at [219, 195] on input at bounding box center [336, 204] width 402 height 18
click at [239, 195] on input at bounding box center [336, 204] width 402 height 18
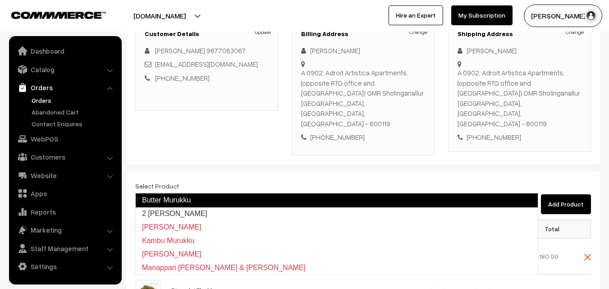
type input "2 [PERSON_NAME]"
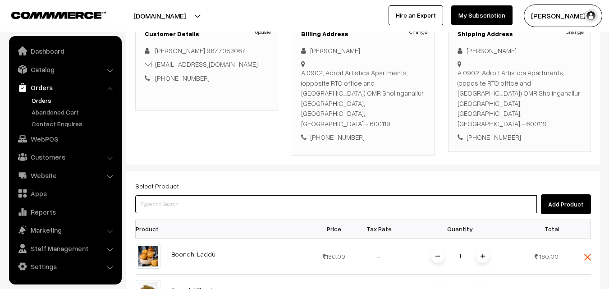
click at [239, 195] on input at bounding box center [336, 204] width 402 height 18
type input "c"
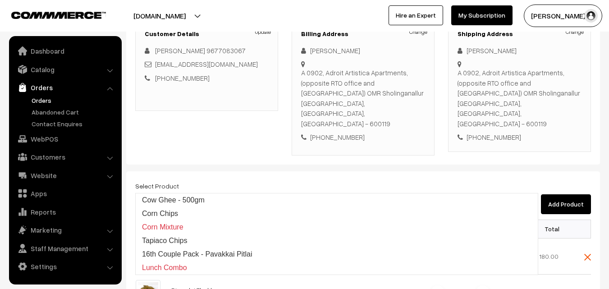
type input "c"
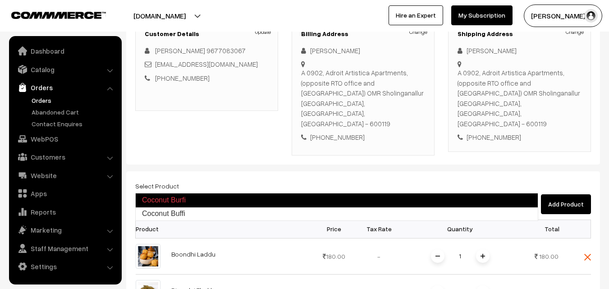
type input "Coconut Buffi"
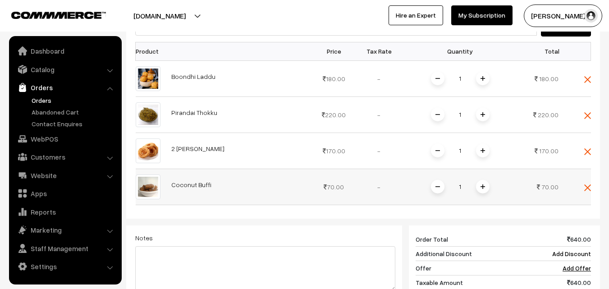
scroll to position [316, 0]
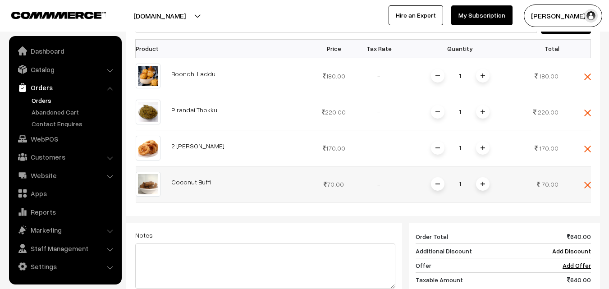
click at [485, 182] on img at bounding box center [483, 184] width 5 height 5
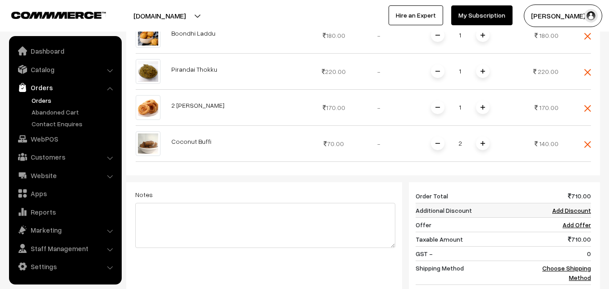
scroll to position [492, 0]
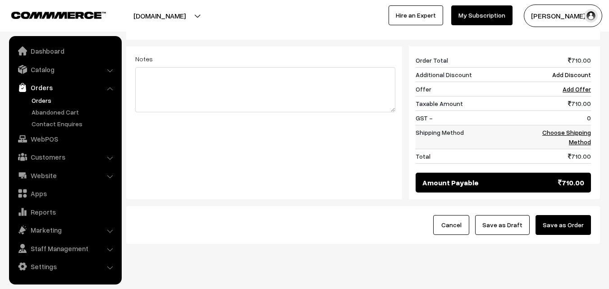
click at [585, 129] on link "Choose Shipping Method" at bounding box center [567, 137] width 49 height 17
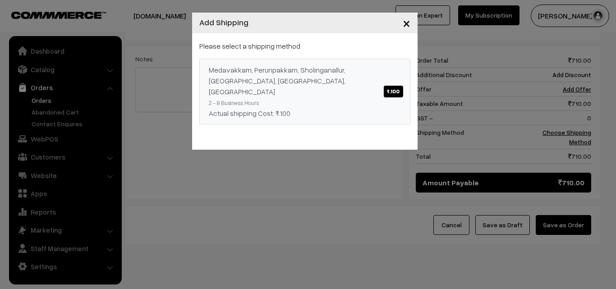
click at [341, 80] on div "Medavakkam, Perunpakkam, Sholinganallur, seliyur, Kirattur, Perambur ₹.100" at bounding box center [305, 81] width 192 height 32
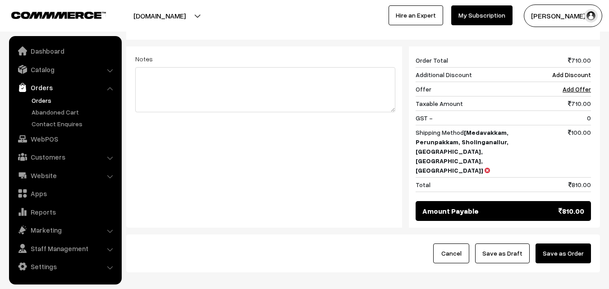
click at [280, 244] on div "Cancel Save as Draft Save as Order" at bounding box center [363, 254] width 456 height 20
click at [516, 244] on button "Save as Draft" at bounding box center [502, 254] width 55 height 20
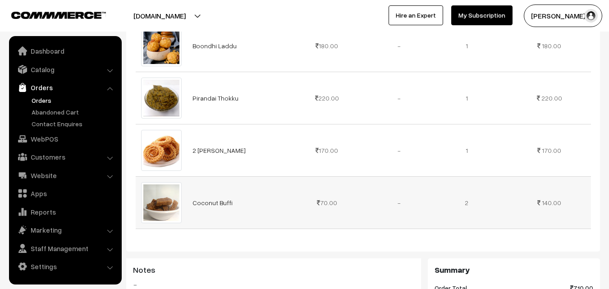
scroll to position [316, 0]
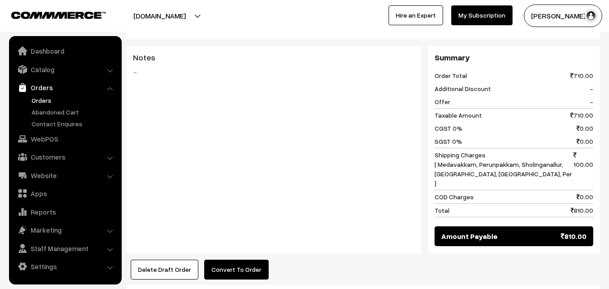
click at [222, 260] on button "Convert To Order" at bounding box center [236, 270] width 65 height 20
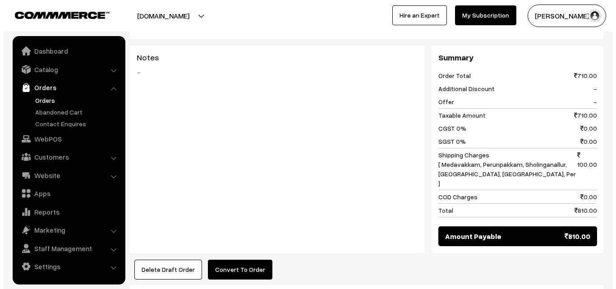
scroll to position [531, 0]
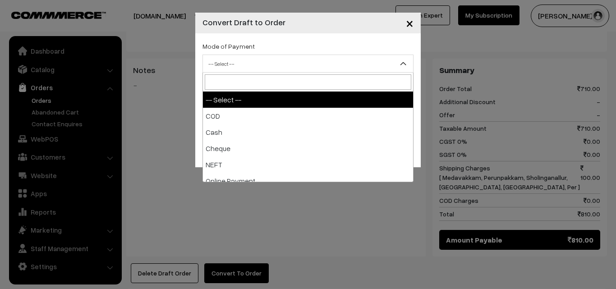
click at [277, 60] on span "-- Select --" at bounding box center [308, 64] width 210 height 16
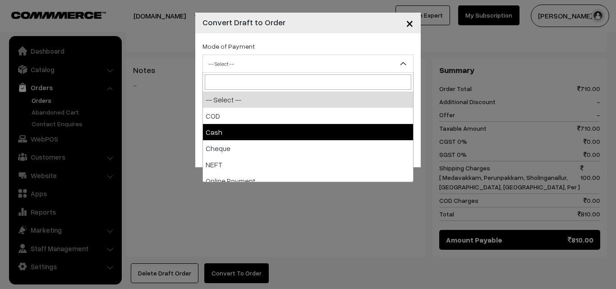
select select "2"
checkbox input "true"
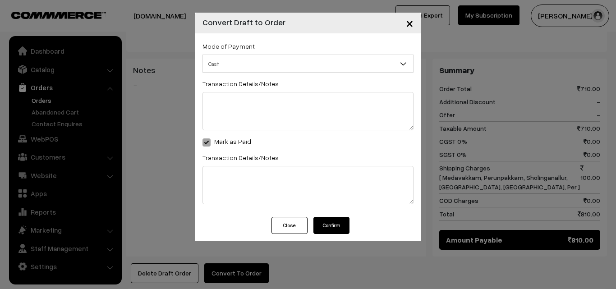
click at [330, 230] on button "Confirm" at bounding box center [331, 225] width 36 height 17
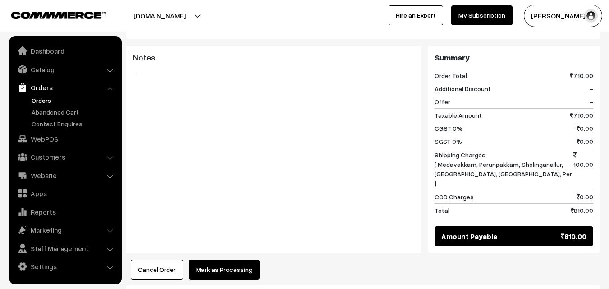
scroll to position [541, 0]
click at [231, 260] on button "Mark as Processing" at bounding box center [224, 270] width 71 height 20
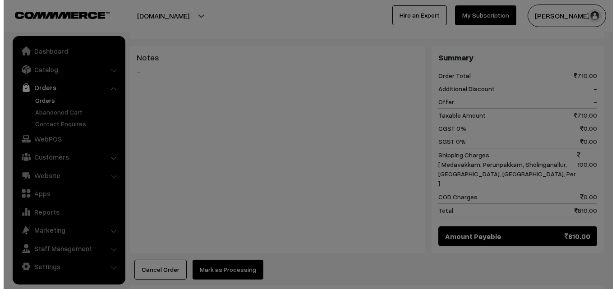
scroll to position [531, 0]
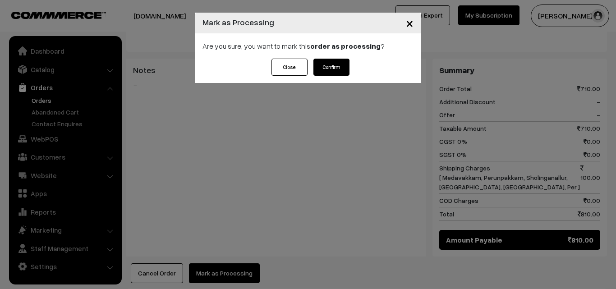
click at [332, 63] on button "Confirm" at bounding box center [331, 67] width 36 height 17
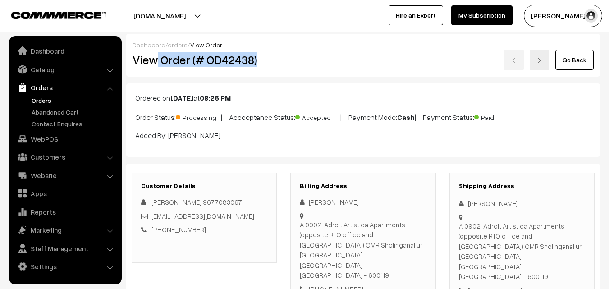
drag, startPoint x: 158, startPoint y: 58, endPoint x: 272, endPoint y: 50, distance: 114.8
click at [272, 51] on div "View Order (# OD42438)" at bounding box center [205, 60] width 158 height 21
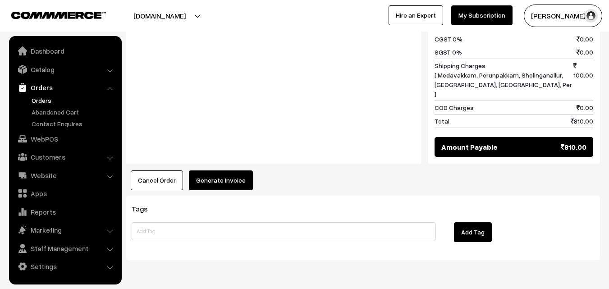
click at [208, 170] on button "Generate Invoice" at bounding box center [221, 180] width 64 height 20
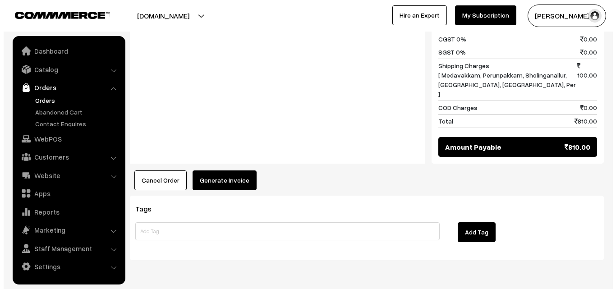
scroll to position [623, 0]
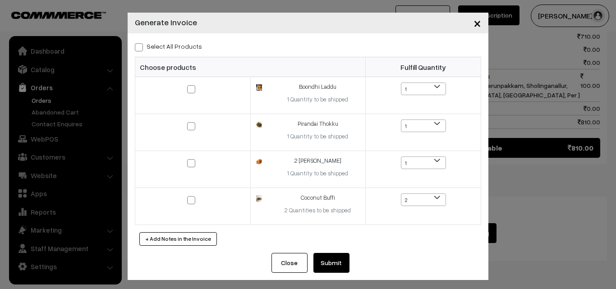
click at [180, 43] on label "Select All Products" at bounding box center [168, 45] width 67 height 9
click at [141, 43] on input "Select All Products" at bounding box center [138, 46] width 6 height 6
checkbox input "true"
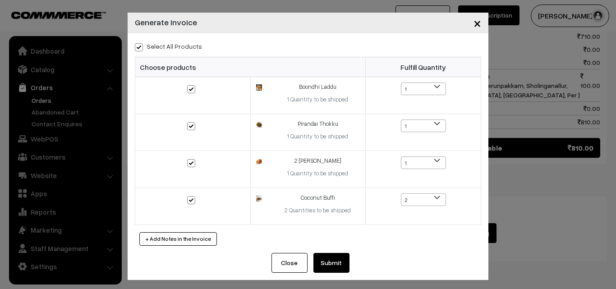
checkbox input "true"
click at [323, 261] on button "Submit" at bounding box center [331, 263] width 36 height 20
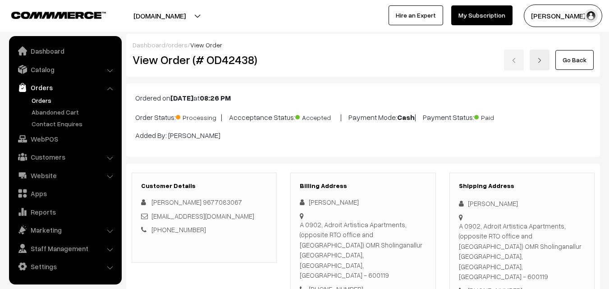
scroll to position [623, 0]
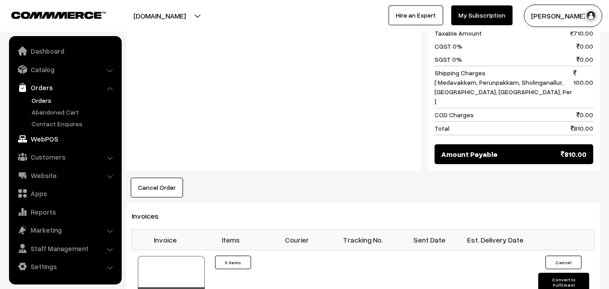
click at [49, 143] on link "WebPOS" at bounding box center [64, 139] width 107 height 16
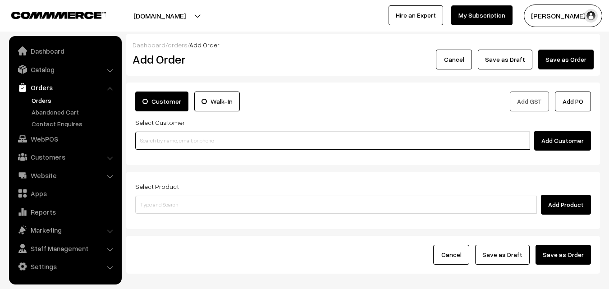
drag, startPoint x: 0, startPoint y: 0, endPoint x: 150, endPoint y: 146, distance: 208.9
click at [183, 138] on input at bounding box center [332, 141] width 395 height 18
paste input "90952 21153"
click at [157, 136] on input "90952 21153" at bounding box center [332, 141] width 395 height 18
click at [158, 154] on link "Nagarajan 90952 21153 [9095221153]" at bounding box center [334, 157] width 397 height 14
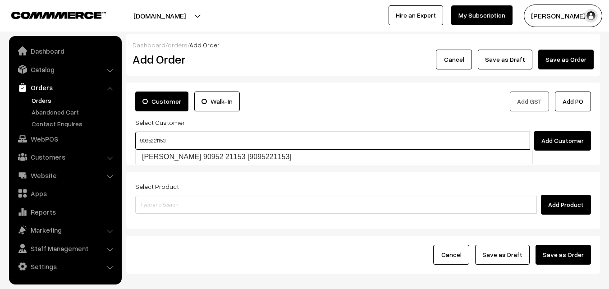
type input "90952 21153"
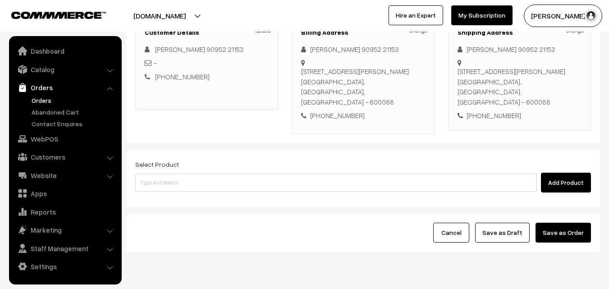
scroll to position [154, 0]
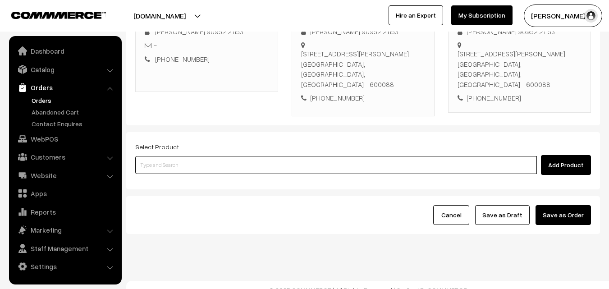
click at [244, 156] on input at bounding box center [336, 165] width 402 height 18
paste input "16th Without Rice..."
type input "16th Without Rice..."
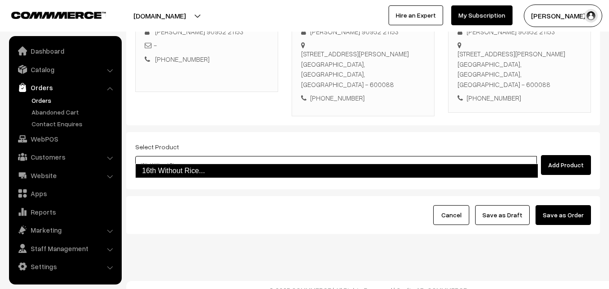
click at [161, 173] on link "16th Without Rice..." at bounding box center [336, 171] width 403 height 14
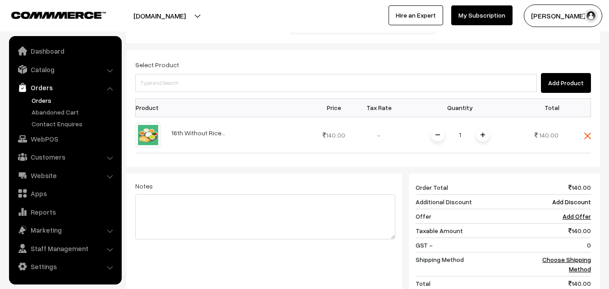
scroll to position [244, 0]
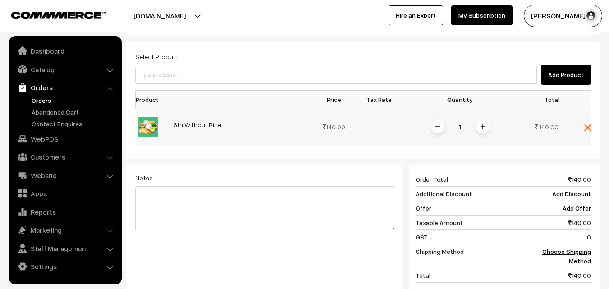
click at [483, 120] on span at bounding box center [483, 127] width 14 height 14
click at [575, 248] on link "Choose Shipping Method" at bounding box center [567, 256] width 49 height 17
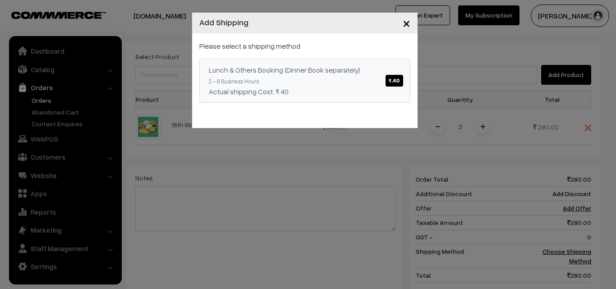
click at [306, 89] on div "Actual shipping Cost: ₹.40" at bounding box center [305, 91] width 192 height 11
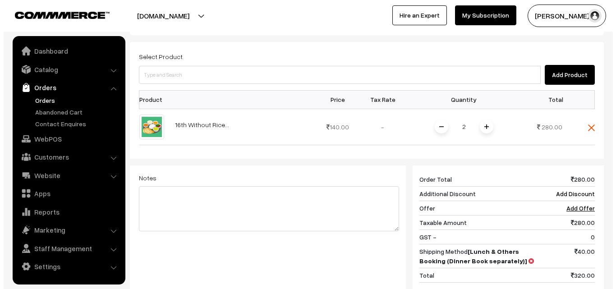
scroll to position [373, 0]
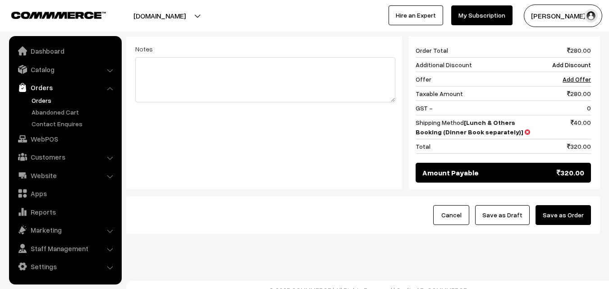
click at [570, 206] on button "Save as Order" at bounding box center [563, 215] width 55 height 20
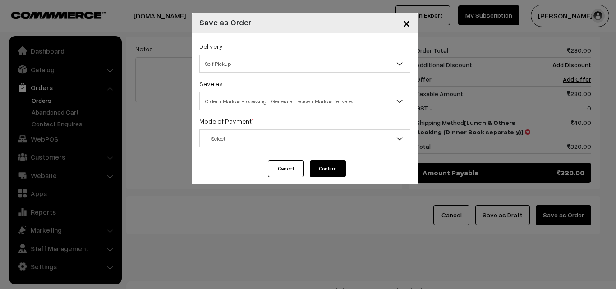
click at [282, 103] on span "Order + Mark as Processing + Generate Invoice + Mark as Delivered" at bounding box center [305, 101] width 210 height 16
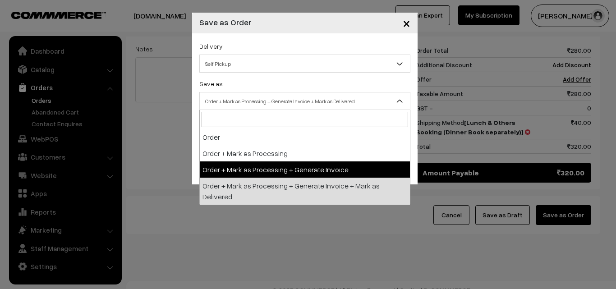
select select "3"
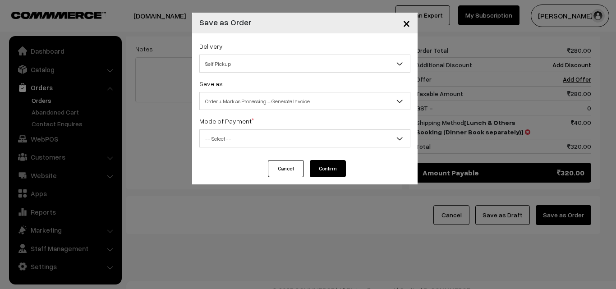
click at [247, 136] on span "-- Select --" at bounding box center [305, 139] width 210 height 16
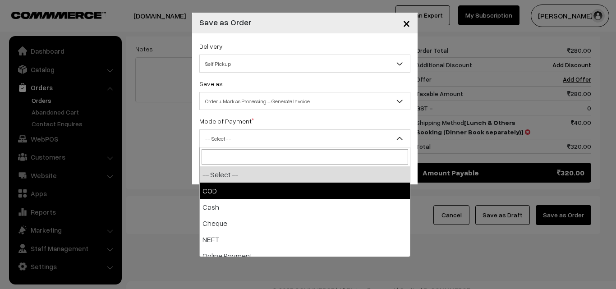
select select "1"
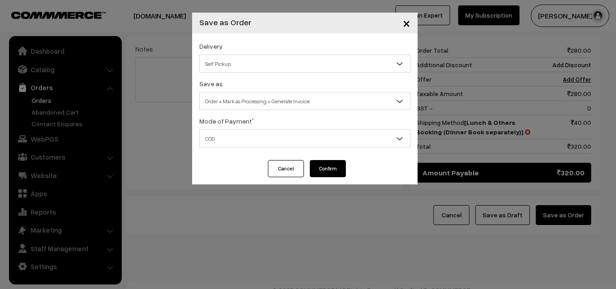
click at [332, 169] on button "Confirm" at bounding box center [328, 168] width 36 height 17
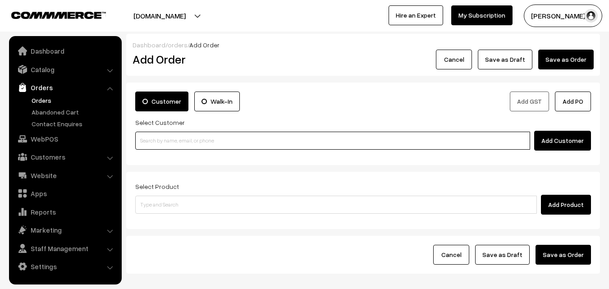
click at [180, 146] on input at bounding box center [332, 141] width 395 height 18
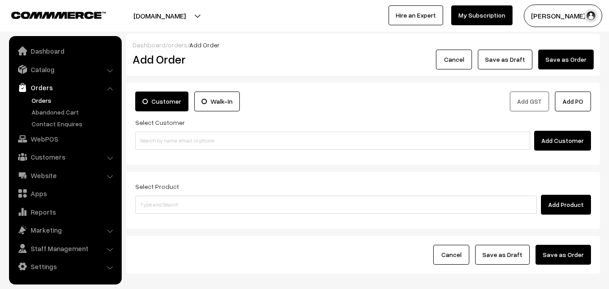
click at [51, 93] on link "Orders" at bounding box center [64, 87] width 107 height 16
click at [51, 96] on link "Orders" at bounding box center [73, 100] width 89 height 9
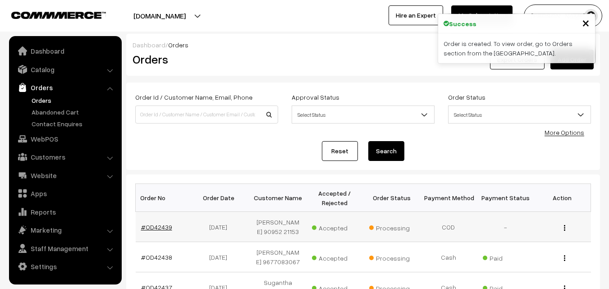
click at [161, 226] on link "#OD42439" at bounding box center [156, 227] width 31 height 8
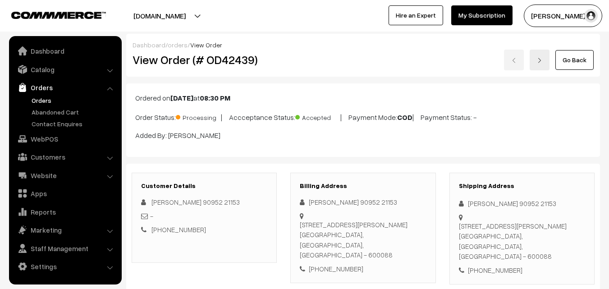
click at [164, 57] on h2 "View Order (# OD42439)" at bounding box center [205, 60] width 145 height 14
drag, startPoint x: 158, startPoint y: 61, endPoint x: 271, endPoint y: 61, distance: 112.3
click at [271, 61] on h2 "View Order (# OD42439)" at bounding box center [205, 60] width 145 height 14
copy h2 "Order (# OD42439)"
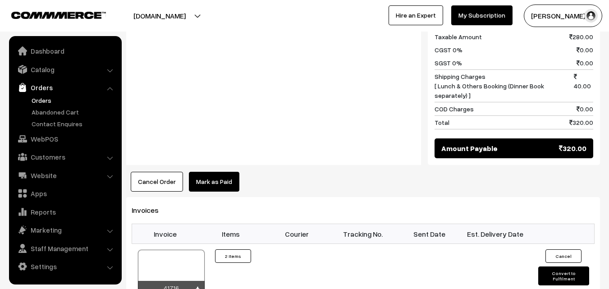
scroll to position [451, 0]
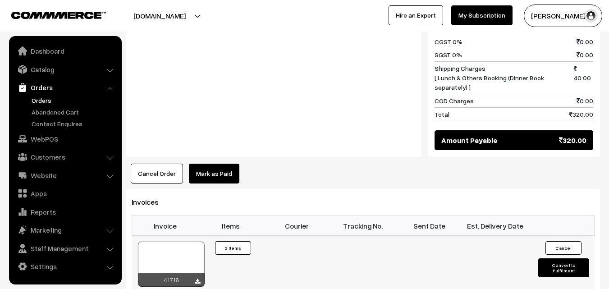
click at [192, 242] on div at bounding box center [171, 264] width 67 height 45
click at [47, 135] on link "WebPOS" at bounding box center [64, 139] width 107 height 16
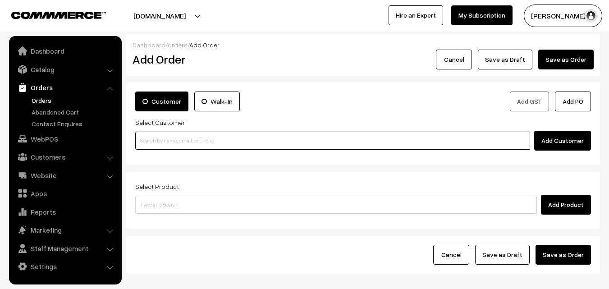
click at [162, 138] on input at bounding box center [332, 141] width 395 height 18
paste input "80569 32293"
click at [158, 139] on input "80569 32293" at bounding box center [332, 141] width 395 height 18
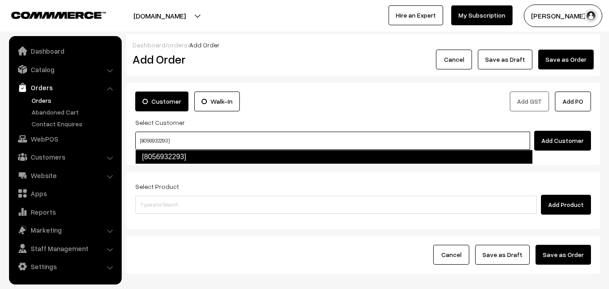
type input "[8056932293]"
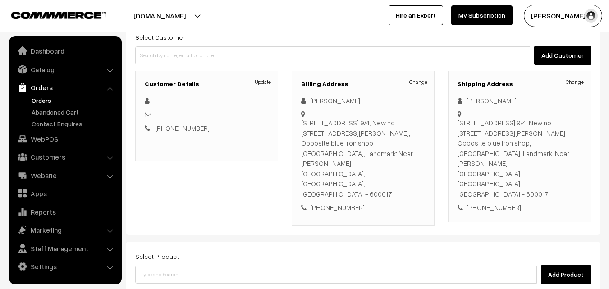
scroll to position [90, 0]
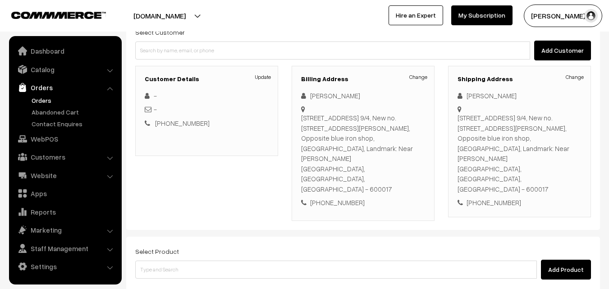
drag, startPoint x: 241, startPoint y: 217, endPoint x: 236, endPoint y: 244, distance: 27.5
click at [241, 246] on div "Select Product Add Product" at bounding box center [363, 263] width 456 height 34
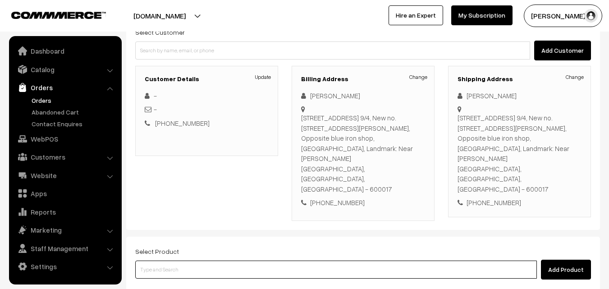
click at [235, 261] on input at bounding box center [336, 270] width 402 height 18
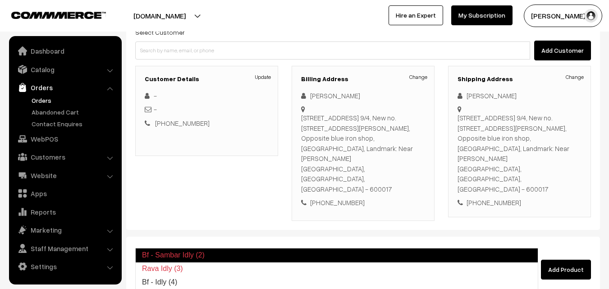
type input "Bf - Idly (4)"
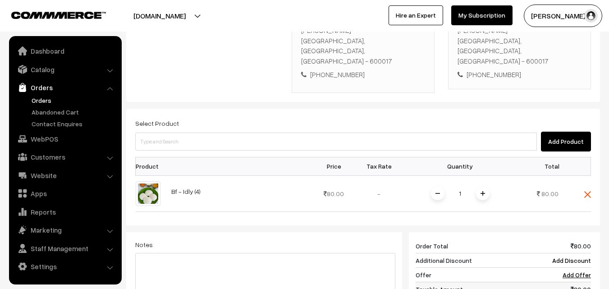
scroll to position [226, 0]
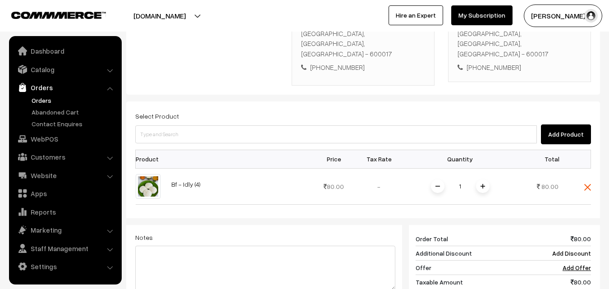
drag, startPoint x: 487, startPoint y: 159, endPoint x: 475, endPoint y: 168, distance: 14.4
click at [487, 180] on span at bounding box center [483, 187] width 14 height 14
click at [188, 117] on div "Select Product Add Product Product Price Tax Rate Quantity Total 2" at bounding box center [363, 239] width 474 height 276
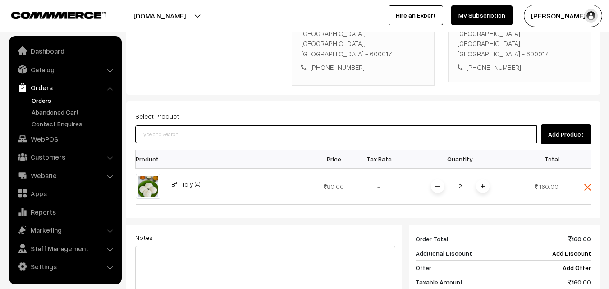
click at [194, 125] on input at bounding box center [336, 134] width 402 height 18
paste input "16th With Rice"
type input "16th With Rice"
click at [186, 122] on link "16th With Rice" at bounding box center [337, 120] width 402 height 14
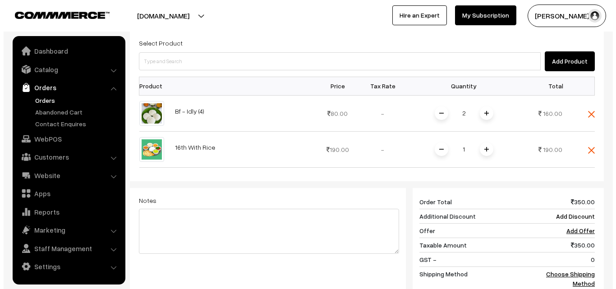
scroll to position [430, 0]
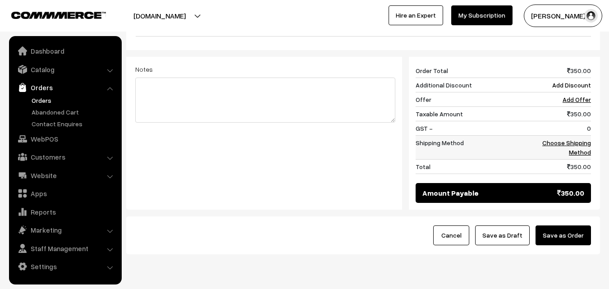
click at [587, 139] on link "Choose Shipping Method" at bounding box center [567, 147] width 49 height 17
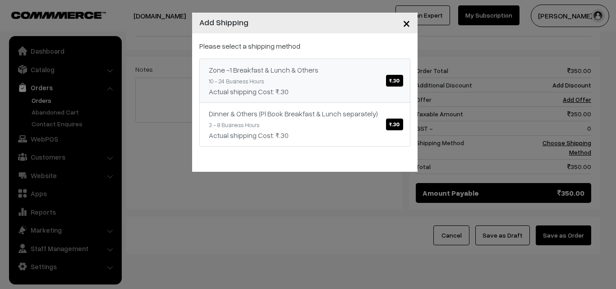
click at [401, 82] on link "Zone -1 Breakfast & Lunch & Others ₹.30 10 - 24 Business Hours Actual shipping …" at bounding box center [304, 81] width 211 height 44
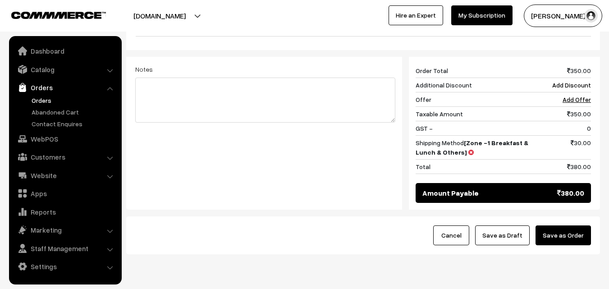
drag, startPoint x: 582, startPoint y: 199, endPoint x: 566, endPoint y: 199, distance: 15.8
click at [582, 226] on button "Save as Order" at bounding box center [563, 236] width 55 height 20
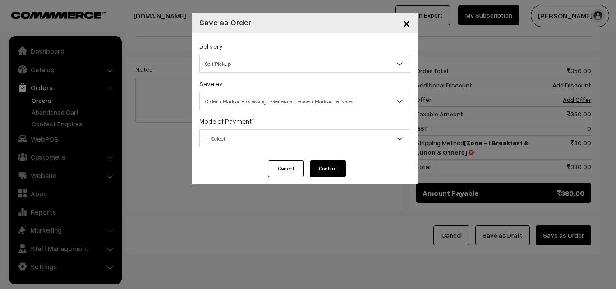
click at [233, 102] on span "Order + Mark as Processing + Generate Invoice + Mark as Delivered" at bounding box center [305, 101] width 210 height 16
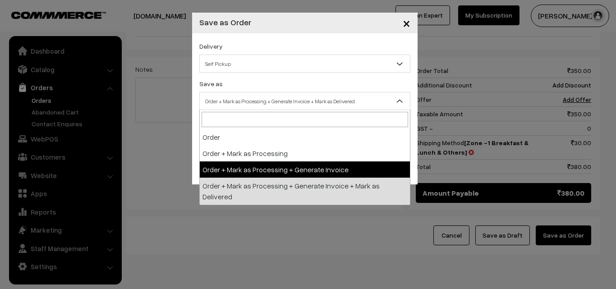
select select "3"
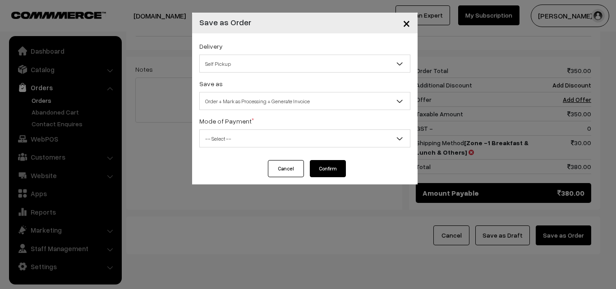
click at [244, 133] on span "-- Select --" at bounding box center [305, 139] width 210 height 16
click at [247, 128] on div "Mode of Payment * -- Select -- COD Cash Cheque NEFT Online Payment DD Others --…" at bounding box center [304, 131] width 211 height 32
click at [240, 149] on div "Delivery Self Pickup Zone -1 Breakfast & Lunch & Others (₹30) (10 - 24 Business…" at bounding box center [305, 96] width 226 height 127
click at [248, 132] on span "-- Select --" at bounding box center [305, 139] width 210 height 16
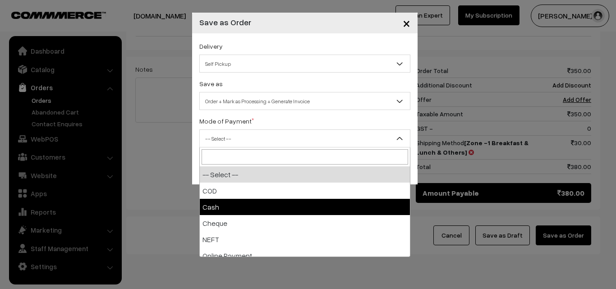
select select "2"
checkbox input "true"
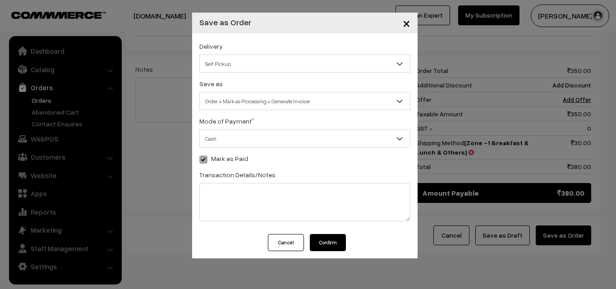
click at [319, 242] on button "Confirm" at bounding box center [328, 242] width 36 height 17
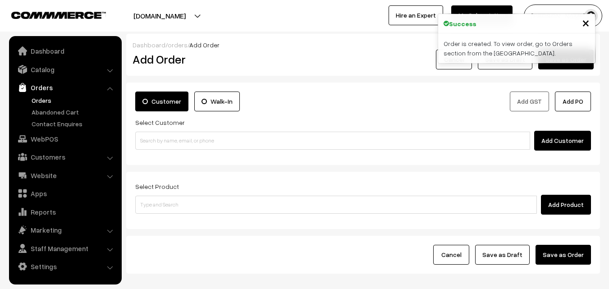
click at [48, 99] on link "Orders" at bounding box center [73, 100] width 89 height 9
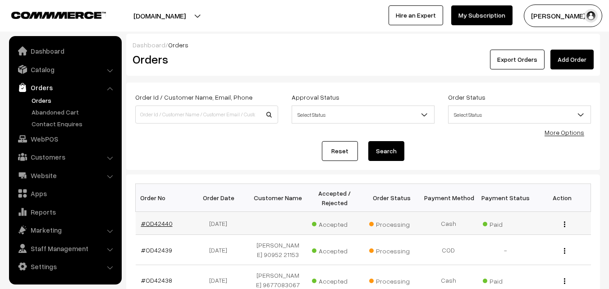
click at [161, 220] on link "#OD42440" at bounding box center [157, 224] width 32 height 8
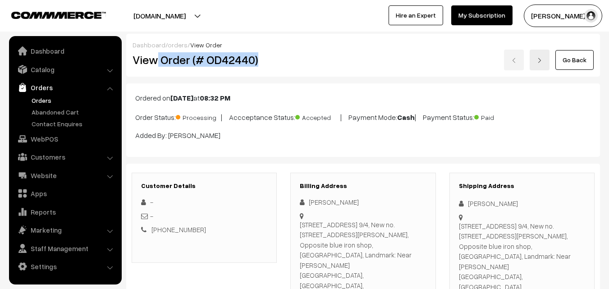
copy h2 "Order (# OD42440)"
drag, startPoint x: 246, startPoint y: 74, endPoint x: 266, endPoint y: 70, distance: 20.4
click at [266, 70] on div "View Order (# OD42440)" at bounding box center [205, 60] width 158 height 21
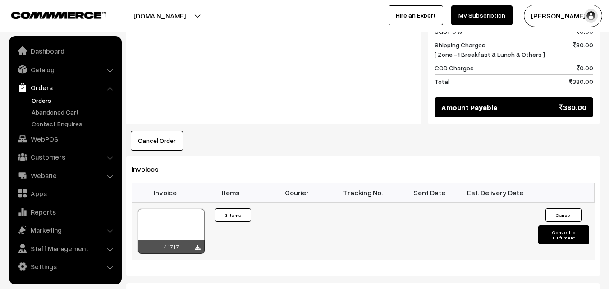
scroll to position [586, 0]
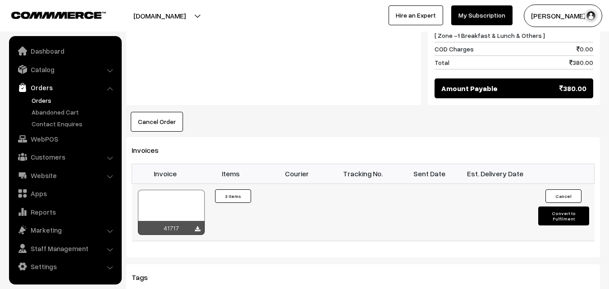
click at [181, 190] on div at bounding box center [171, 212] width 67 height 45
click at [48, 100] on link "Orders" at bounding box center [73, 100] width 89 height 9
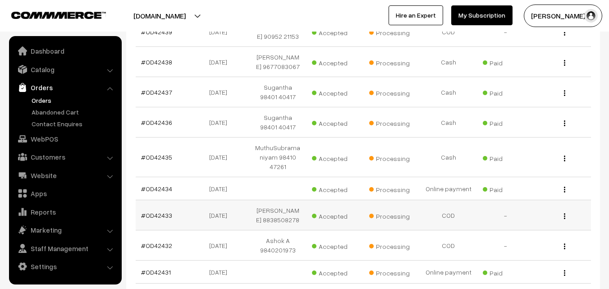
scroll to position [226, 0]
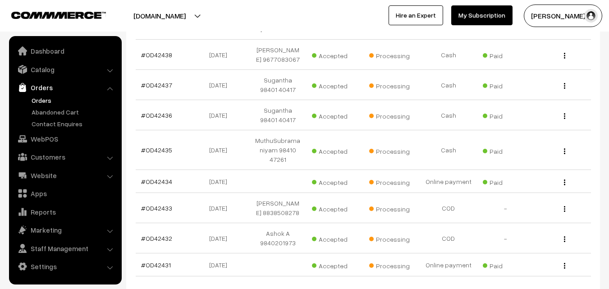
click at [46, 104] on link "Orders" at bounding box center [73, 100] width 89 height 9
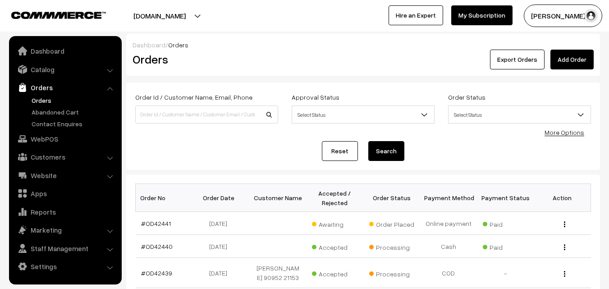
click at [46, 99] on link "Orders" at bounding box center [73, 100] width 89 height 9
click at [46, 136] on link "WebPOS" at bounding box center [64, 139] width 107 height 16
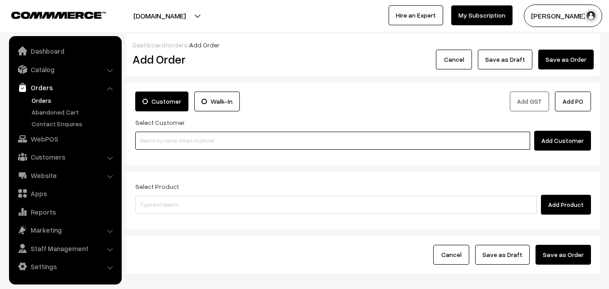
click at [158, 147] on input at bounding box center [332, 141] width 395 height 18
paste input "94443 56220"
click at [158, 139] on input "94443 56220" at bounding box center [332, 141] width 395 height 18
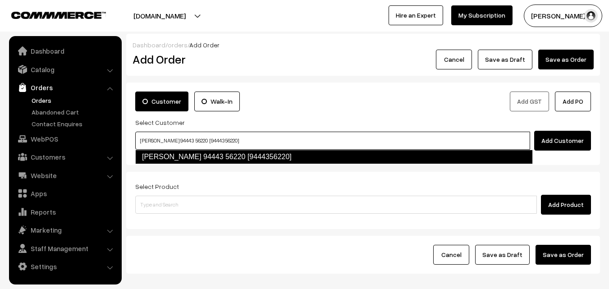
type input "Ramanujam 94443 56220 [9444356220]"
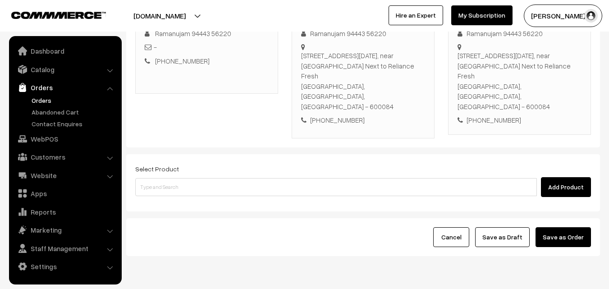
scroll to position [154, 0]
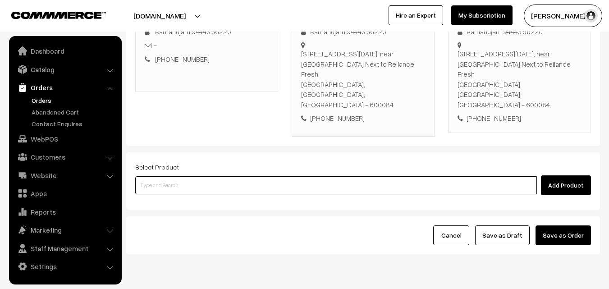
click at [193, 176] on input at bounding box center [336, 185] width 402 height 18
paste input "16th Without Rice..."
type input "16th Without Rice..."
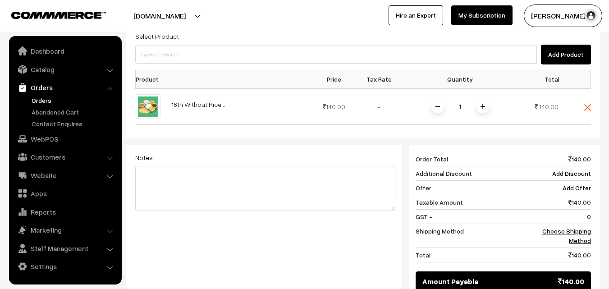
scroll to position [244, 0]
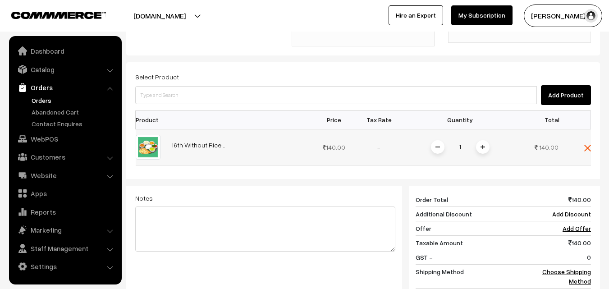
click at [490, 139] on div "1" at bounding box center [461, 147] width 68 height 16
click at [484, 145] on img at bounding box center [483, 147] width 5 height 5
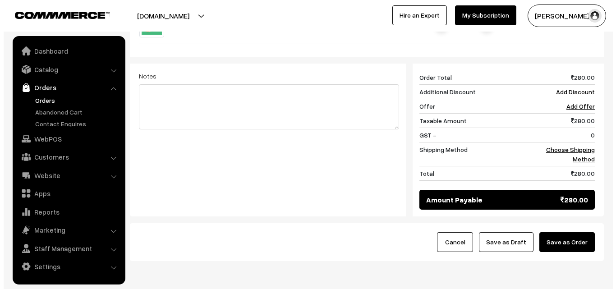
scroll to position [373, 0]
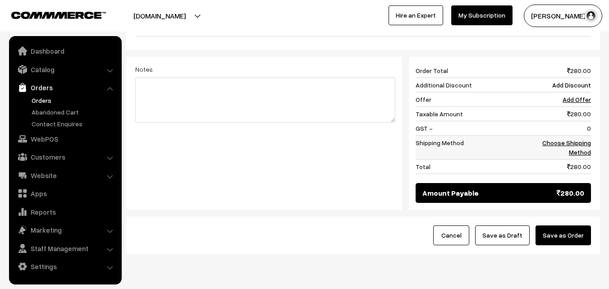
click at [579, 139] on link "Choose Shipping Method" at bounding box center [567, 147] width 49 height 17
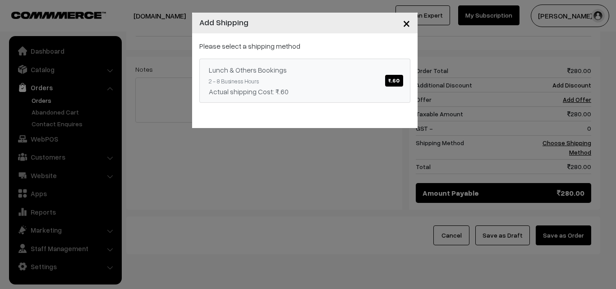
drag, startPoint x: 342, startPoint y: 24, endPoint x: 355, endPoint y: 60, distance: 37.4
click at [343, 24] on div "× Add Shipping" at bounding box center [305, 23] width 226 height 21
click at [355, 68] on div "Lunch & Others Bookings ₹.60" at bounding box center [305, 70] width 192 height 11
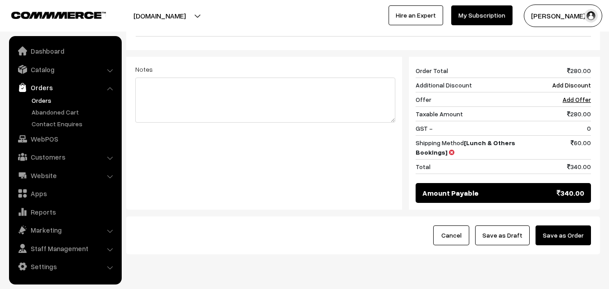
click at [571, 226] on button "Save as Order" at bounding box center [563, 236] width 55 height 20
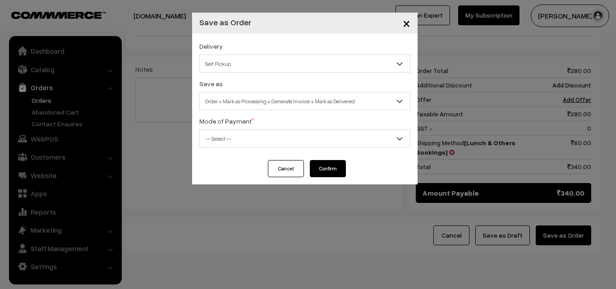
click at [246, 100] on span "Order + Mark as Processing + Generate Invoice + Mark as Delivered" at bounding box center [305, 101] width 210 height 16
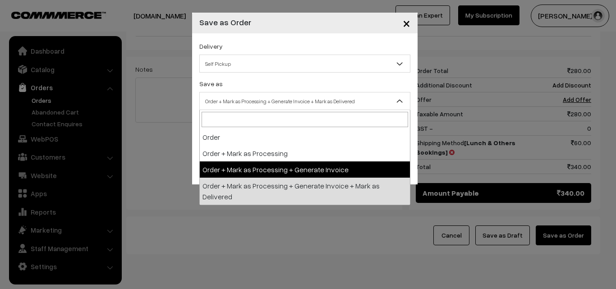
select select "3"
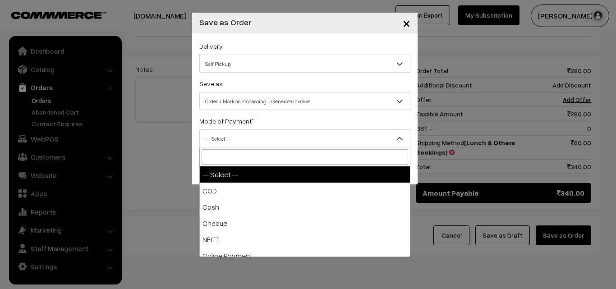
click at [239, 140] on span "-- Select --" at bounding box center [305, 139] width 210 height 16
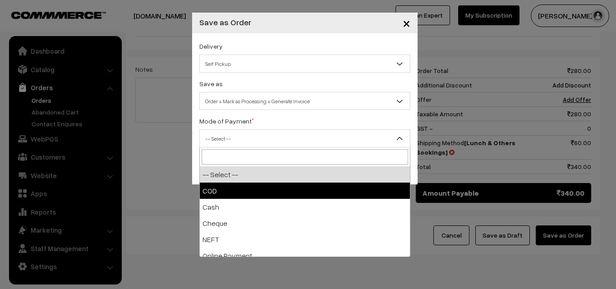
select select "1"
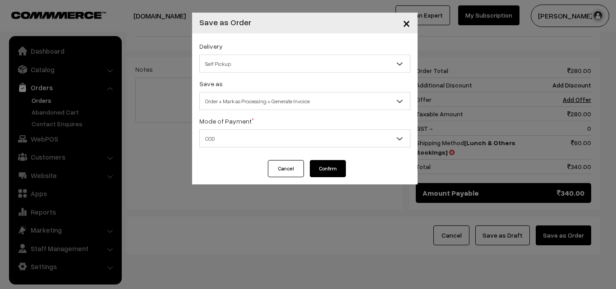
click at [336, 173] on button "Confirm" at bounding box center [328, 168] width 36 height 17
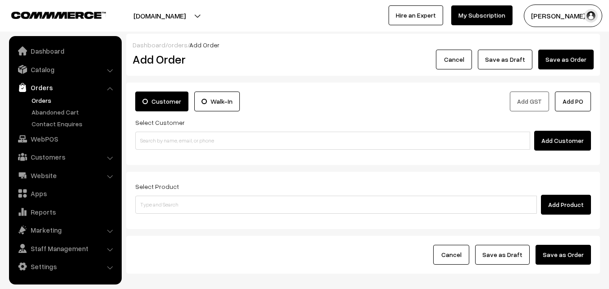
click at [46, 100] on link "Orders" at bounding box center [73, 100] width 89 height 9
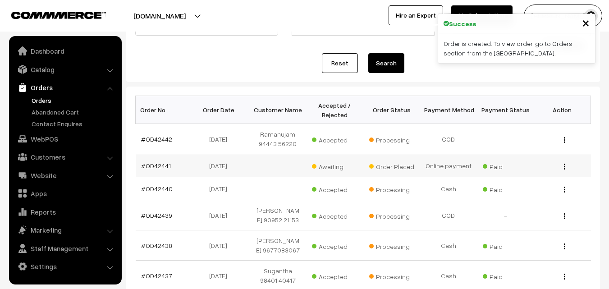
scroll to position [90, 0]
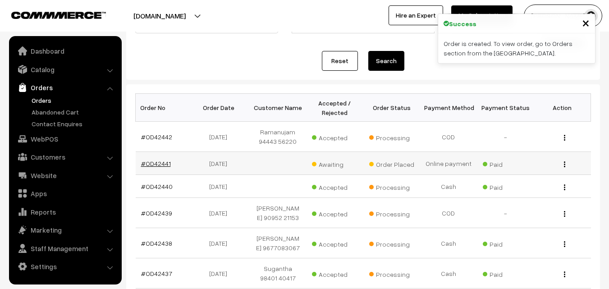
click at [157, 162] on link "#OD42441" at bounding box center [156, 164] width 30 height 8
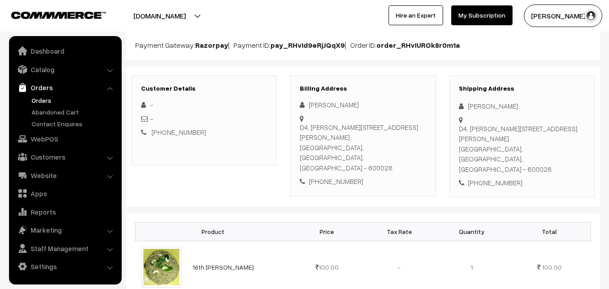
scroll to position [90, 0]
click at [336, 176] on div "[PHONE_NUMBER]" at bounding box center [363, 181] width 126 height 10
copy div "9900522994"
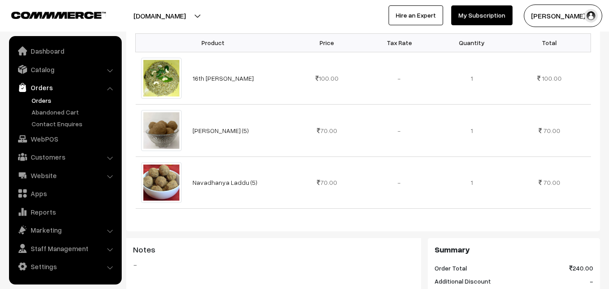
scroll to position [226, 0]
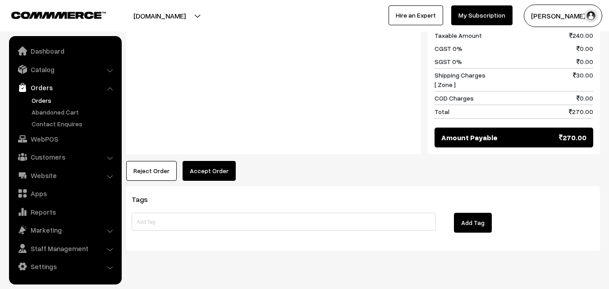
click at [215, 161] on button "Accept Order" at bounding box center [209, 171] width 53 height 20
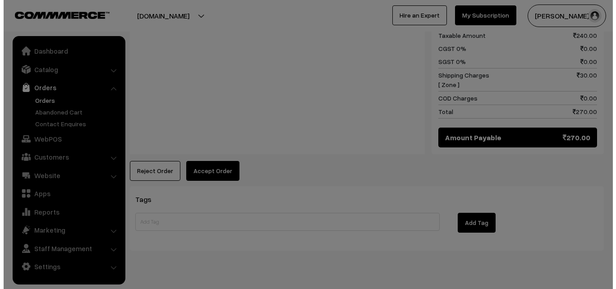
scroll to position [554, 0]
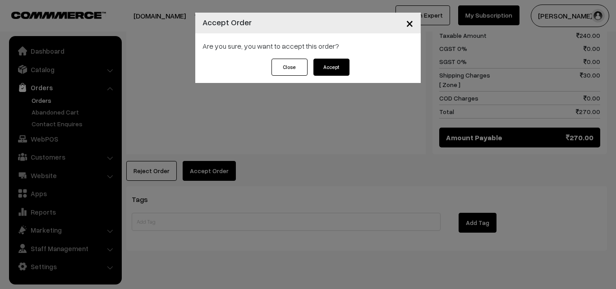
click at [337, 62] on button "Accept" at bounding box center [331, 67] width 36 height 17
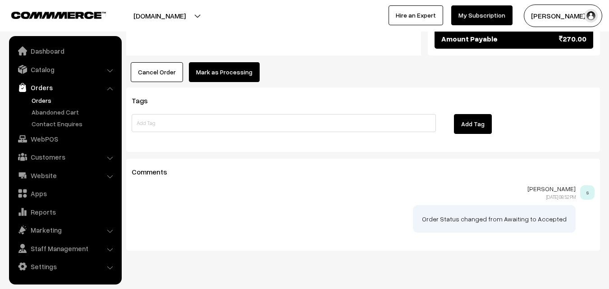
click at [224, 62] on button "Mark as Processing" at bounding box center [224, 72] width 71 height 20
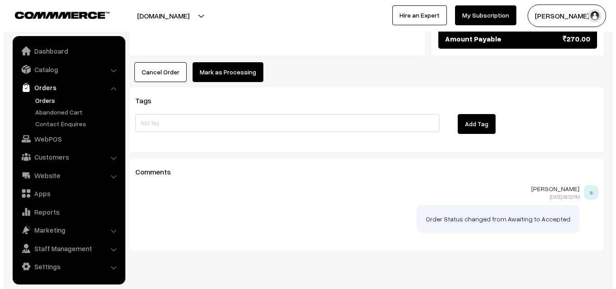
scroll to position [653, 0]
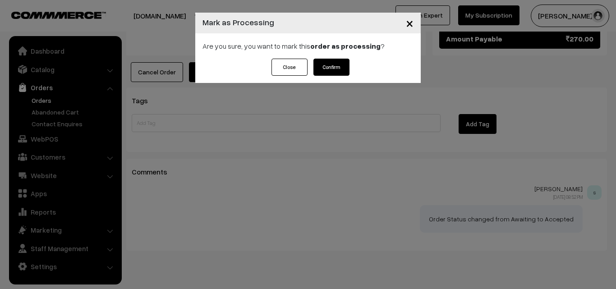
click at [341, 65] on button "Confirm" at bounding box center [331, 67] width 36 height 17
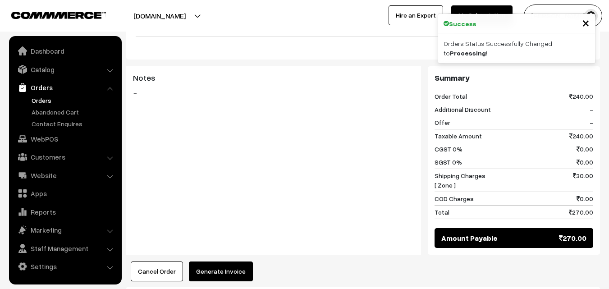
click at [216, 262] on button "Generate Invoice" at bounding box center [221, 272] width 64 height 20
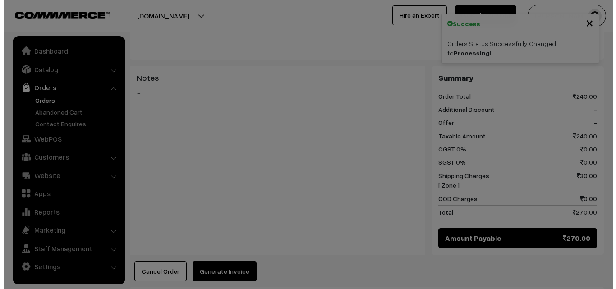
scroll to position [452, 0]
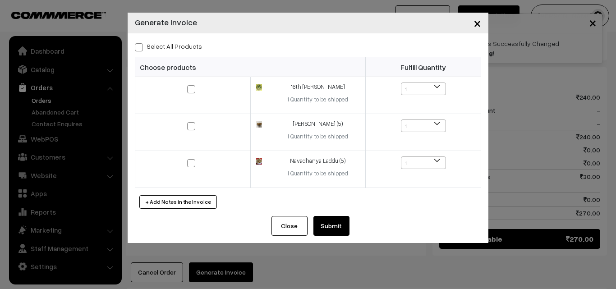
click at [183, 47] on label "Select All Products" at bounding box center [168, 45] width 67 height 9
click at [141, 47] on input "Select All Products" at bounding box center [138, 46] width 6 height 6
checkbox input "true"
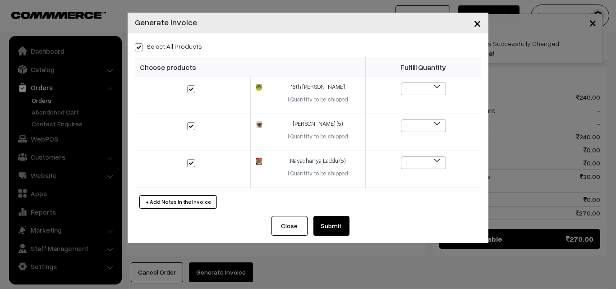
checkbox input "true"
click at [344, 224] on button "Submit" at bounding box center [331, 226] width 36 height 20
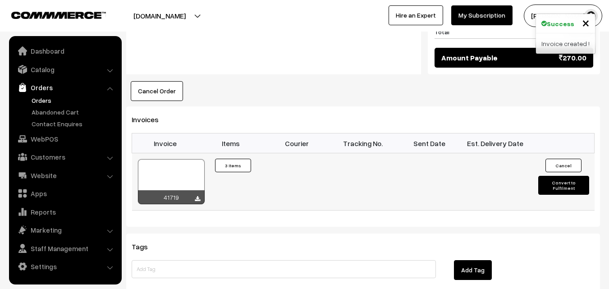
scroll to position [631, 0]
click at [181, 159] on div at bounding box center [171, 181] width 67 height 45
click at [50, 101] on link "Orders" at bounding box center [73, 100] width 89 height 9
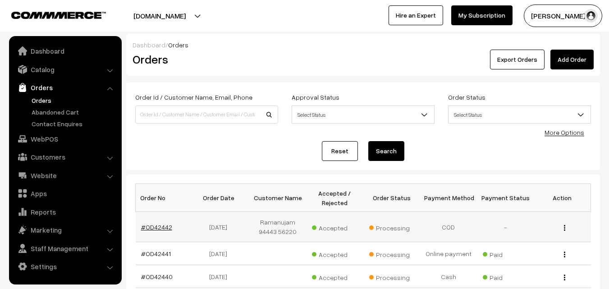
click at [148, 228] on link "#OD42442" at bounding box center [156, 227] width 31 height 8
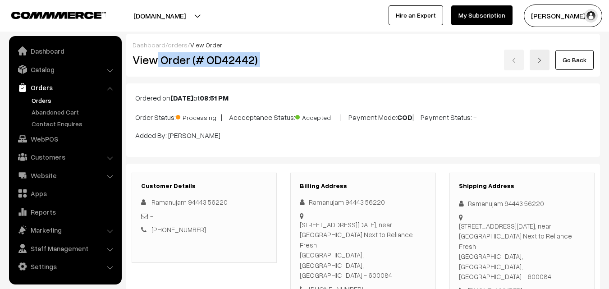
drag, startPoint x: 159, startPoint y: 60, endPoint x: 292, endPoint y: 63, distance: 133.1
click at [295, 55] on div "View Order (# OD42442) Go Back" at bounding box center [363, 60] width 475 height 21
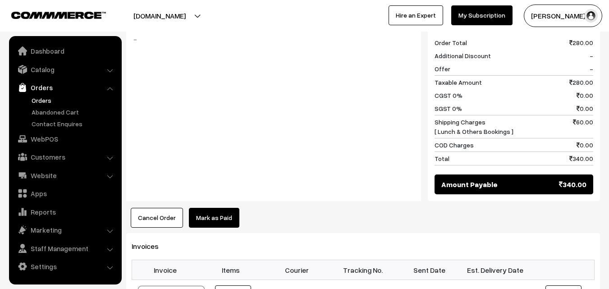
scroll to position [406, 0]
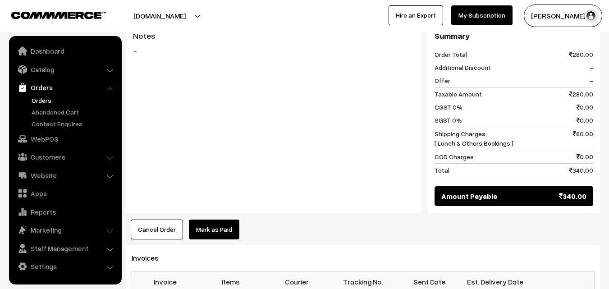
click at [46, 101] on link "Orders" at bounding box center [73, 100] width 89 height 9
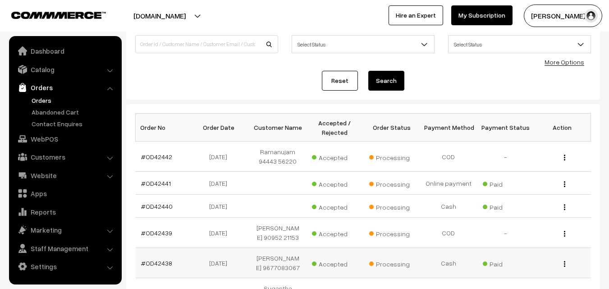
scroll to position [180, 0]
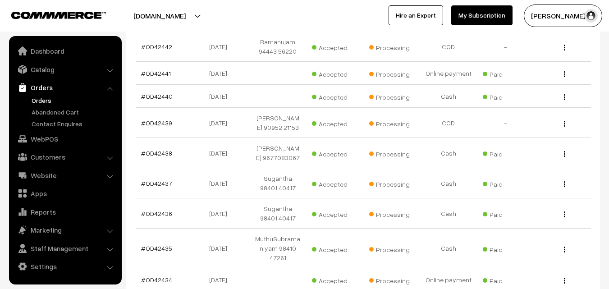
click at [47, 99] on link "Orders" at bounding box center [73, 100] width 89 height 9
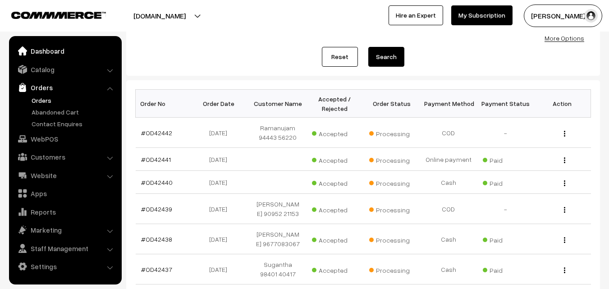
scroll to position [45, 0]
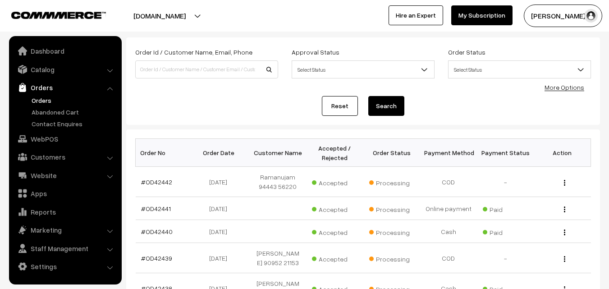
click at [43, 101] on link "Orders" at bounding box center [73, 100] width 89 height 9
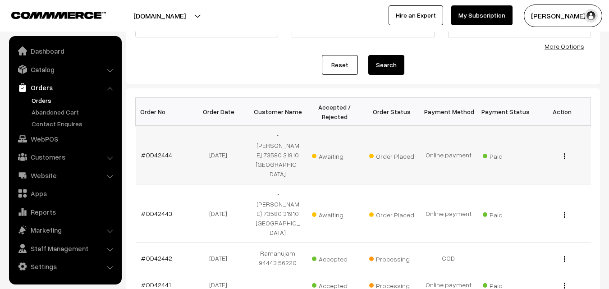
scroll to position [90, 0]
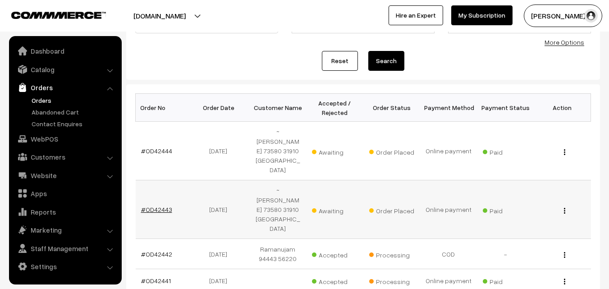
click at [167, 206] on link "#OD42443" at bounding box center [156, 210] width 31 height 8
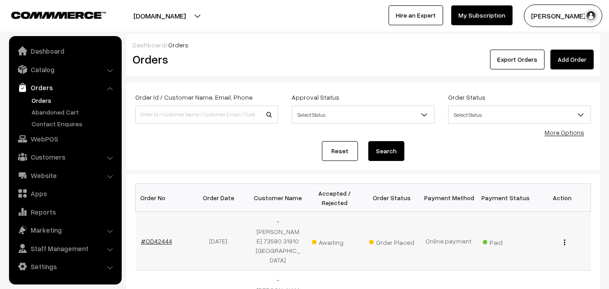
scroll to position [90, 0]
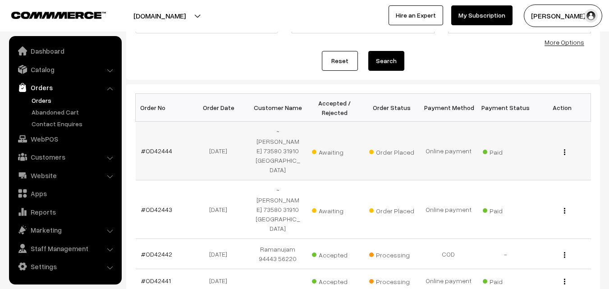
click at [151, 147] on link "#OD42444" at bounding box center [156, 151] width 31 height 8
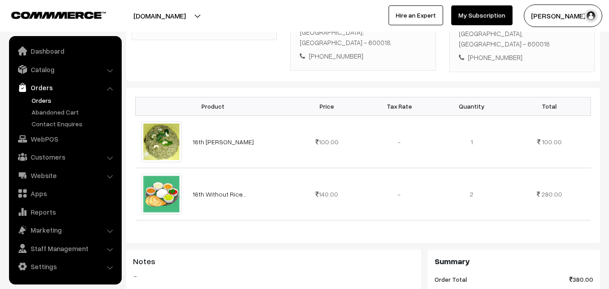
scroll to position [45, 0]
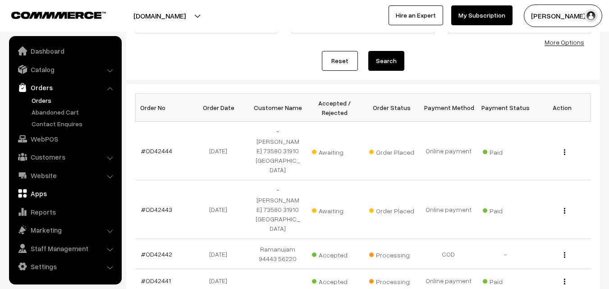
scroll to position [90, 0]
click at [142, 206] on link "#OD42443" at bounding box center [156, 210] width 31 height 8
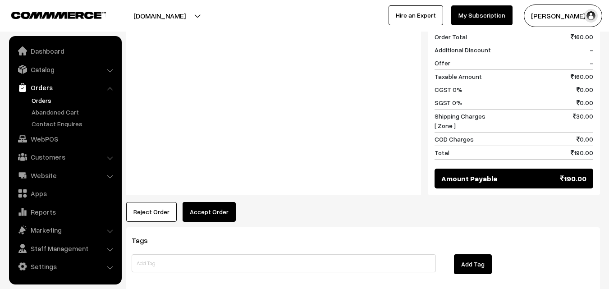
click at [214, 202] on button "Accept Order" at bounding box center [209, 212] width 53 height 20
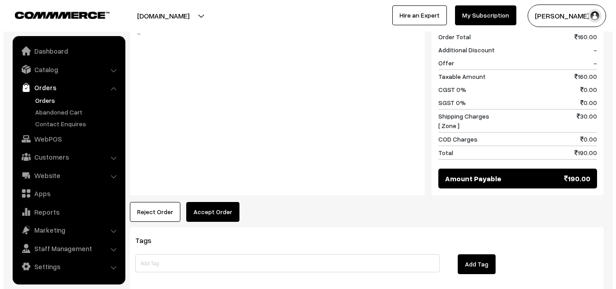
scroll to position [406, 0]
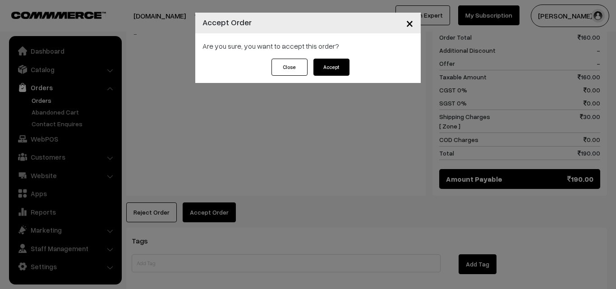
click at [345, 66] on button "Accept" at bounding box center [331, 67] width 36 height 17
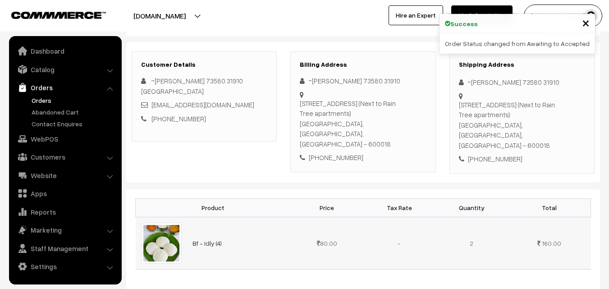
scroll to position [135, 0]
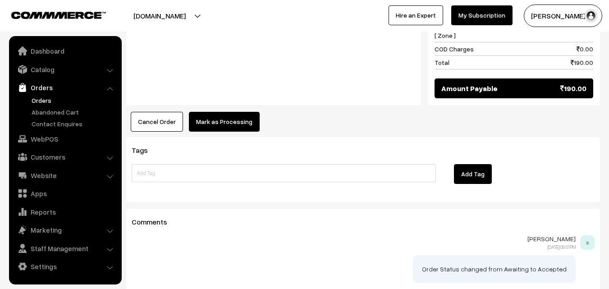
click at [227, 112] on button "Mark as Processing" at bounding box center [224, 122] width 71 height 20
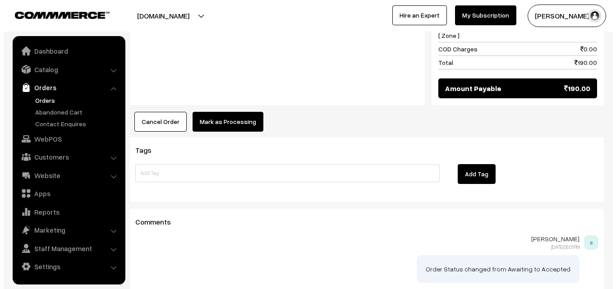
scroll to position [497, 0]
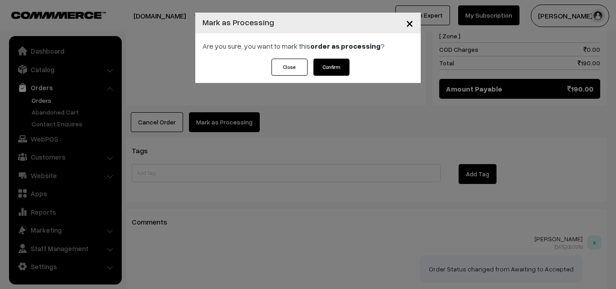
click at [344, 49] on strong "order as processing" at bounding box center [345, 45] width 70 height 9
click at [332, 64] on button "Confirm" at bounding box center [331, 67] width 36 height 17
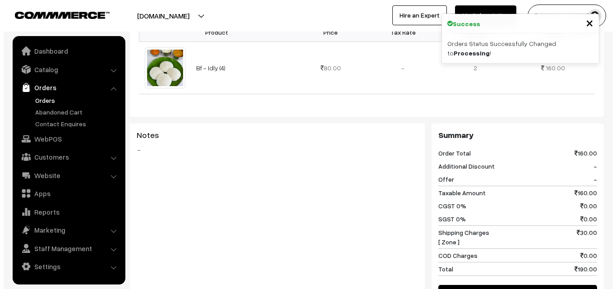
scroll to position [361, 0]
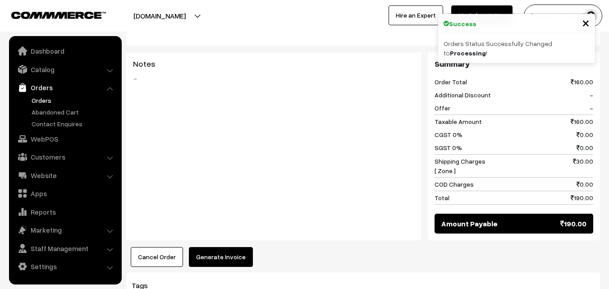
click at [225, 247] on button "Generate Invoice" at bounding box center [221, 257] width 64 height 20
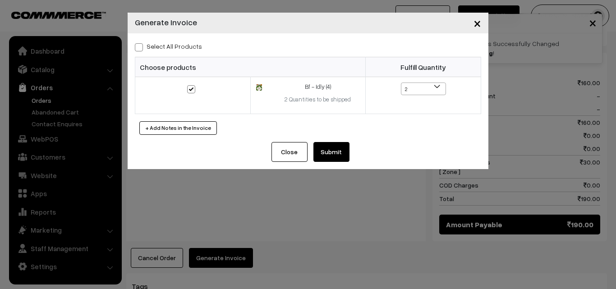
click at [323, 160] on button "Submit" at bounding box center [331, 152] width 36 height 20
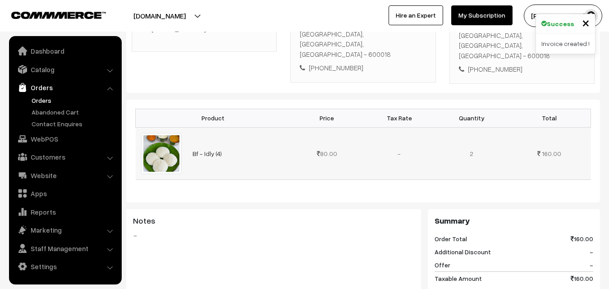
scroll to position [180, 0]
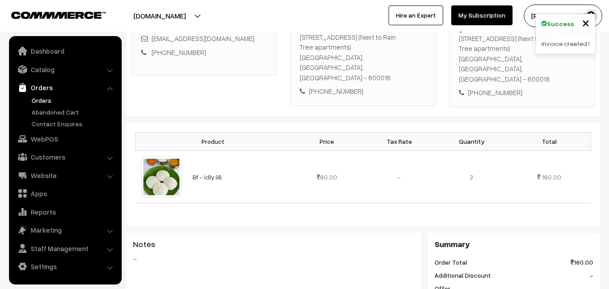
click at [341, 86] on div "[PHONE_NUMBER]" at bounding box center [363, 91] width 126 height 10
copy div "7358031910"
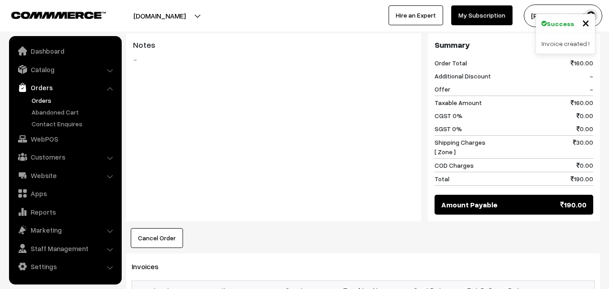
scroll to position [406, 0]
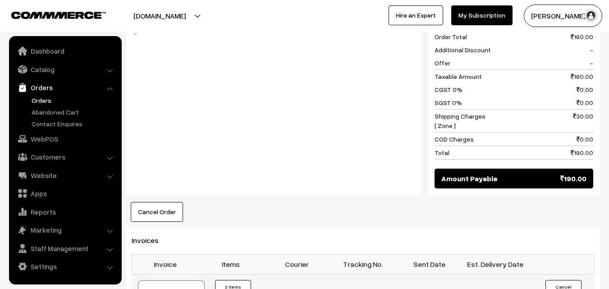
click at [51, 97] on link "Orders" at bounding box center [73, 100] width 89 height 9
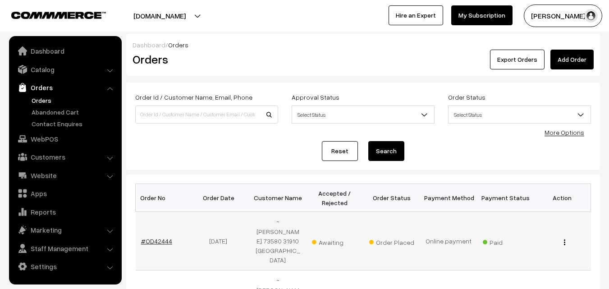
click at [160, 237] on link "#OD42444" at bounding box center [156, 241] width 31 height 8
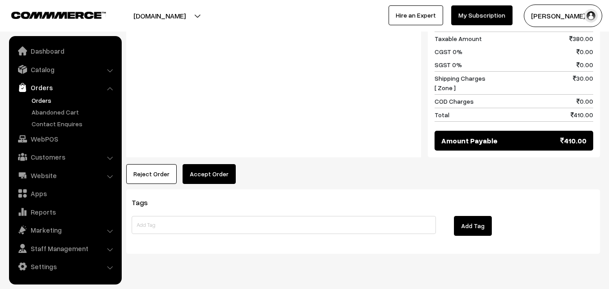
click at [217, 164] on button "Accept Order" at bounding box center [209, 174] width 53 height 20
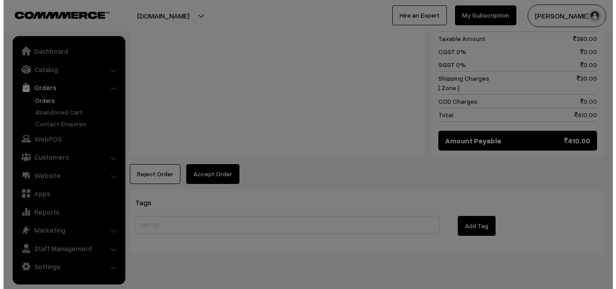
scroll to position [498, 0]
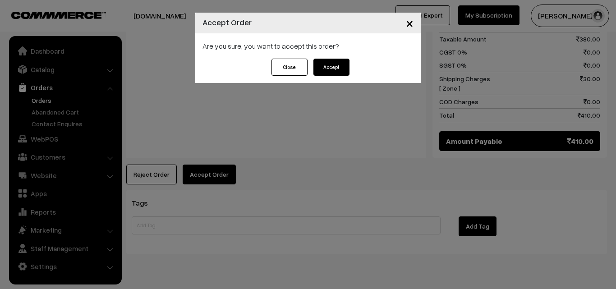
drag, startPoint x: 330, startPoint y: 72, endPoint x: 326, endPoint y: 89, distance: 17.1
click at [330, 72] on button "Accept" at bounding box center [331, 67] width 36 height 17
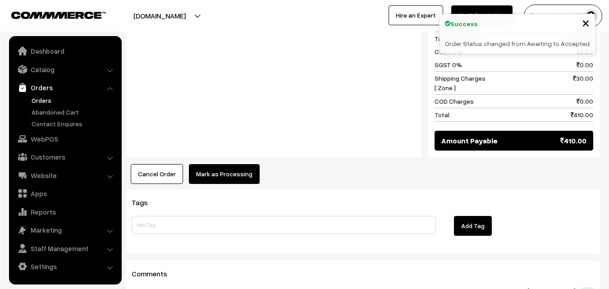
click at [225, 164] on button "Mark as Processing" at bounding box center [224, 174] width 71 height 20
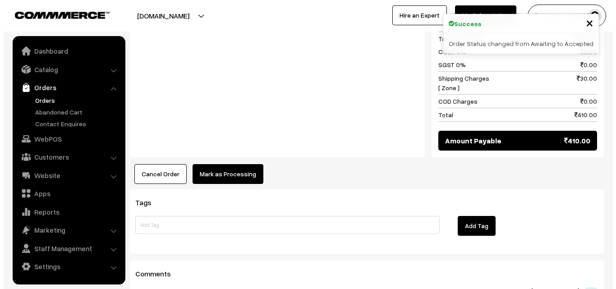
scroll to position [498, 0]
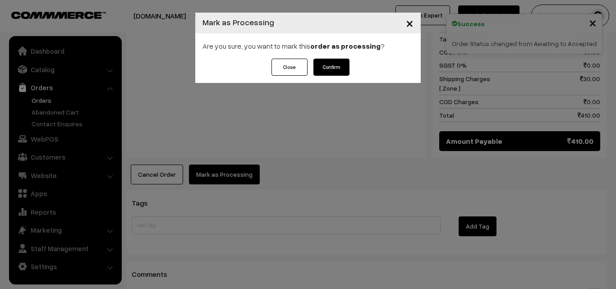
click at [338, 73] on button "Confirm" at bounding box center [331, 67] width 36 height 17
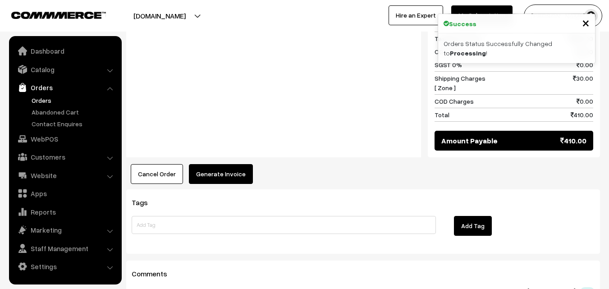
click at [225, 164] on button "Generate Invoice" at bounding box center [221, 174] width 64 height 20
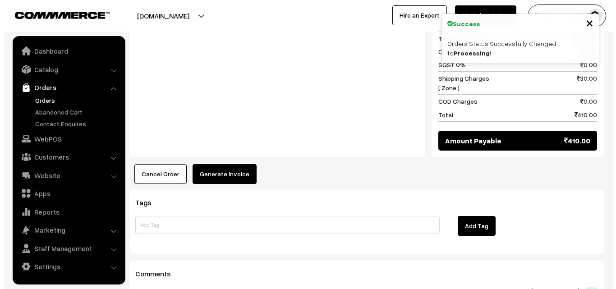
scroll to position [498, 0]
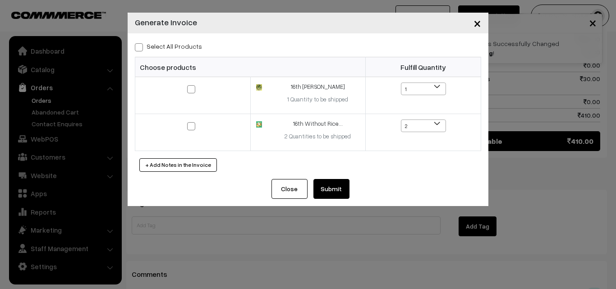
click at [174, 44] on label "Select All Products" at bounding box center [168, 45] width 67 height 9
click at [141, 44] on input "Select All Products" at bounding box center [138, 46] width 6 height 6
checkbox input "true"
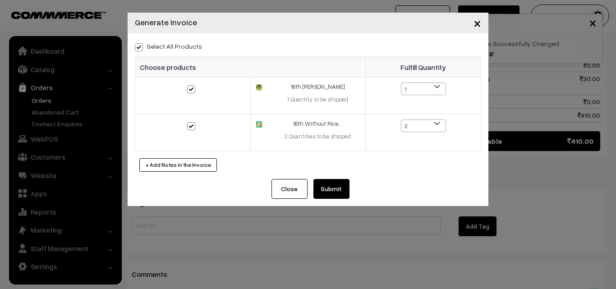
click at [352, 186] on div "Close Submit Back Fulfill Items" at bounding box center [308, 192] width 361 height 27
click at [329, 199] on div "Close Submit Back Fulfill Items" at bounding box center [308, 192] width 361 height 27
click at [330, 188] on button "Submit" at bounding box center [331, 189] width 36 height 20
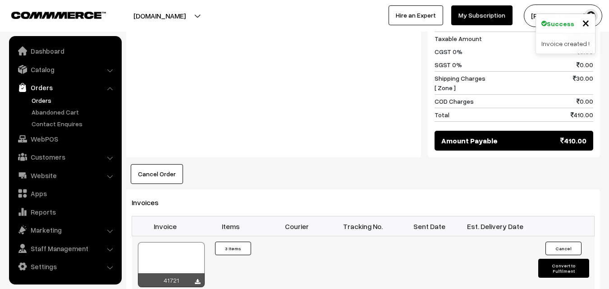
scroll to position [496, 0]
click at [182, 242] on div at bounding box center [171, 264] width 67 height 45
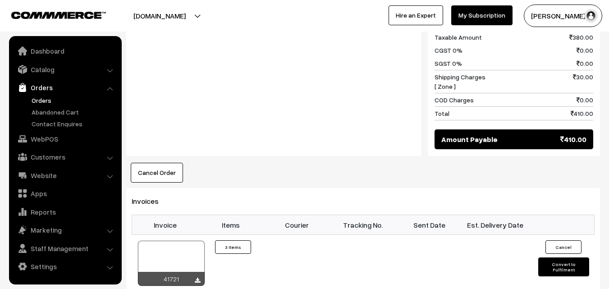
click at [50, 101] on link "Orders" at bounding box center [73, 100] width 89 height 9
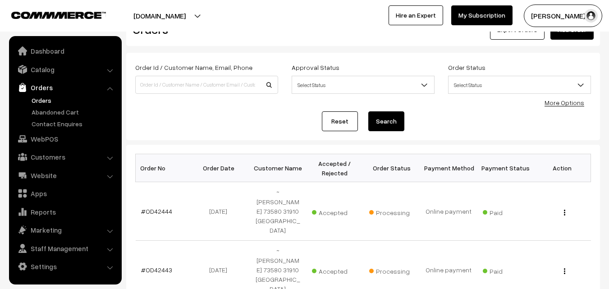
scroll to position [180, 0]
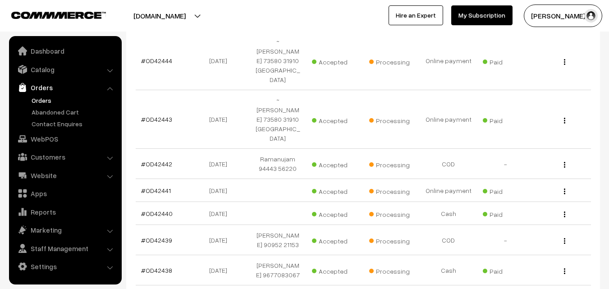
click at [41, 102] on link "Orders" at bounding box center [73, 100] width 89 height 9
